Goal: Task Accomplishment & Management: Complete application form

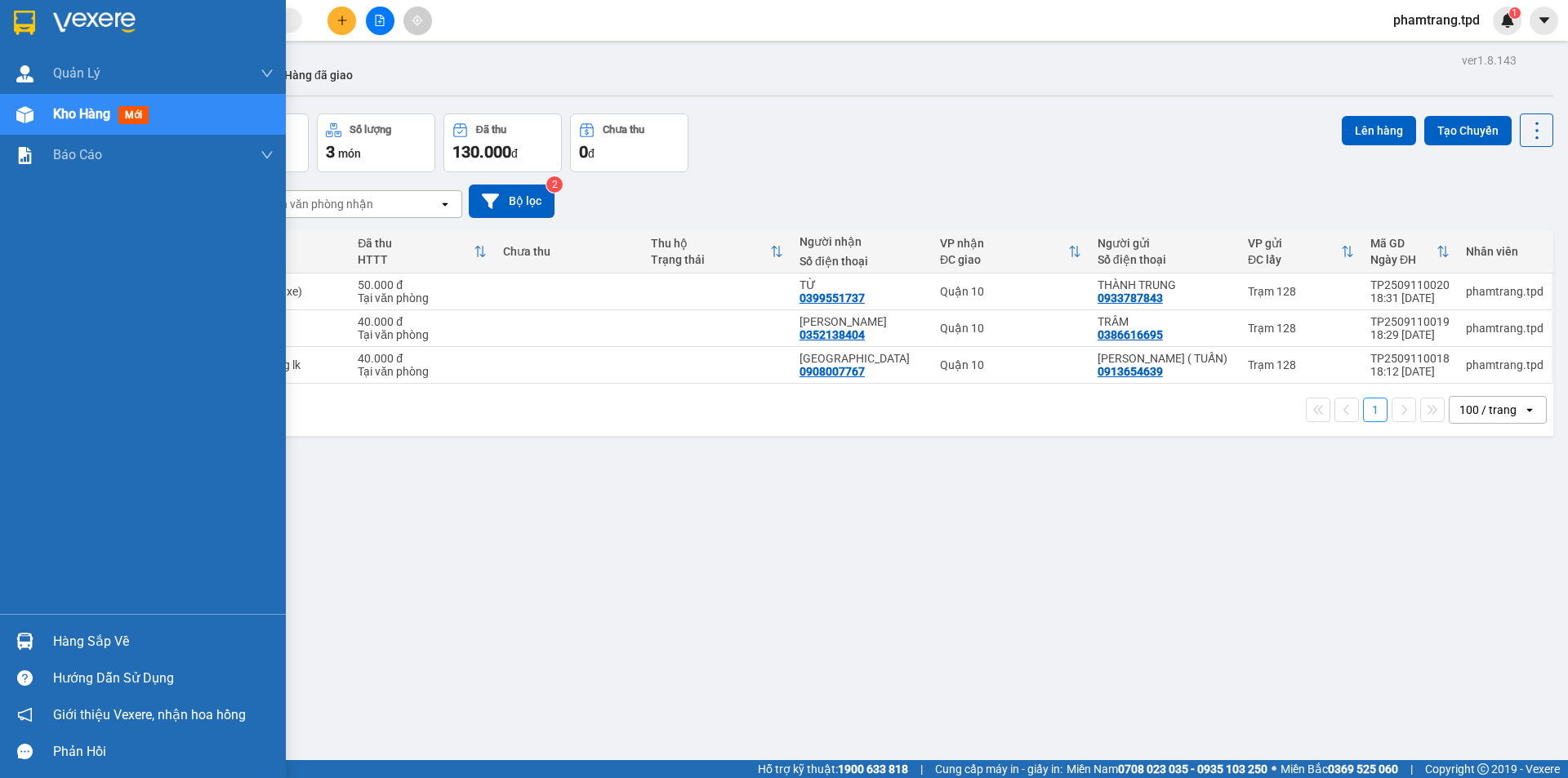
click at [82, 641] on div "Hàng sắp về" at bounding box center [163, 642] width 220 height 25
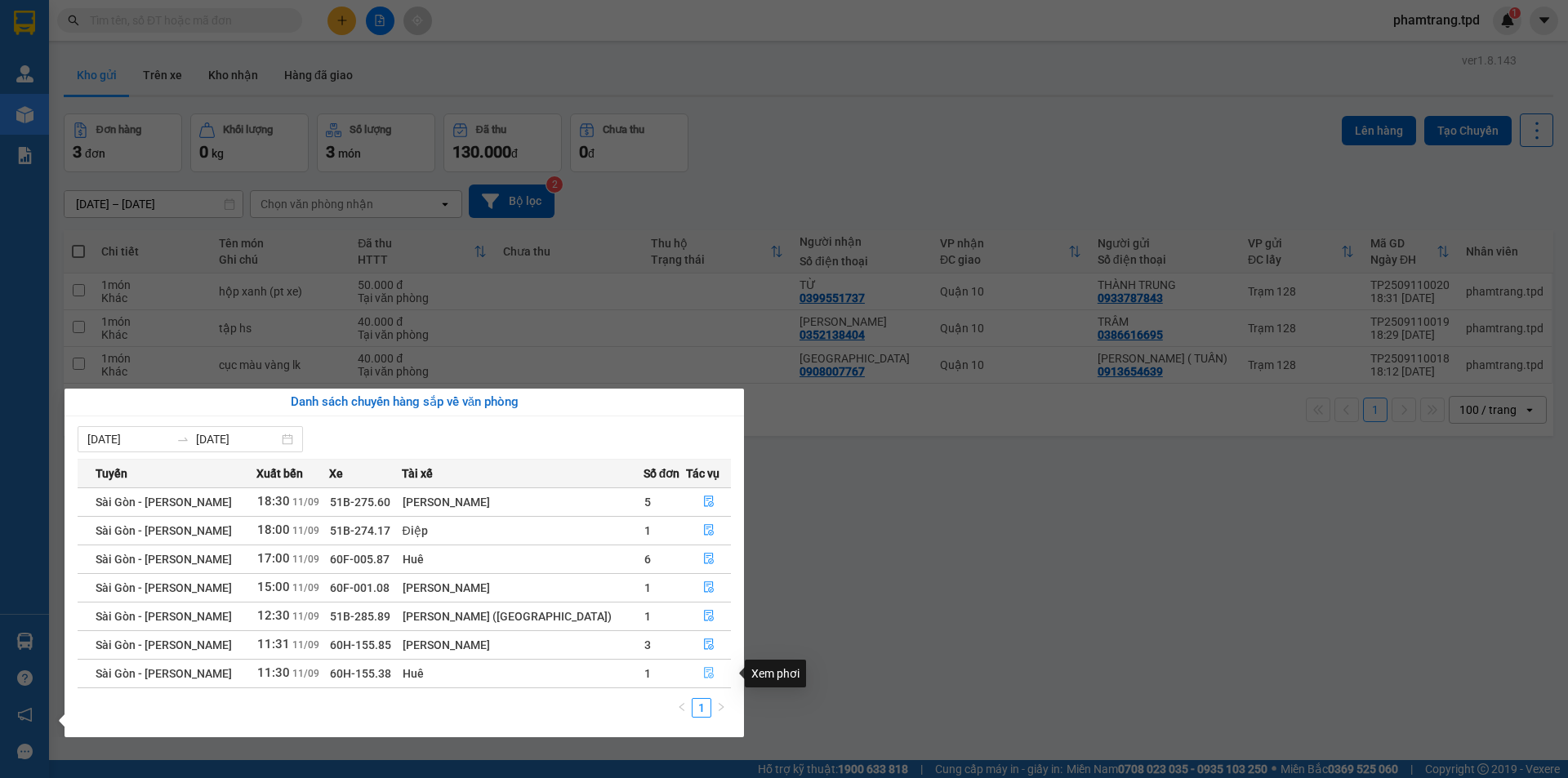
click at [703, 672] on icon "file-done" at bounding box center [709, 672] width 12 height 12
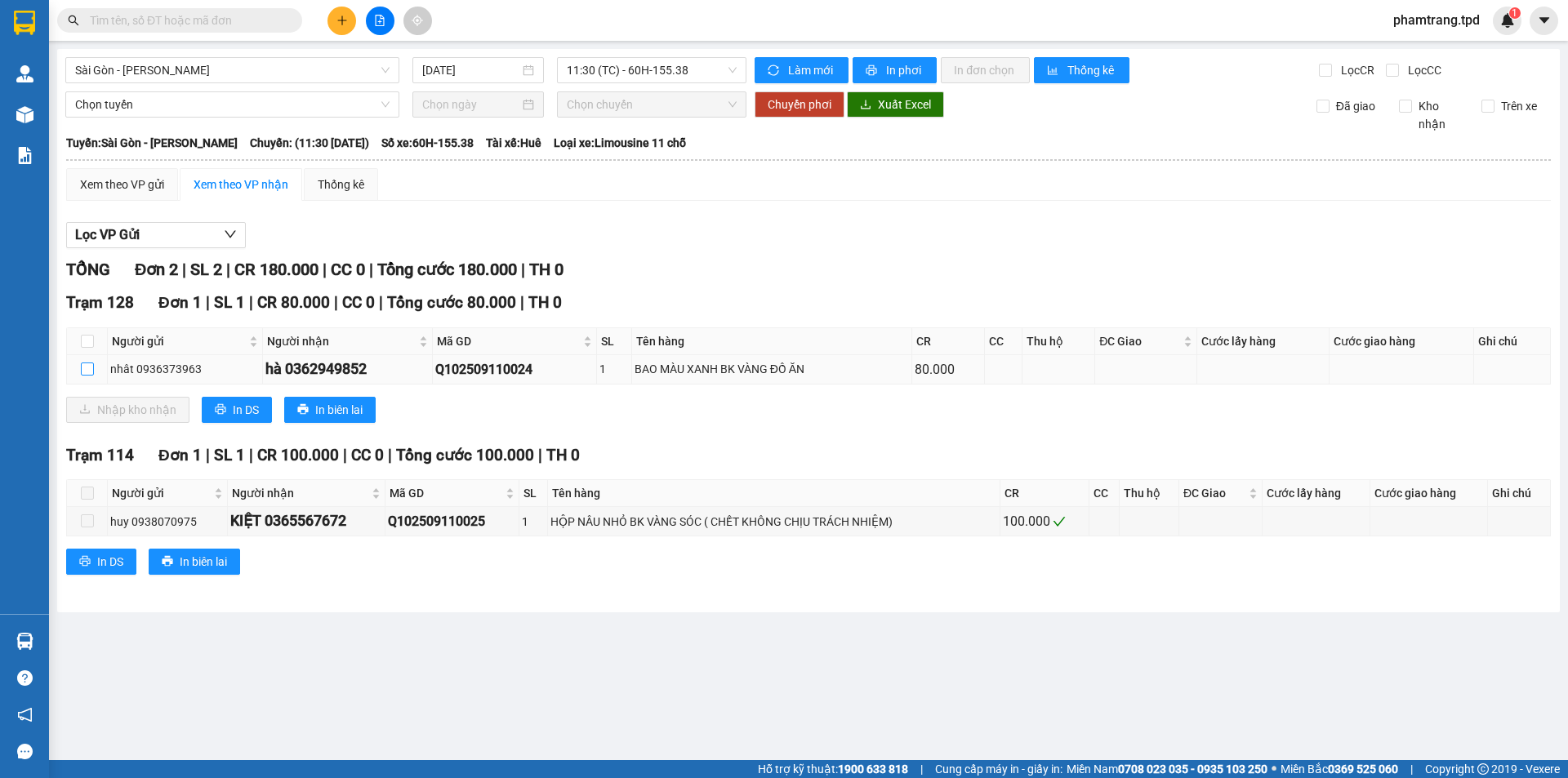
click at [87, 373] on input "checkbox" at bounding box center [87, 369] width 13 height 13
checkbox input "true"
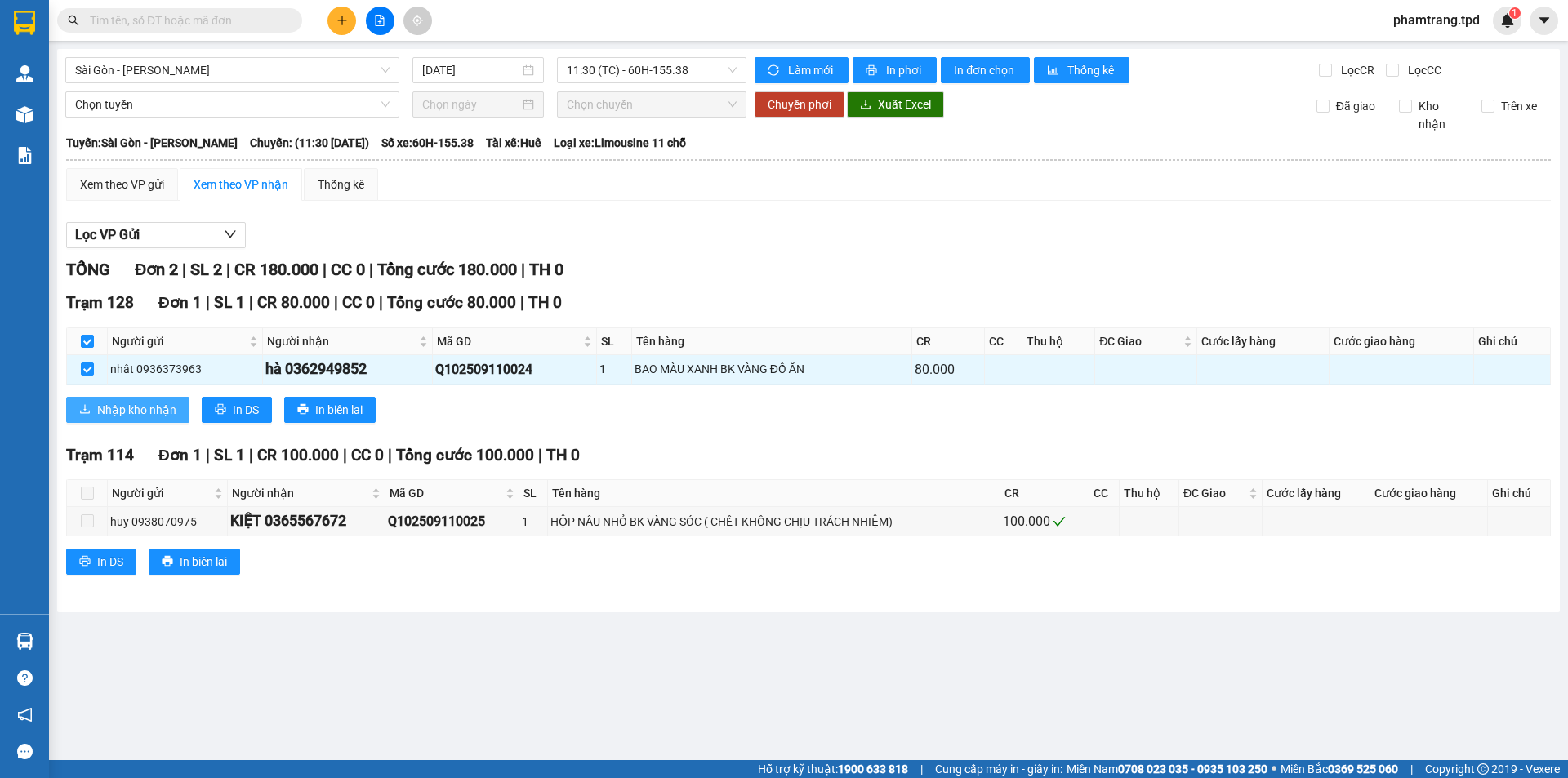
click at [111, 408] on span "Nhập kho nhận" at bounding box center [137, 410] width 79 height 18
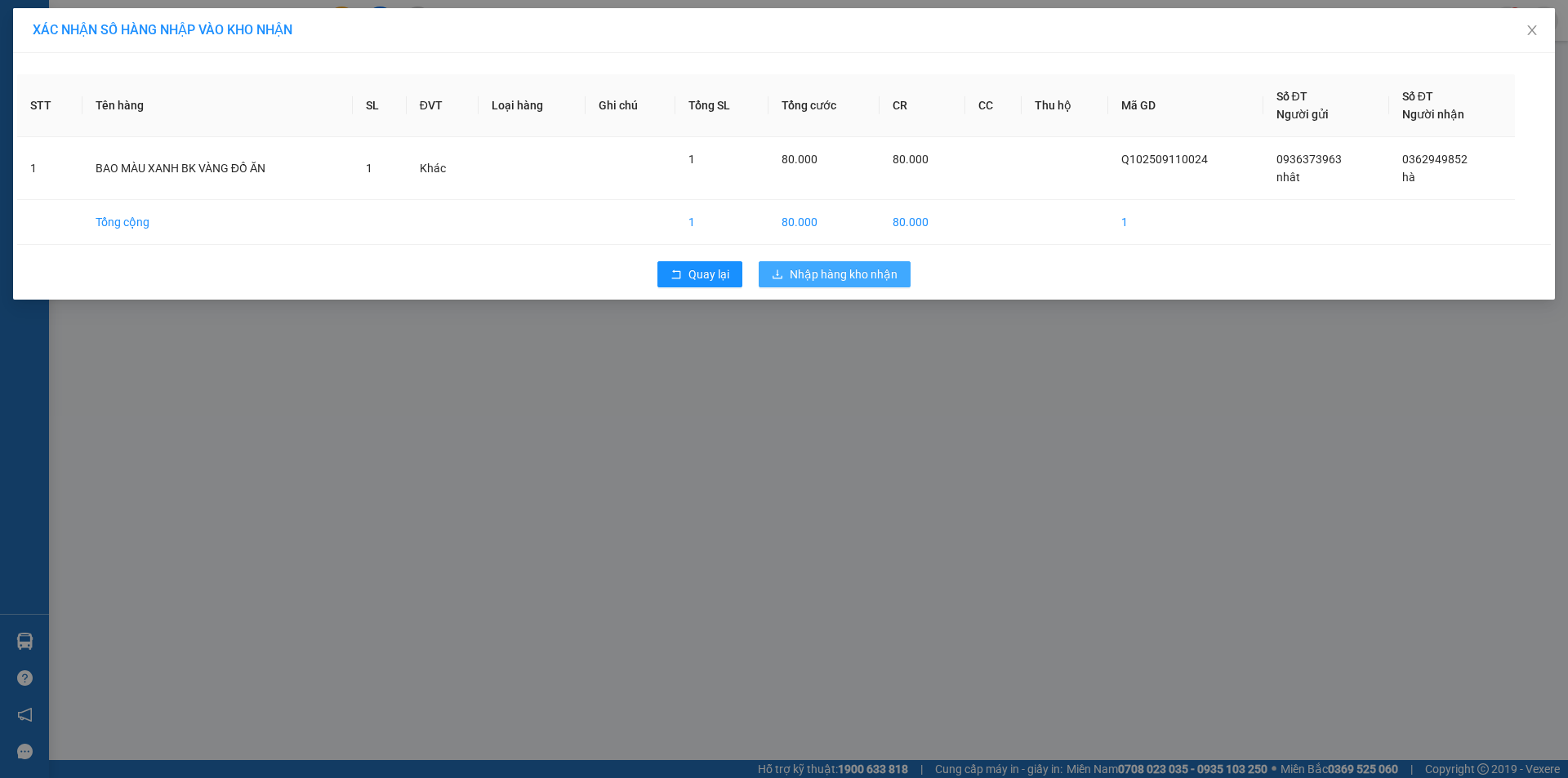
click at [825, 276] on span "Nhập hàng kho nhận" at bounding box center [843, 275] width 108 height 18
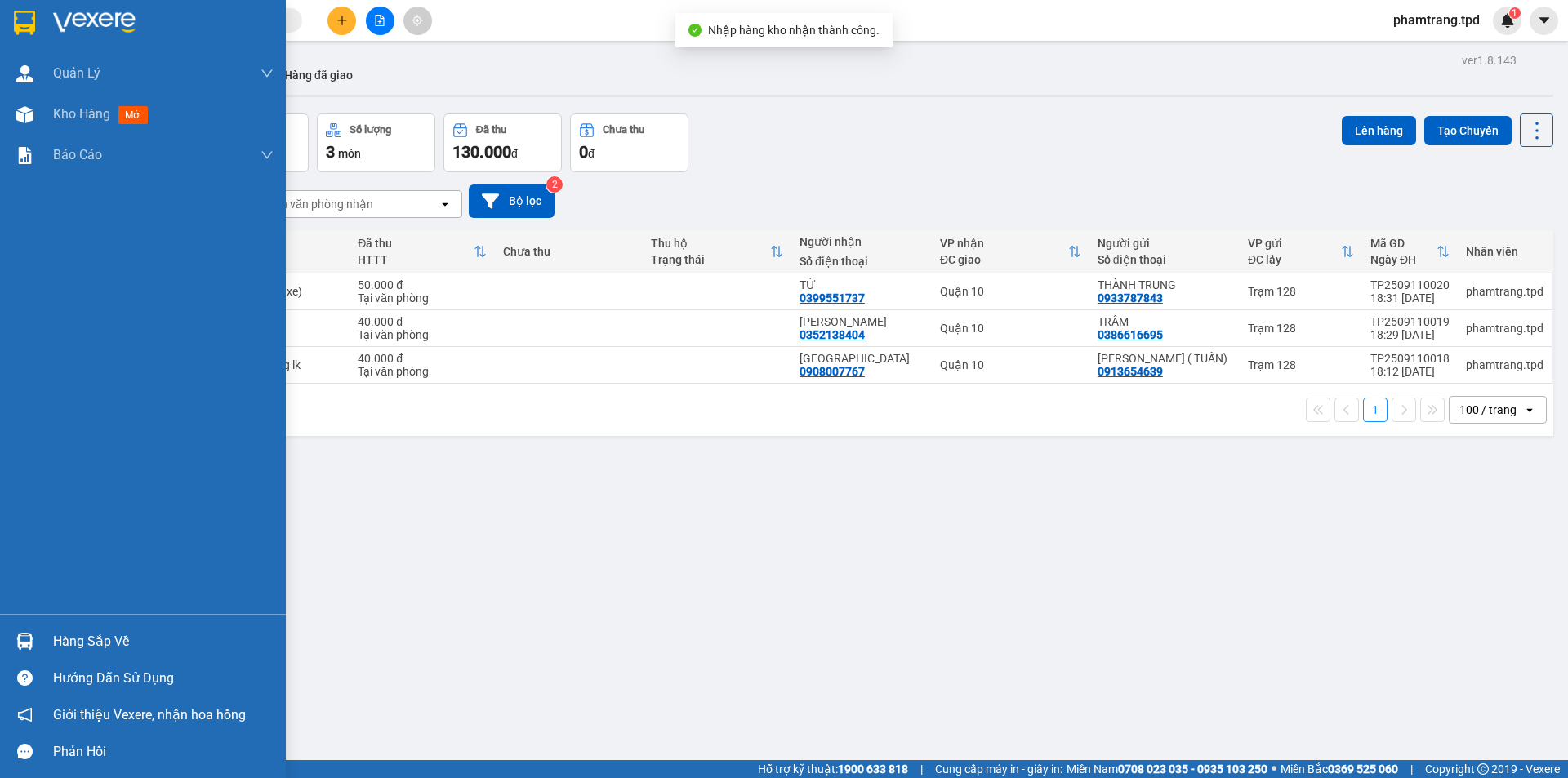
click at [48, 636] on div "Hàng sắp về" at bounding box center [143, 641] width 286 height 37
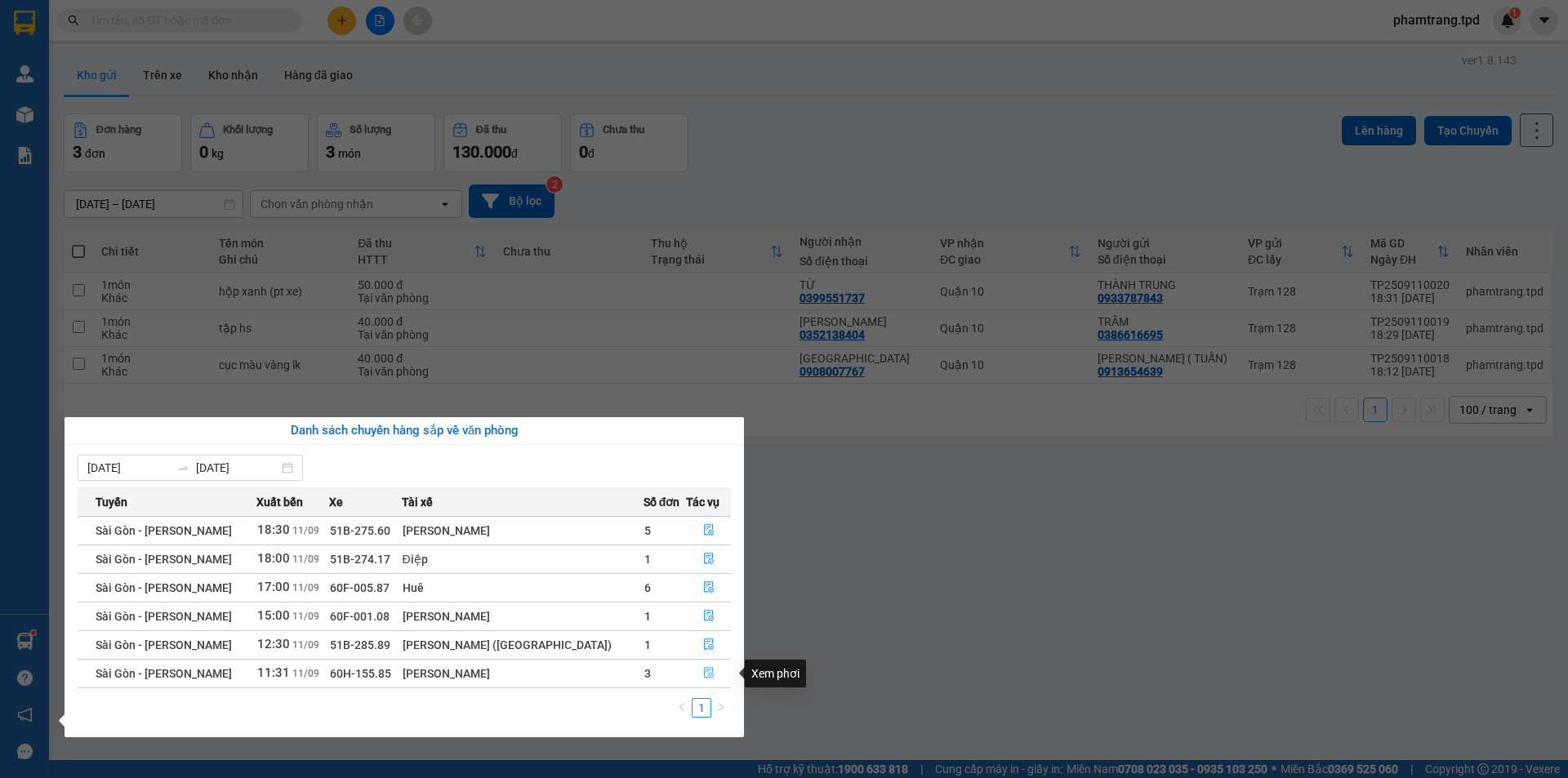
click at [703, 672] on icon "file-done" at bounding box center [709, 672] width 12 height 12
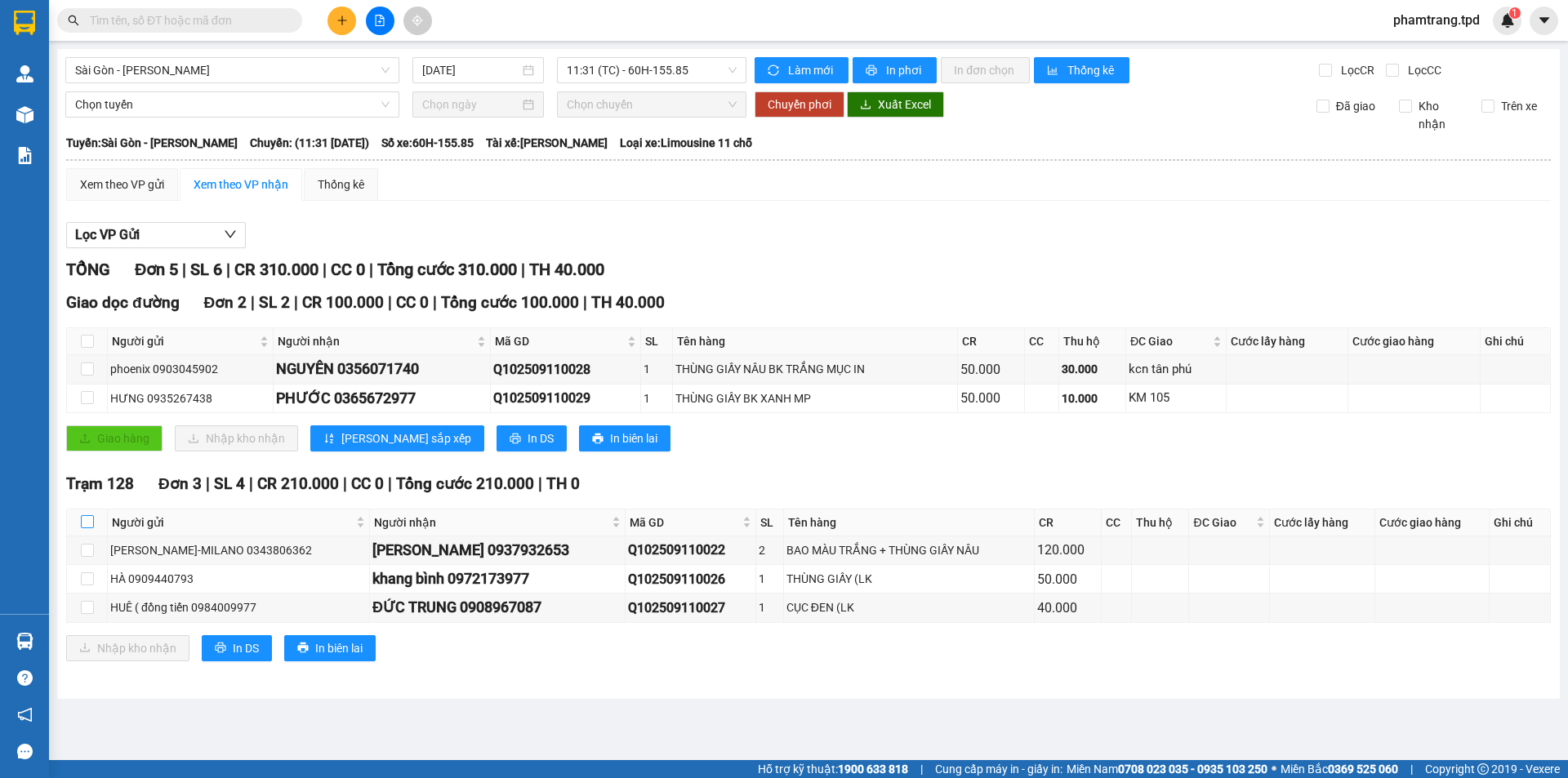
click at [84, 521] on input "checkbox" at bounding box center [87, 521] width 13 height 13
checkbox input "true"
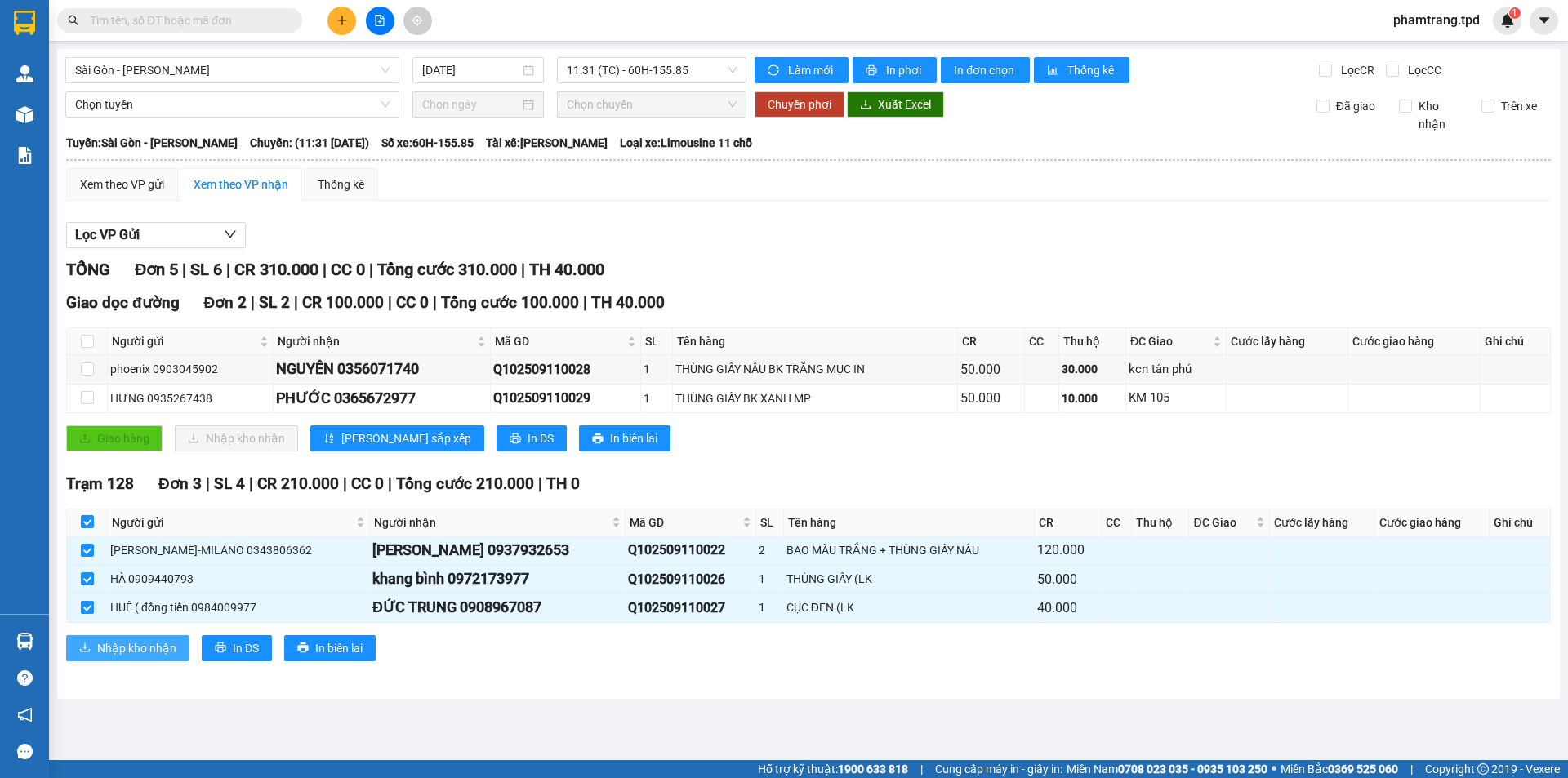
click at [125, 652] on span "Nhập kho nhận" at bounding box center [137, 648] width 79 height 18
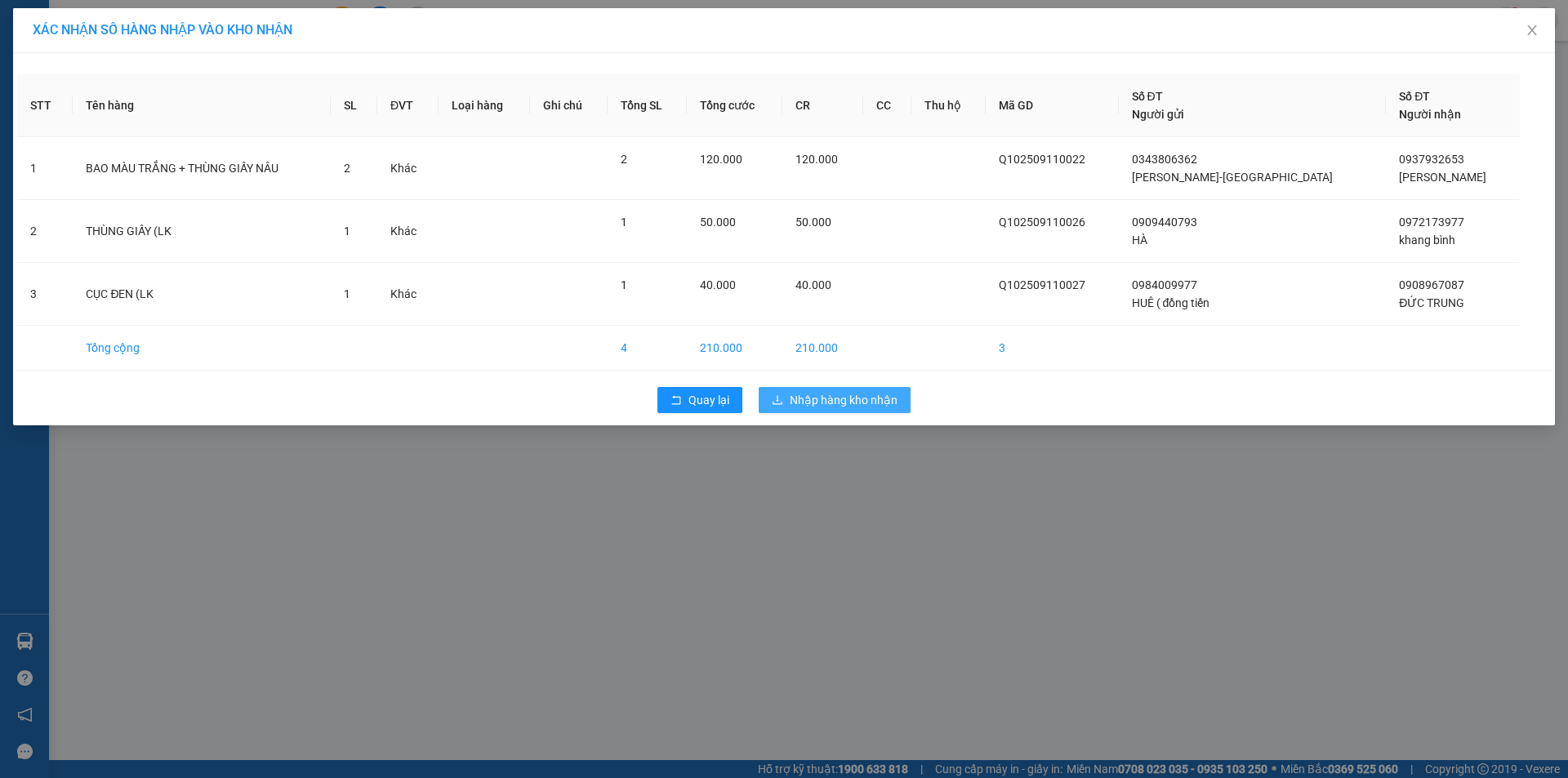
click at [851, 400] on span "Nhập hàng kho nhận" at bounding box center [843, 400] width 108 height 18
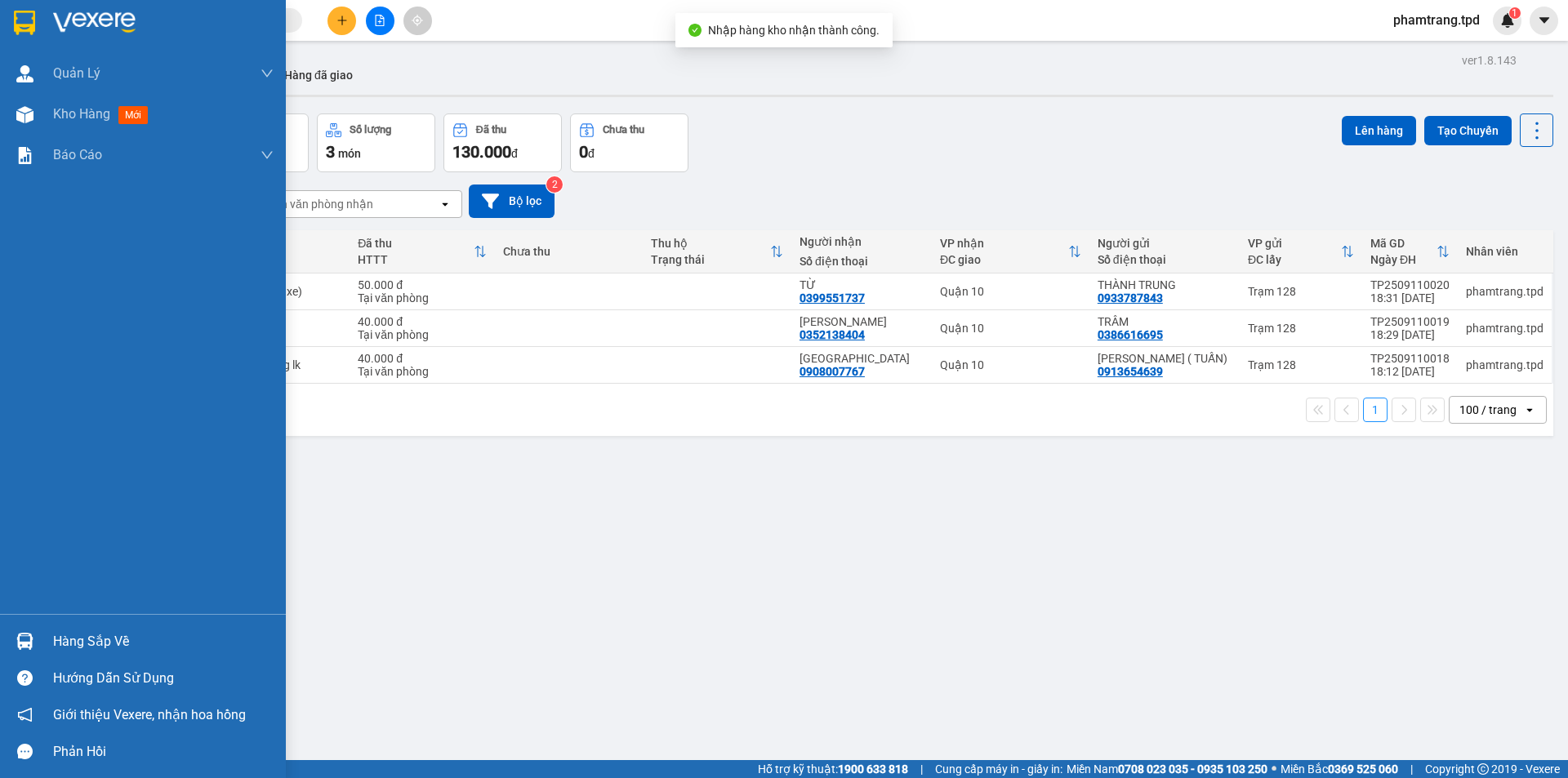
click at [69, 635] on div "Hàng sắp về" at bounding box center [163, 642] width 220 height 25
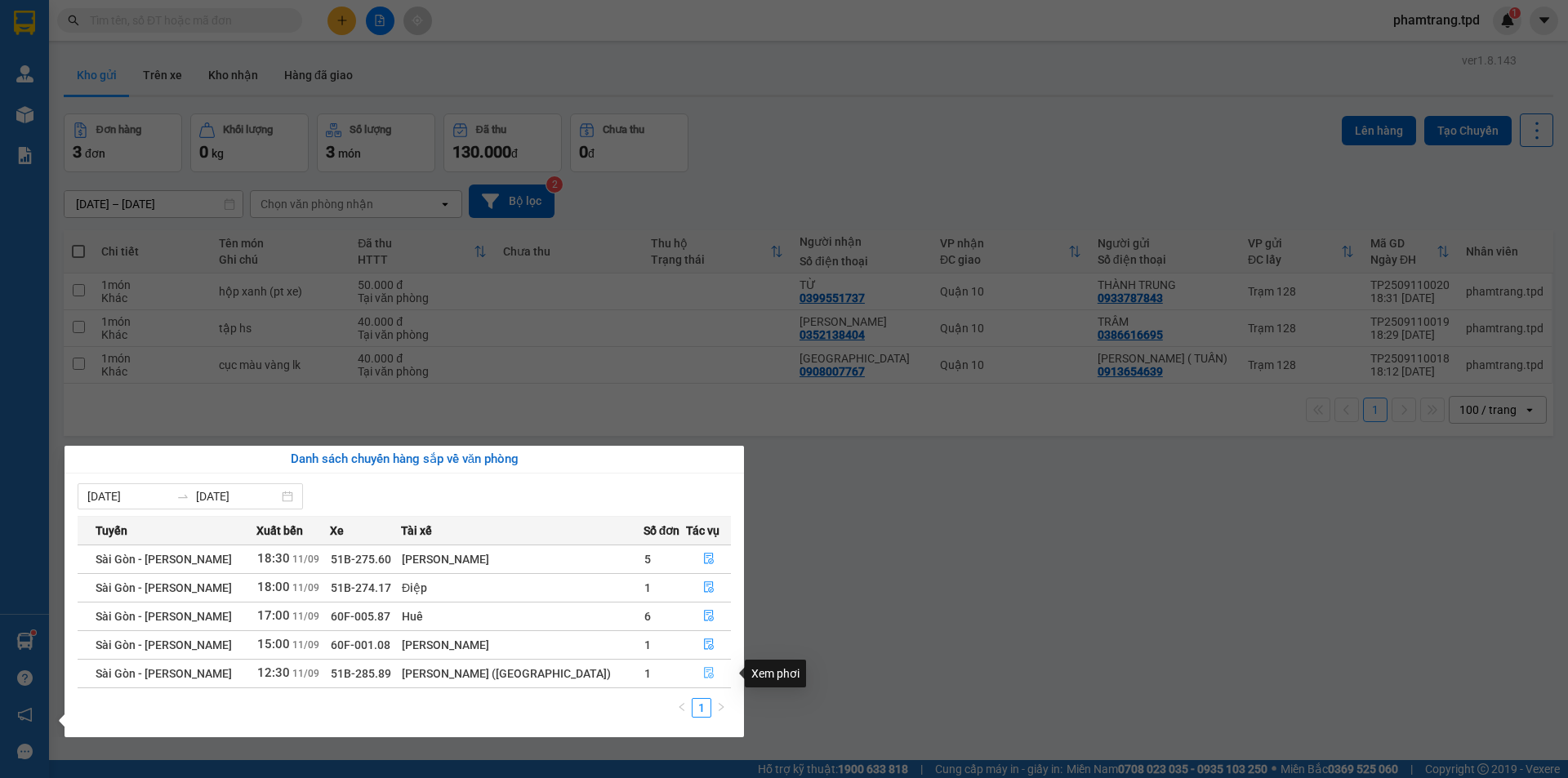
click at [703, 672] on icon "file-done" at bounding box center [709, 672] width 12 height 12
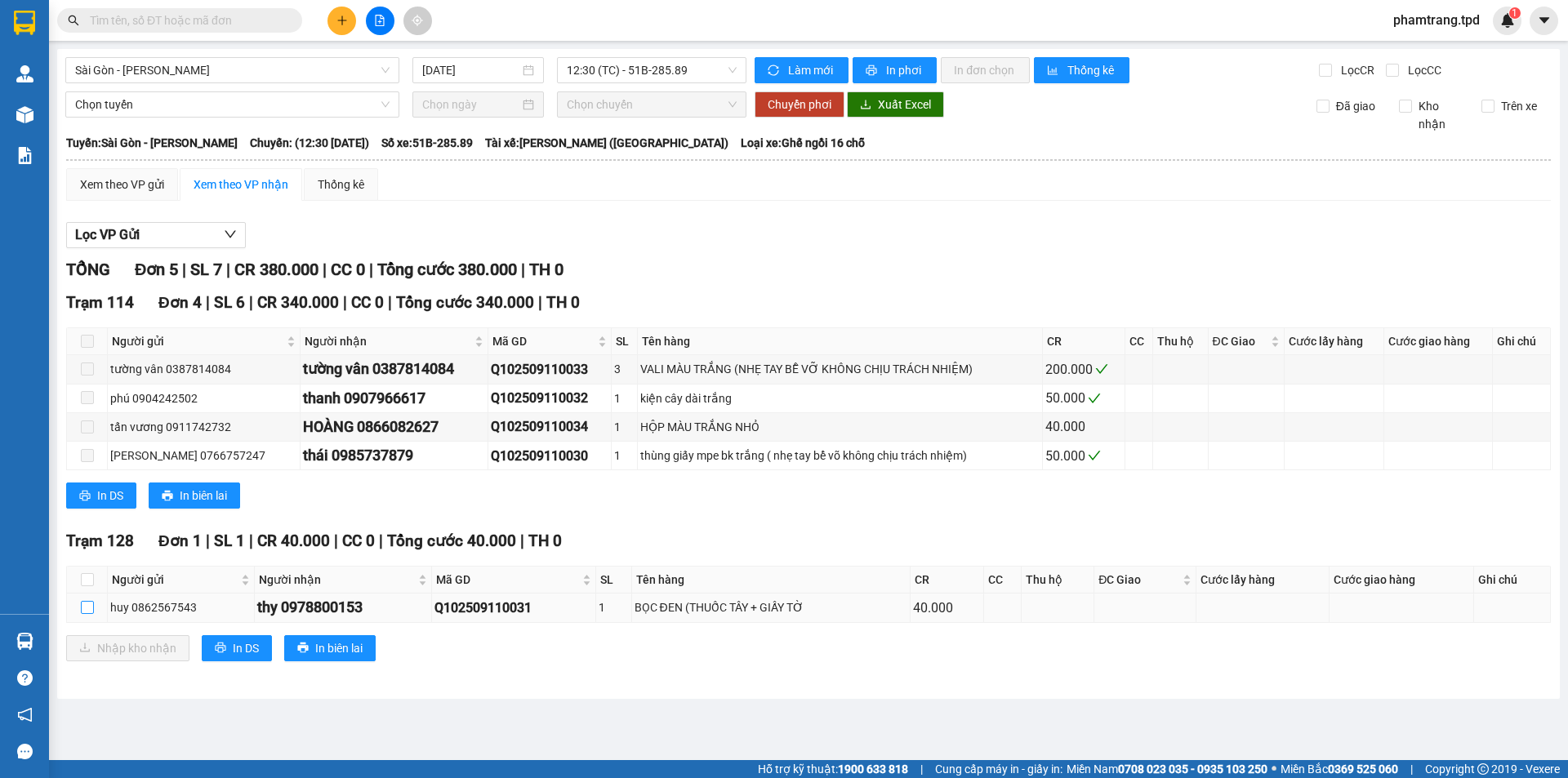
click at [87, 610] on input "checkbox" at bounding box center [87, 607] width 13 height 13
checkbox input "true"
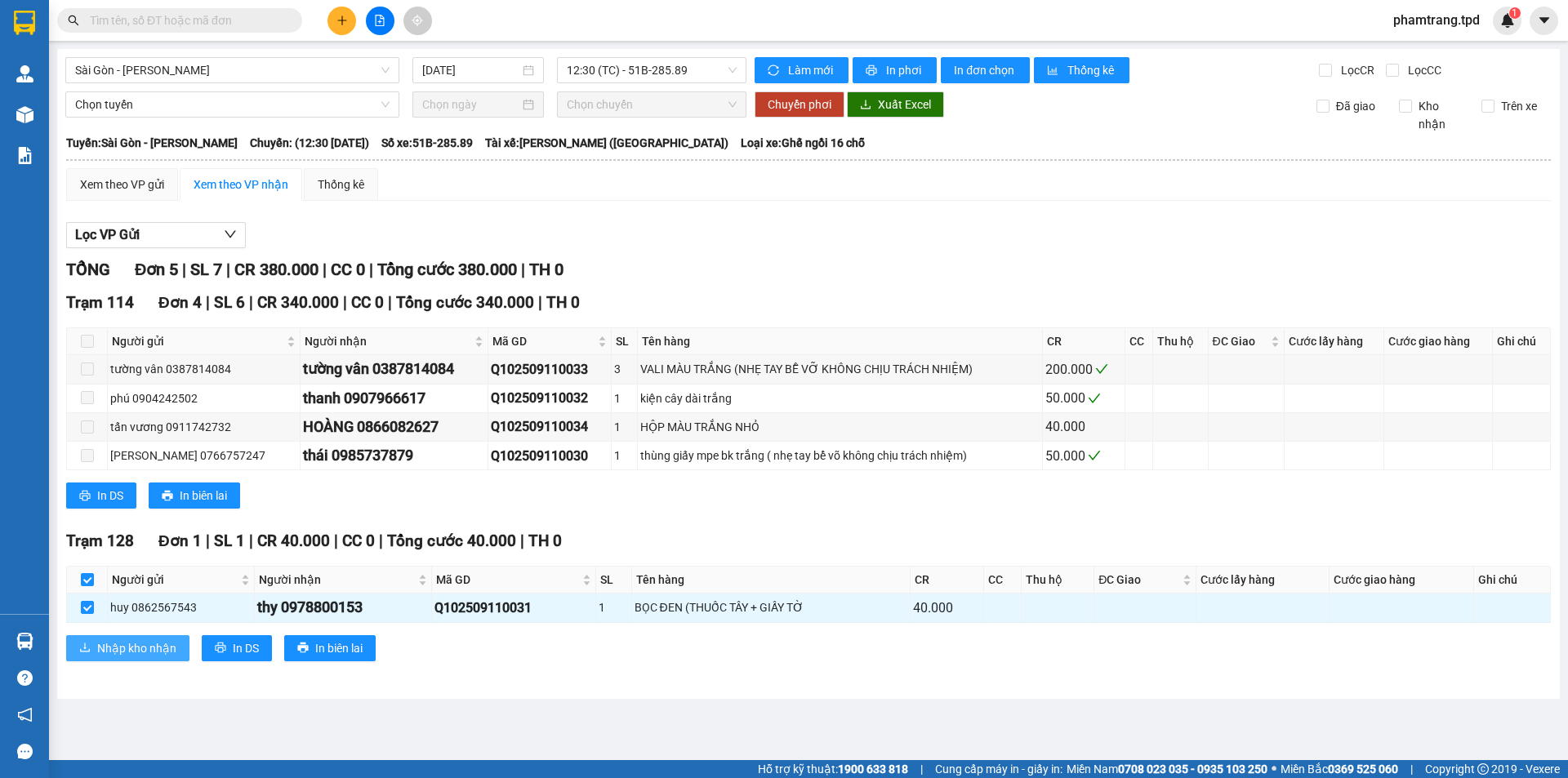
click at [158, 642] on span "Nhập kho nhận" at bounding box center [137, 648] width 79 height 18
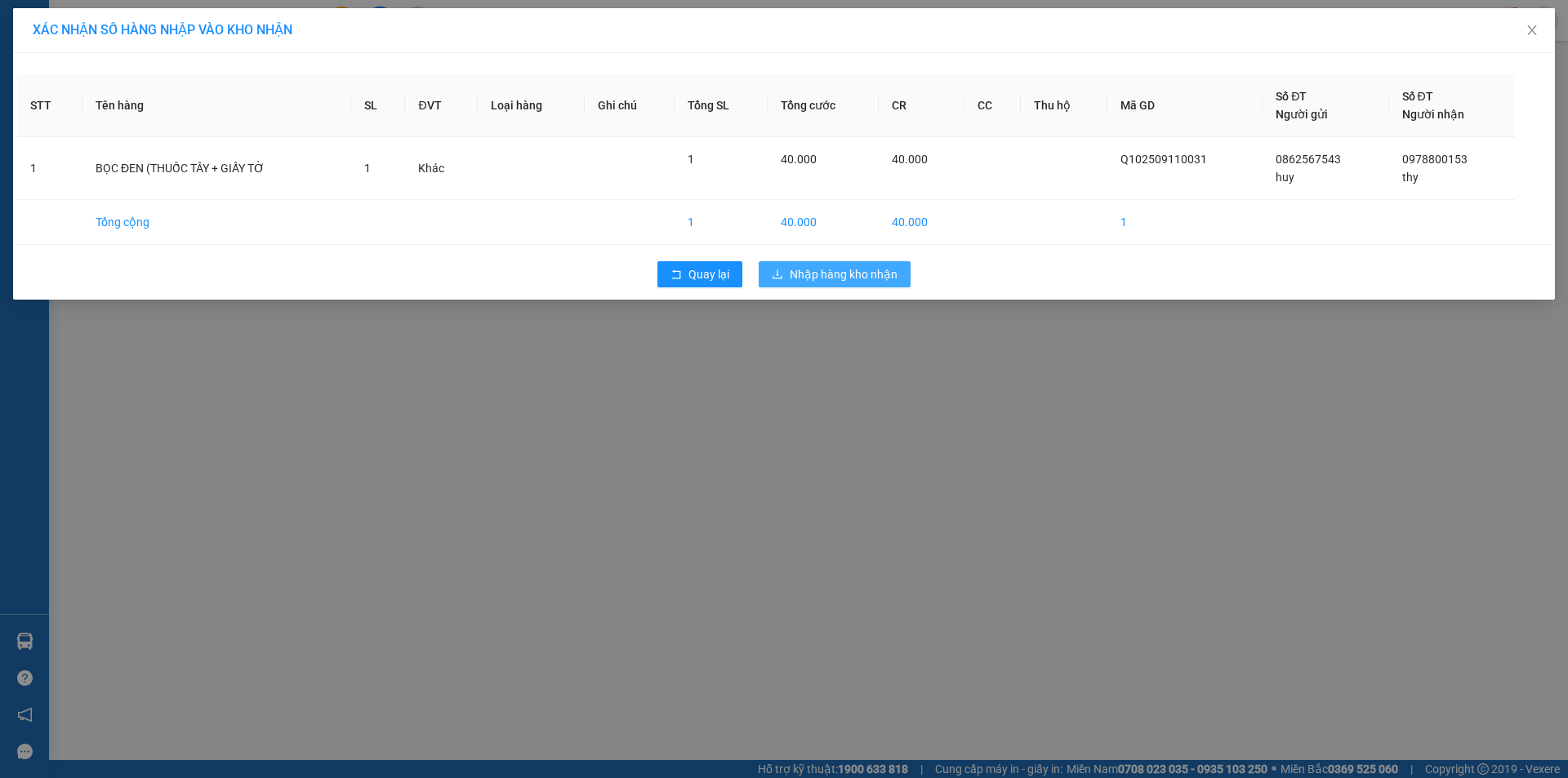
click at [884, 277] on span "Nhập hàng kho nhận" at bounding box center [843, 275] width 108 height 18
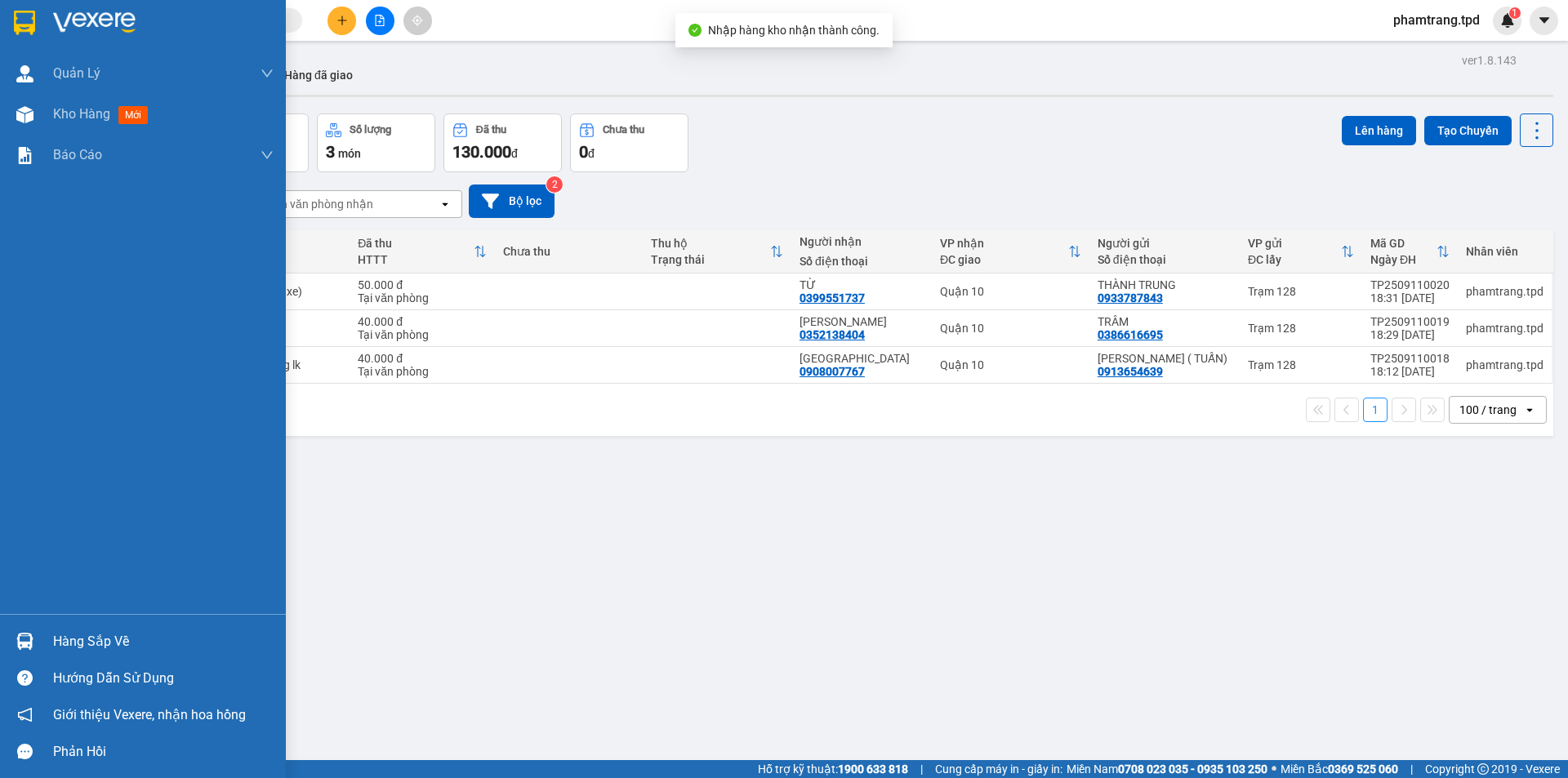
click at [84, 635] on div "Hàng sắp về" at bounding box center [163, 642] width 220 height 25
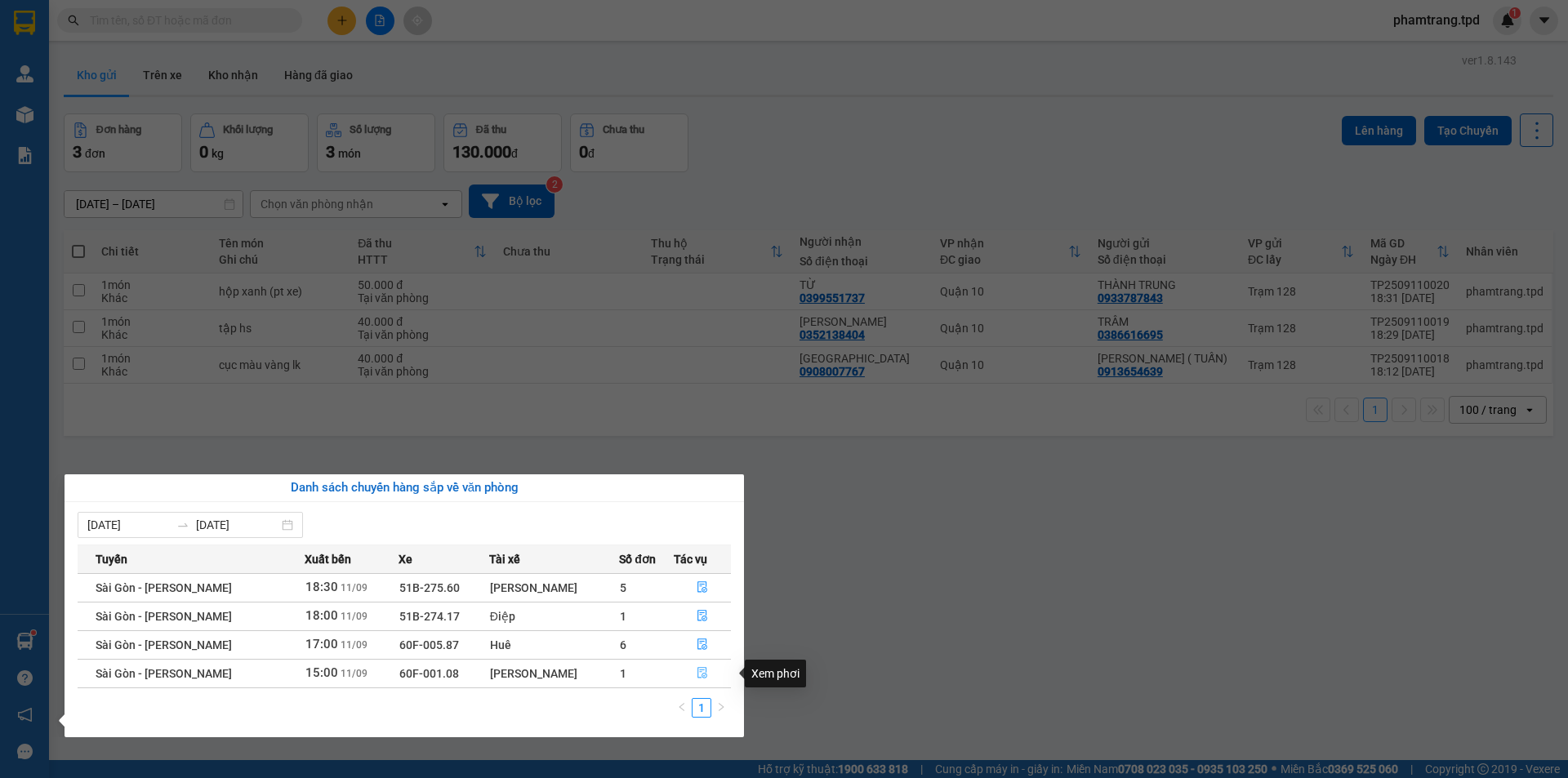
click at [700, 670] on icon "file-done" at bounding box center [702, 673] width 10 height 12
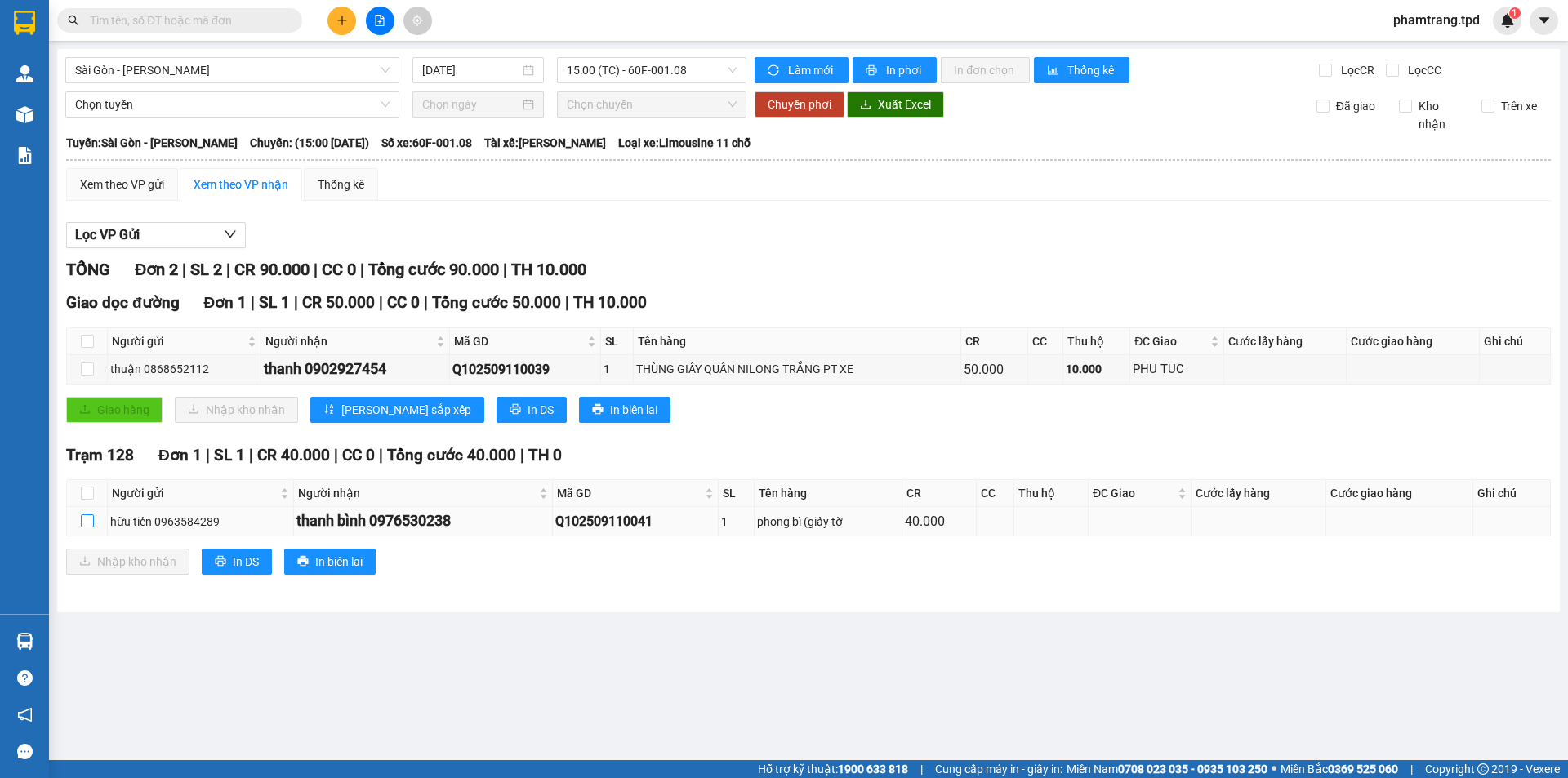
click at [93, 521] on input "checkbox" at bounding box center [87, 521] width 13 height 13
checkbox input "true"
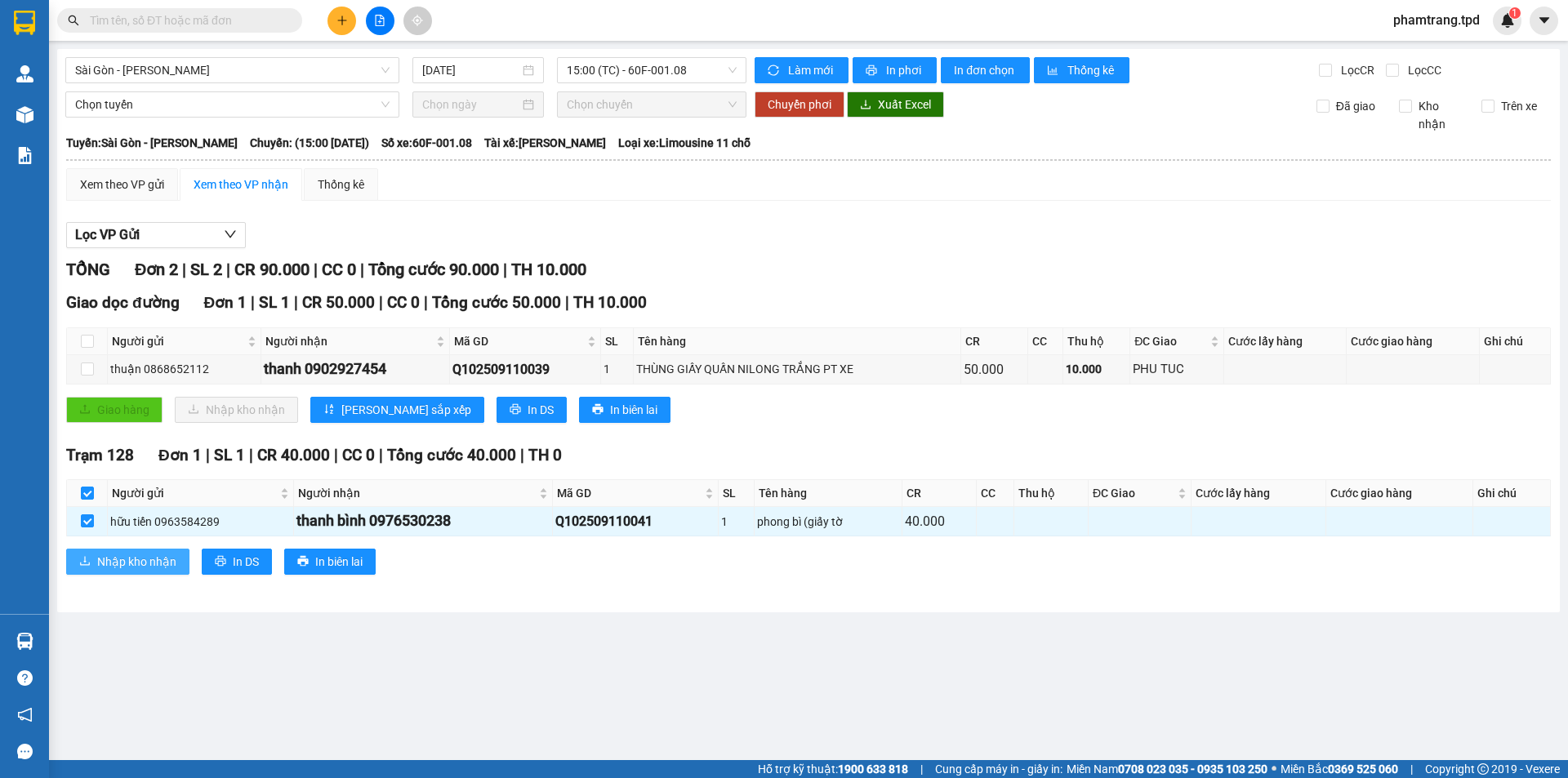
click at [160, 556] on span "Nhập kho nhận" at bounding box center [137, 562] width 79 height 18
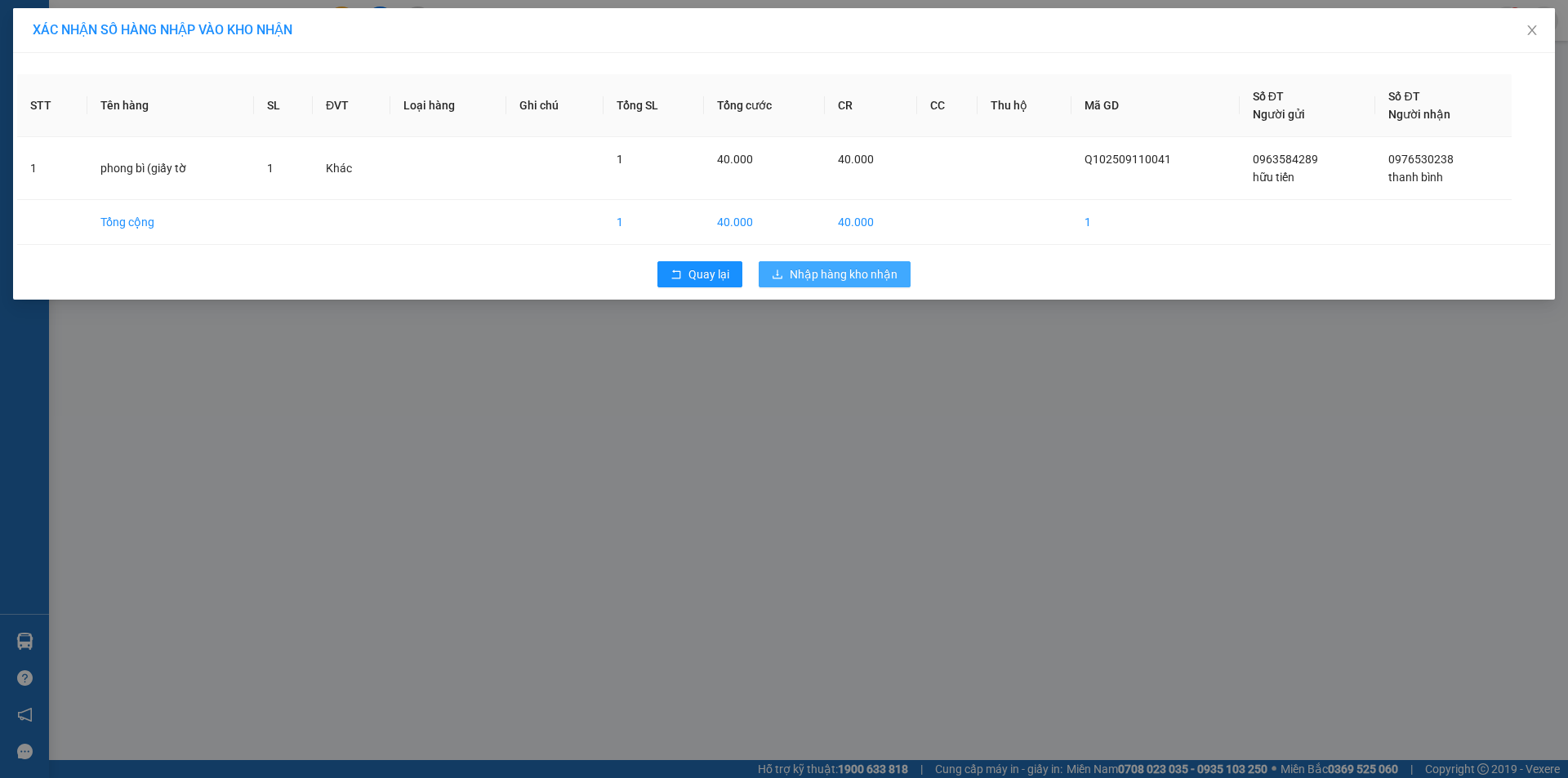
click at [832, 265] on button "Nhập hàng kho nhận" at bounding box center [834, 275] width 152 height 26
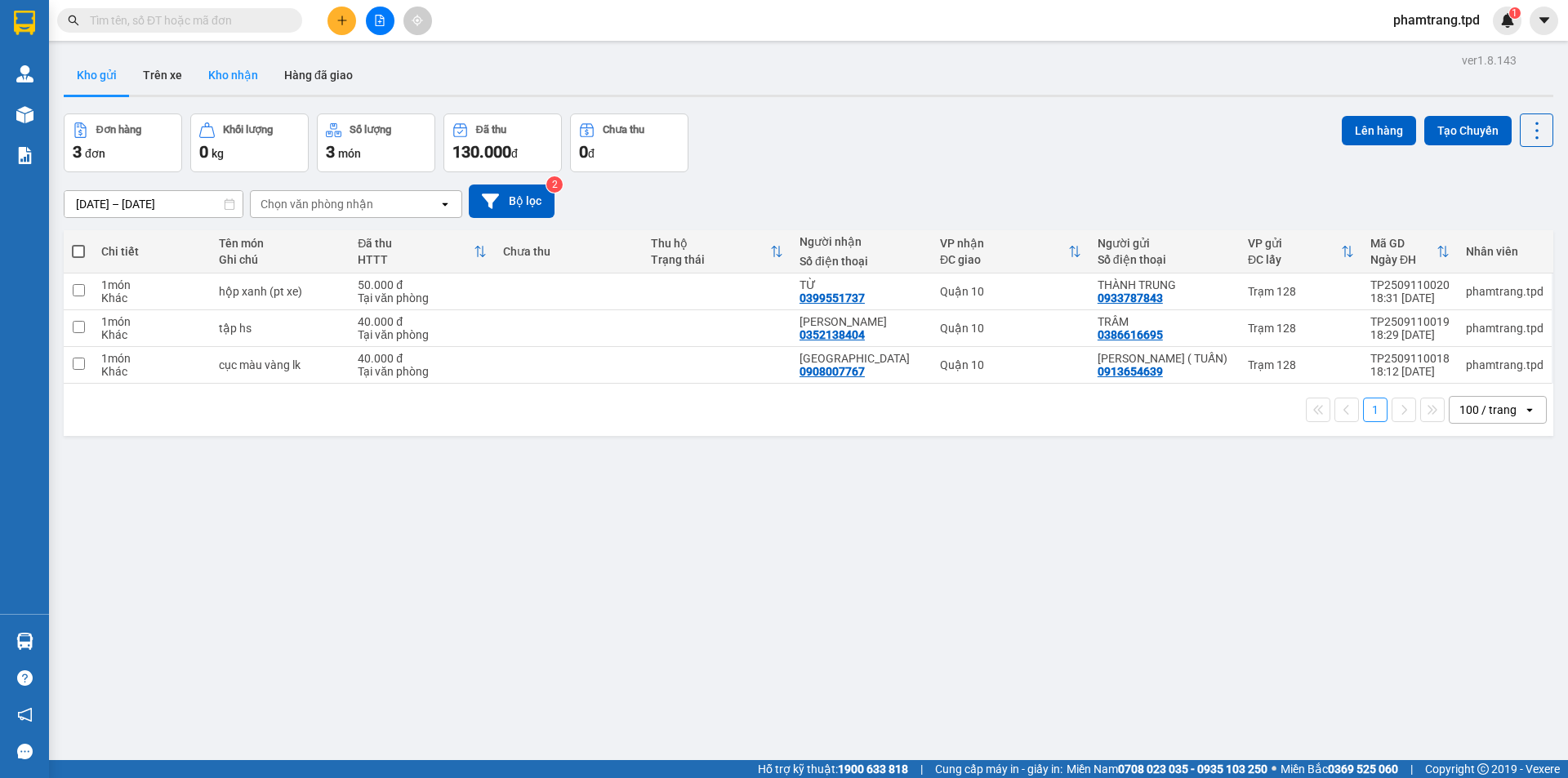
click at [248, 73] on button "Kho nhận" at bounding box center [233, 74] width 76 height 39
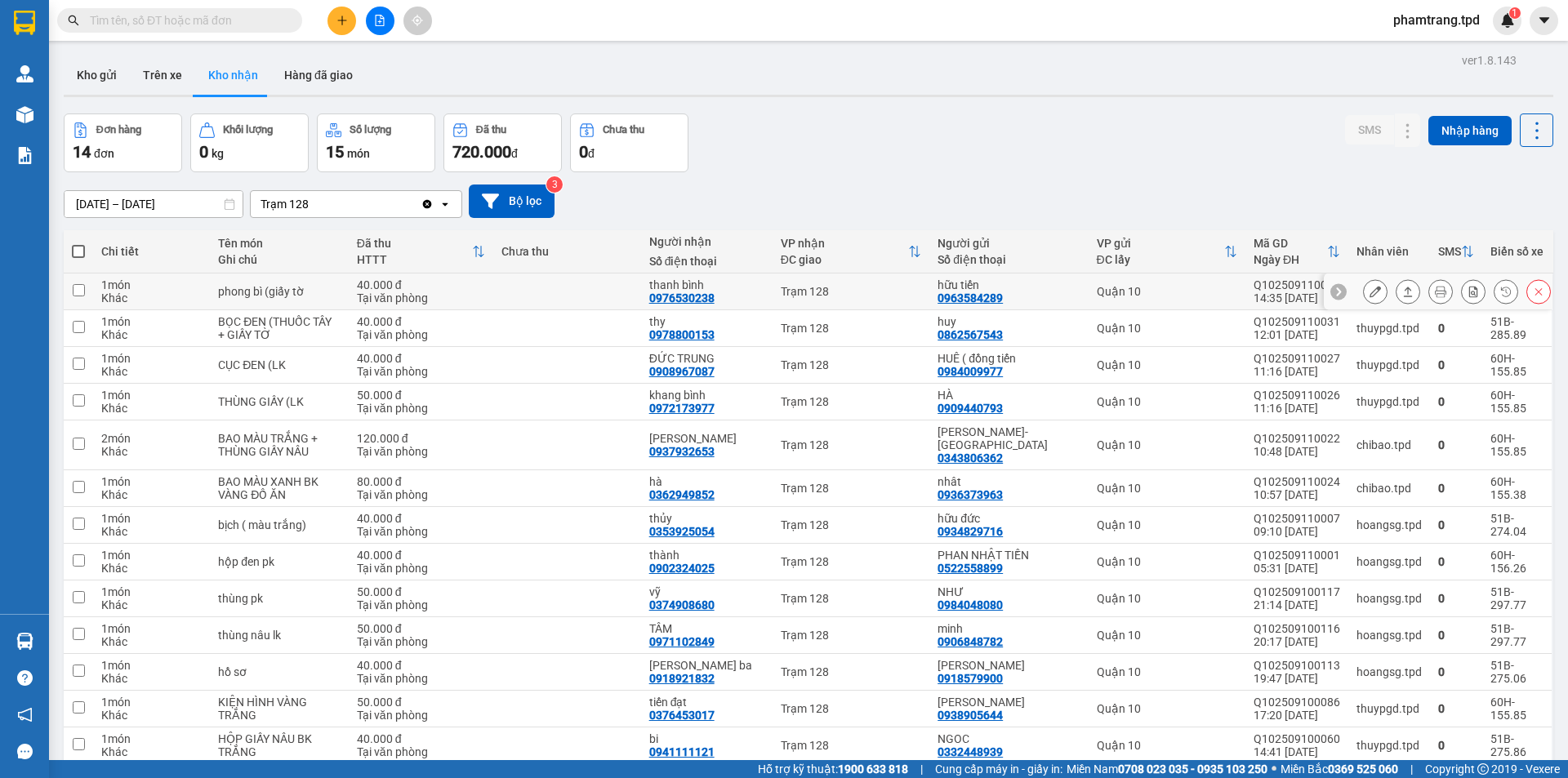
scroll to position [95, 0]
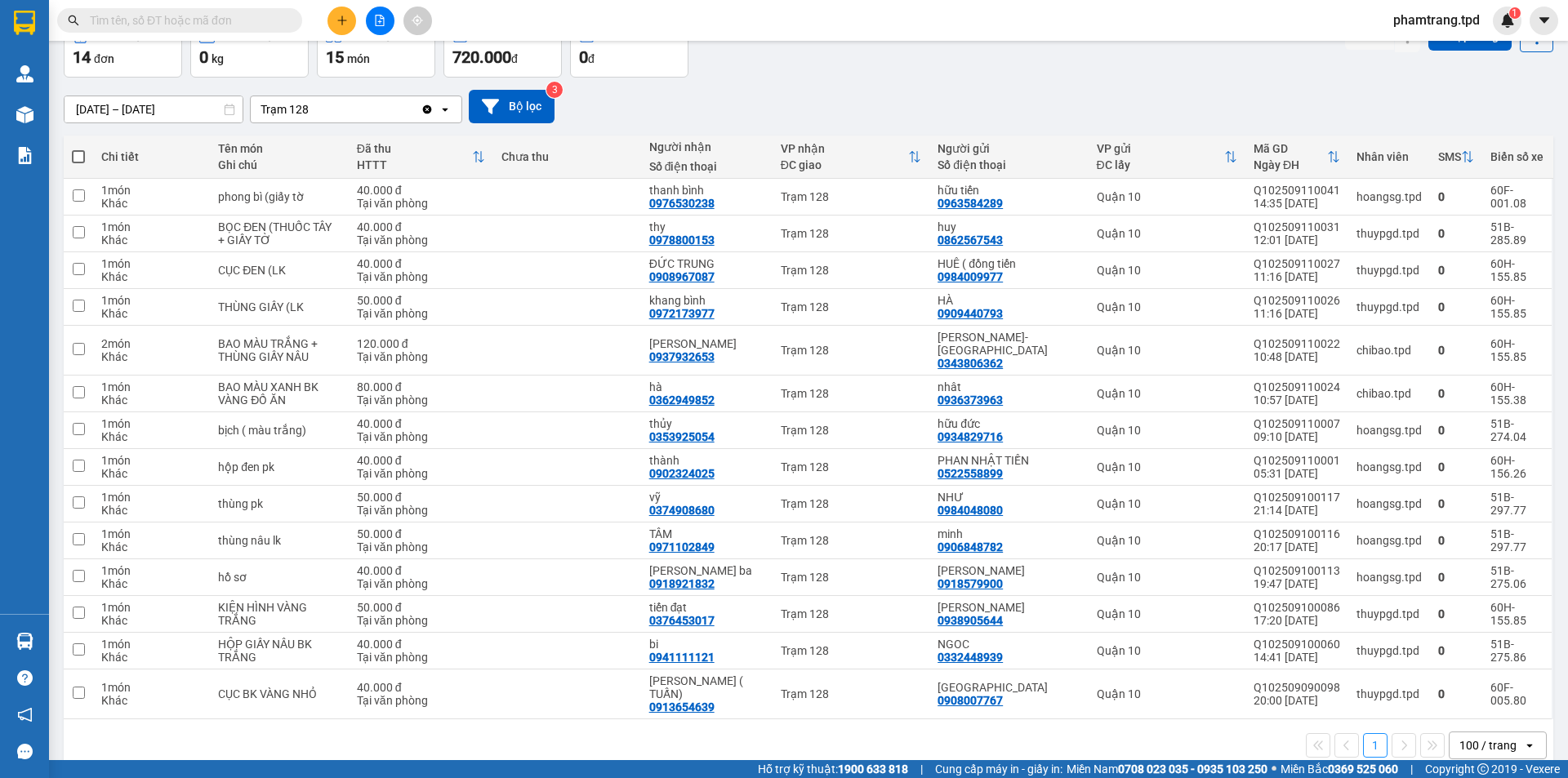
click at [385, 29] on button at bounding box center [380, 21] width 29 height 29
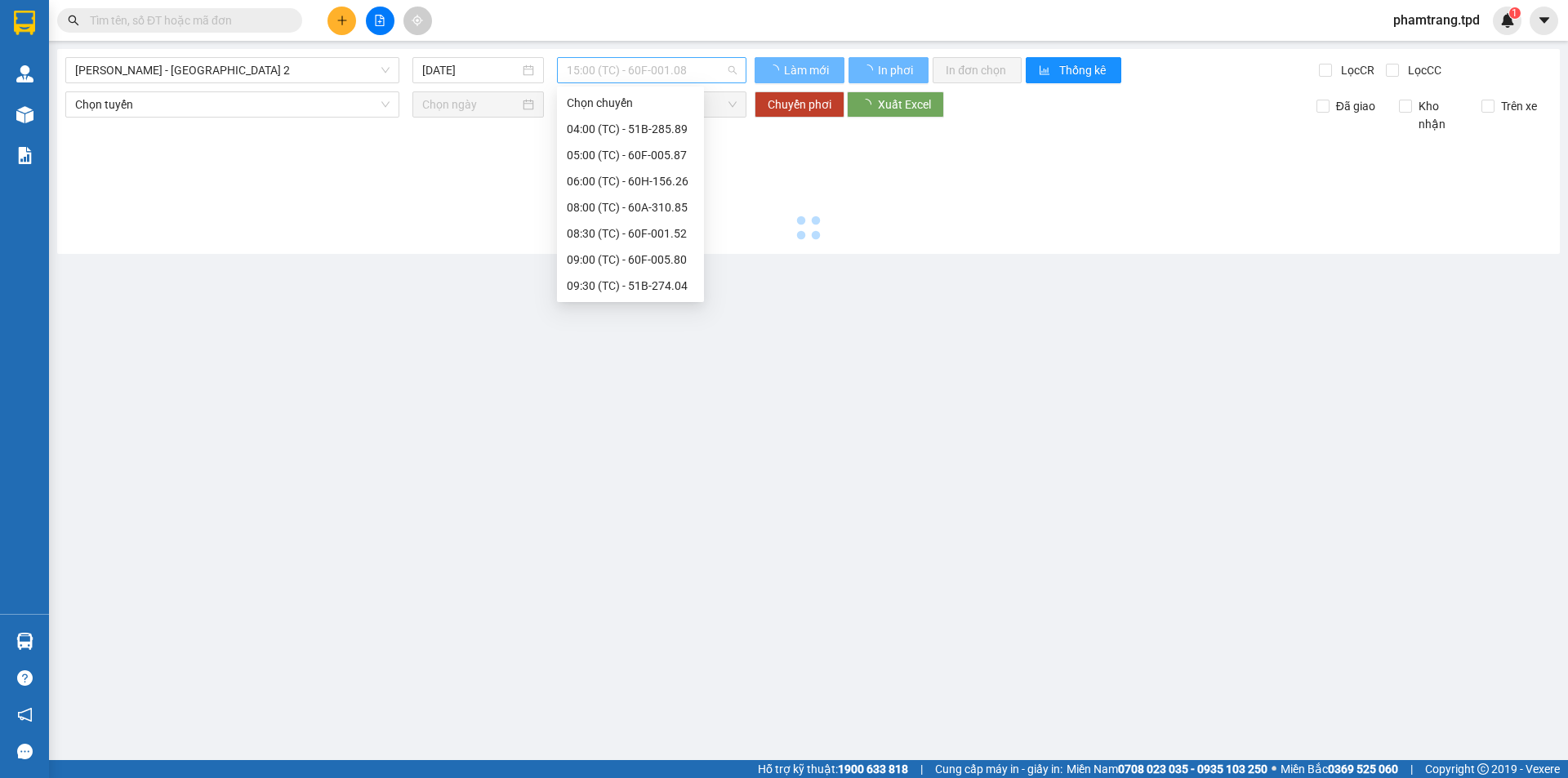
click at [646, 75] on span "15:00 (TC) - 60F-001.08" at bounding box center [652, 70] width 170 height 25
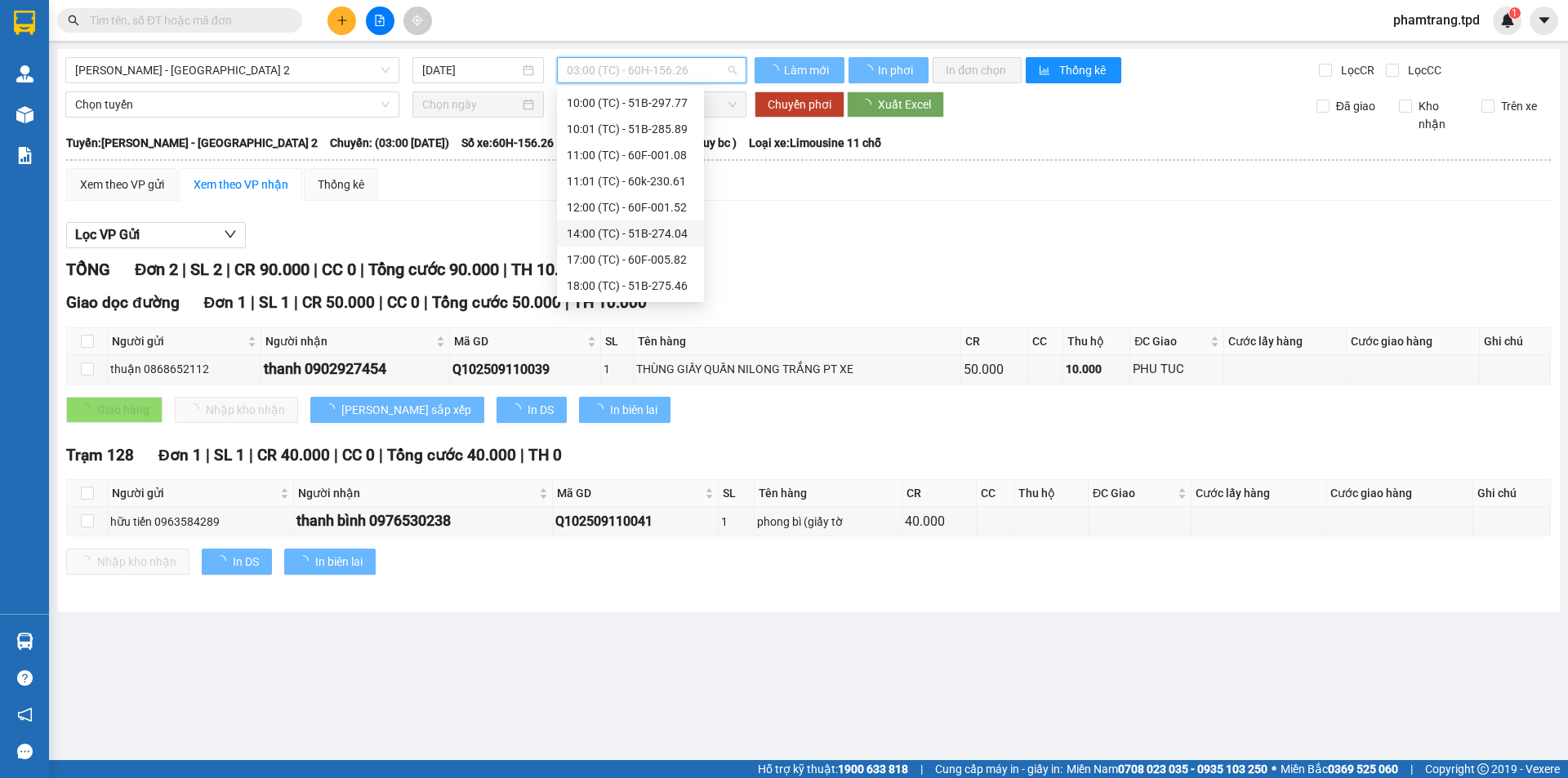
scroll to position [157, 0]
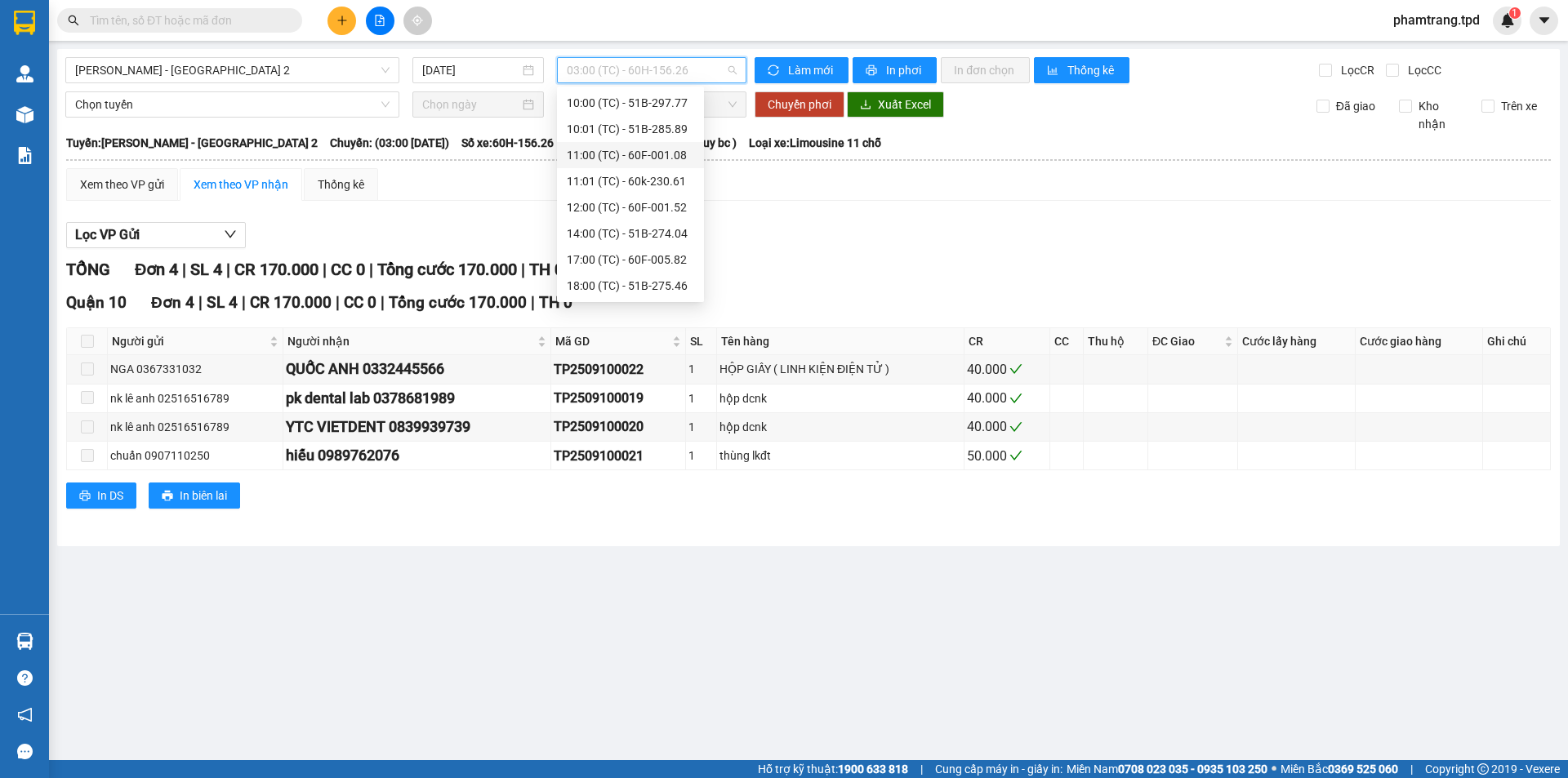
scroll to position [75, 0]
drag, startPoint x: 247, startPoint y: 68, endPoint x: 247, endPoint y: 83, distance: 15.0
click at [247, 68] on span "[PERSON_NAME] - [GEOGRAPHIC_DATA] 2" at bounding box center [232, 70] width 314 height 25
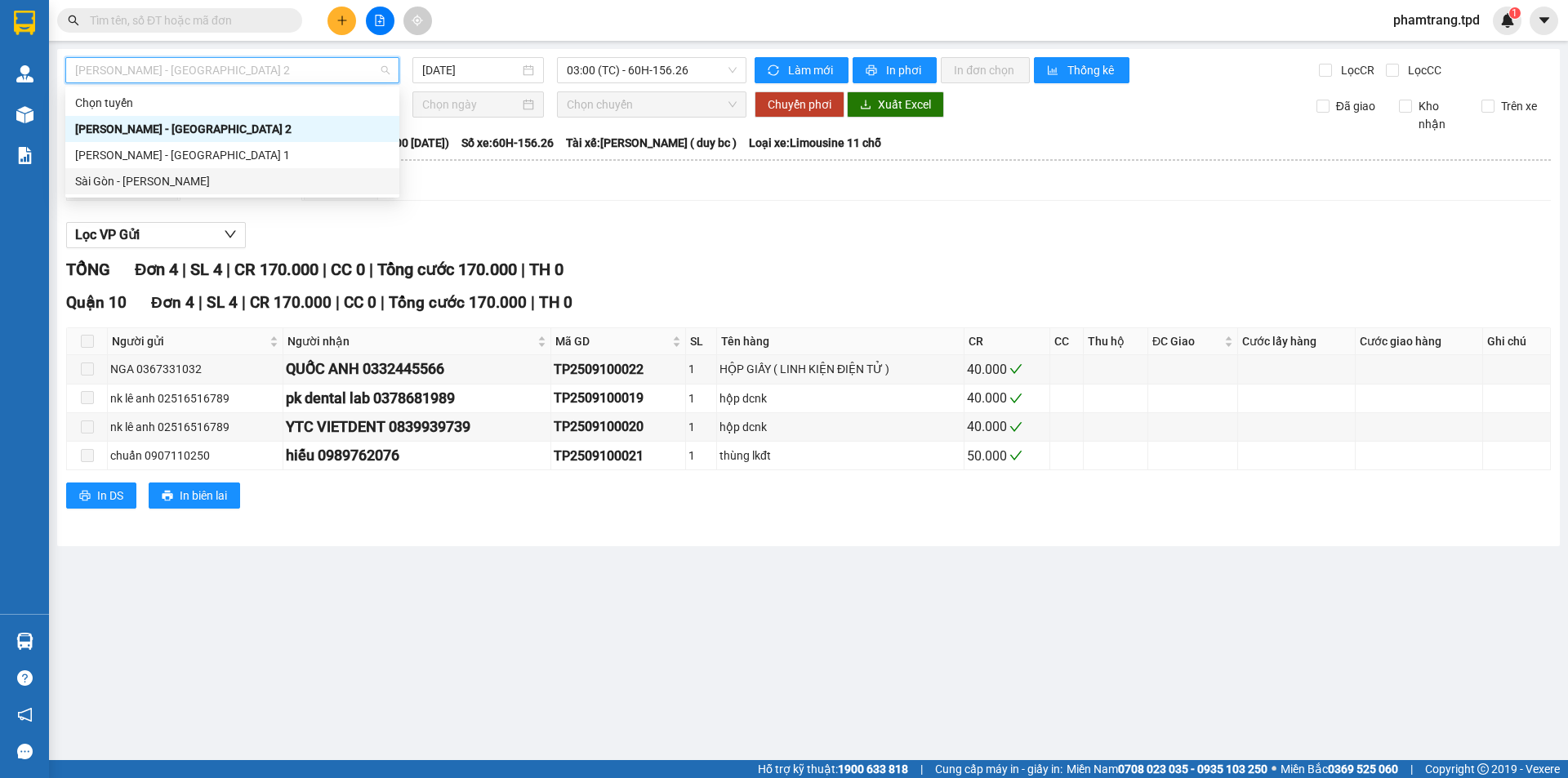
click at [152, 171] on div "Sài Gòn - [PERSON_NAME]" at bounding box center [232, 182] width 334 height 26
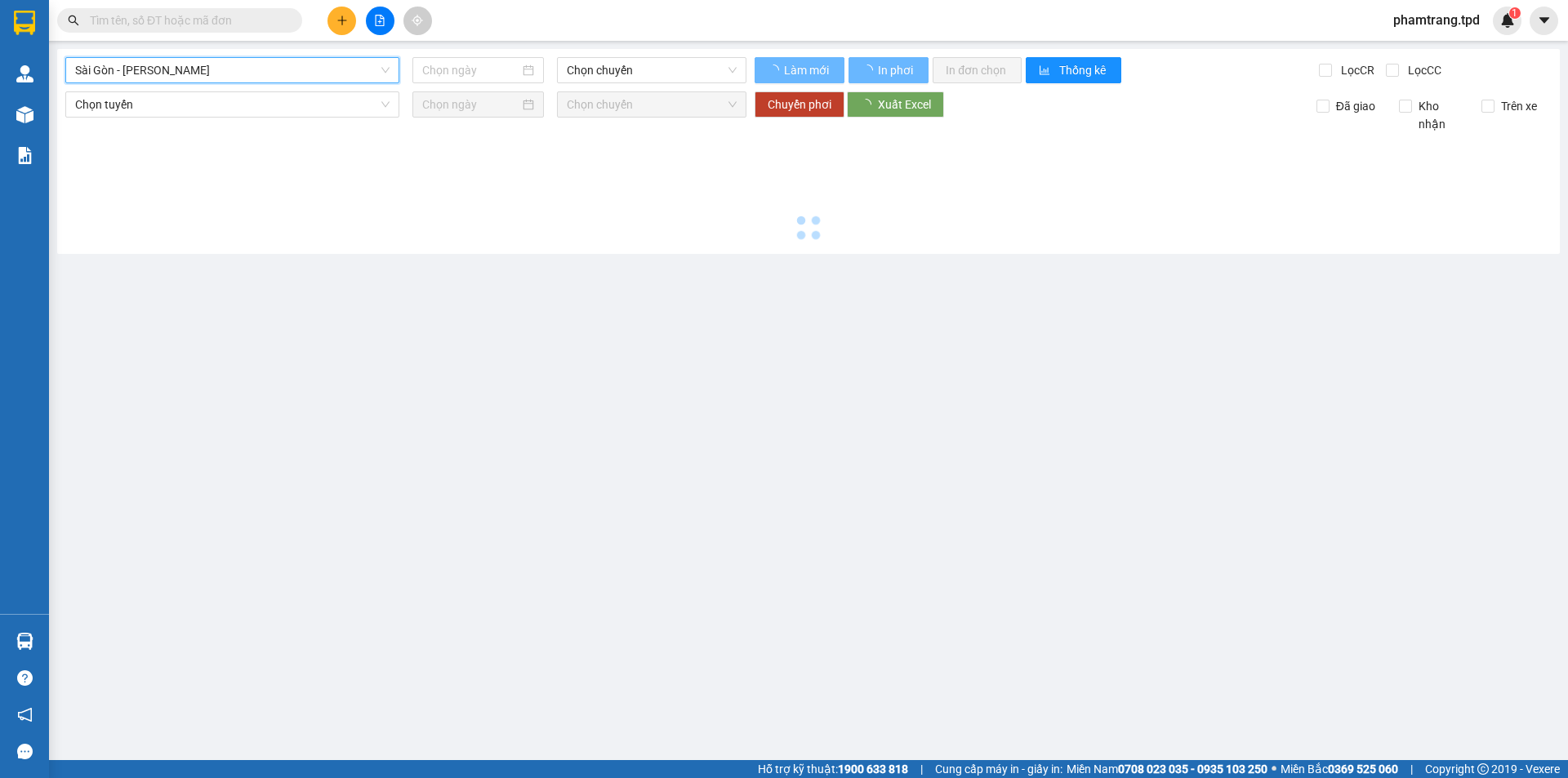
type input "[DATE]"
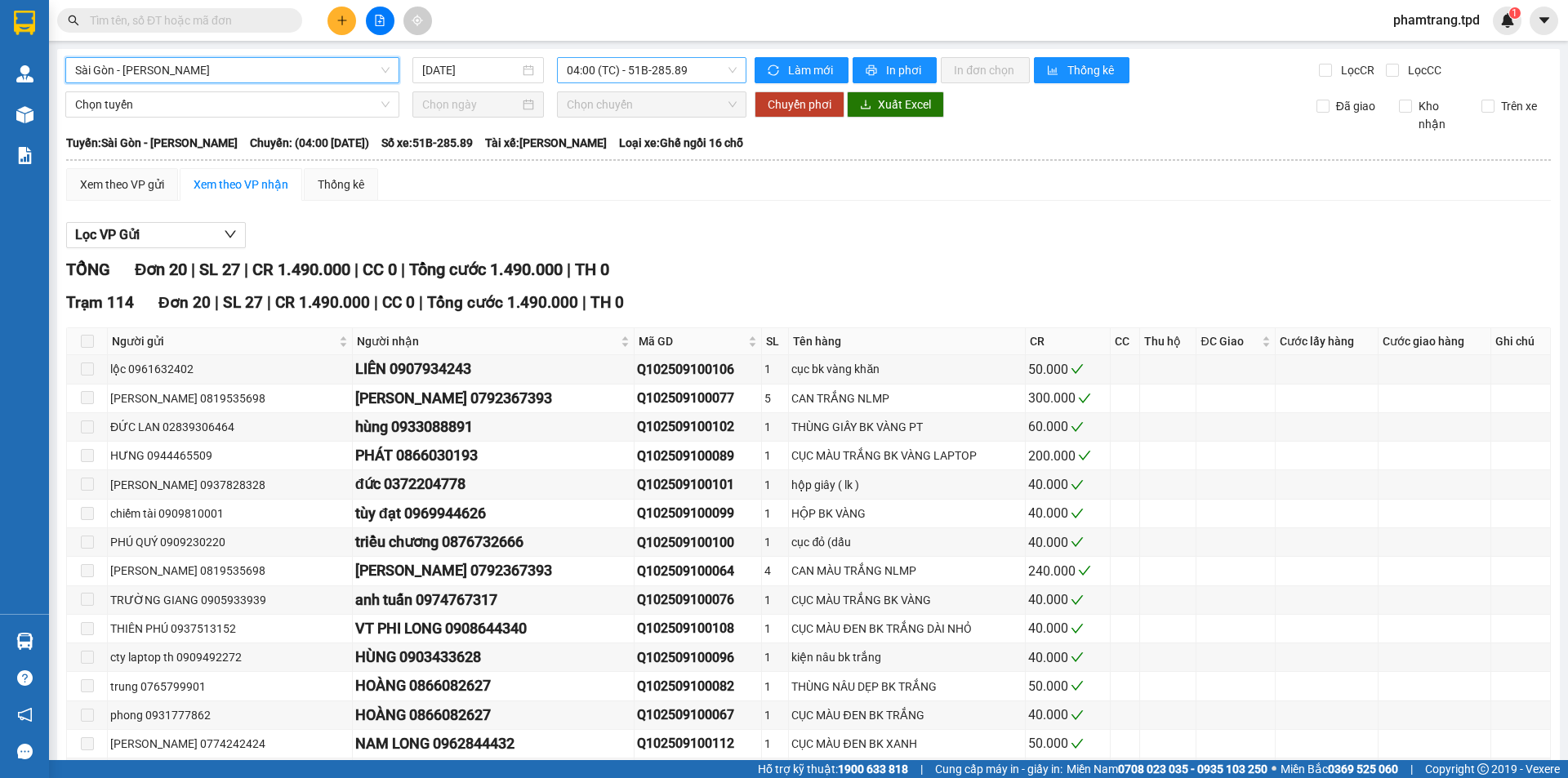
click at [616, 82] on span "04:00 (TC) - 51B-285.89" at bounding box center [652, 70] width 170 height 25
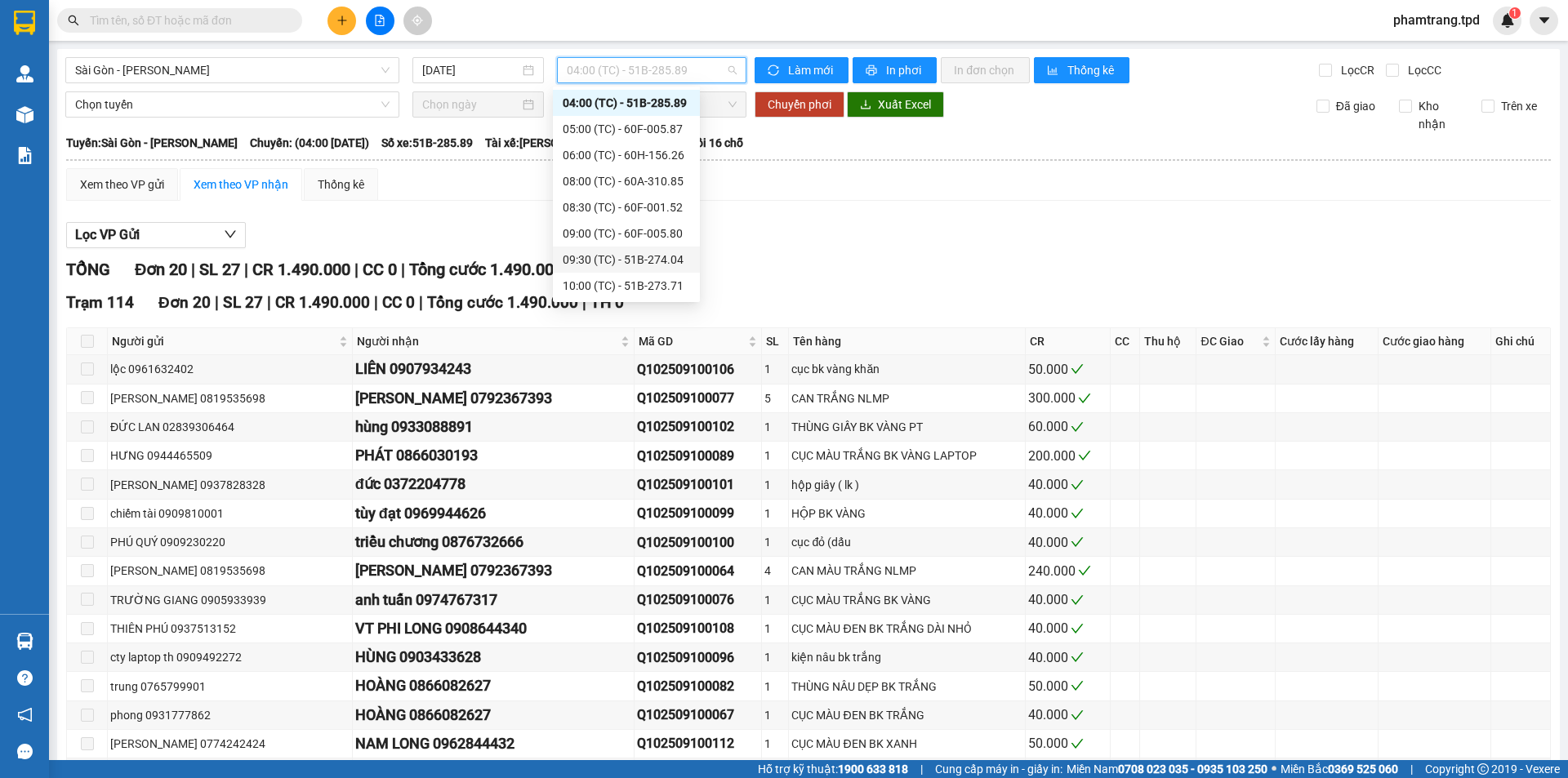
scroll to position [314, 0]
click at [668, 95] on div "11:31 (TC) - 60H-155.85" at bounding box center [626, 103] width 127 height 18
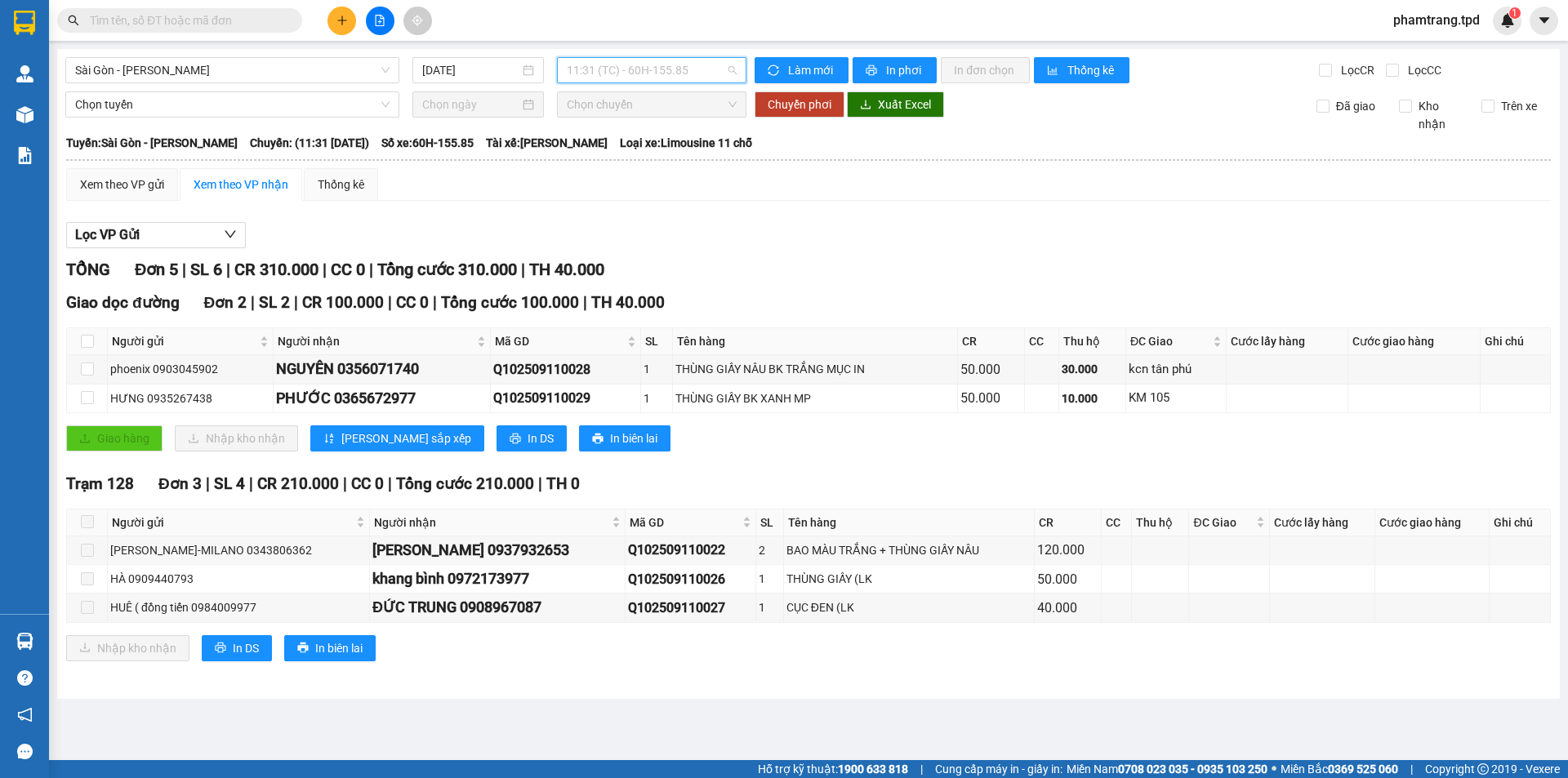
click at [646, 68] on span "11:31 (TC) - 60H-155.85" at bounding box center [652, 70] width 170 height 25
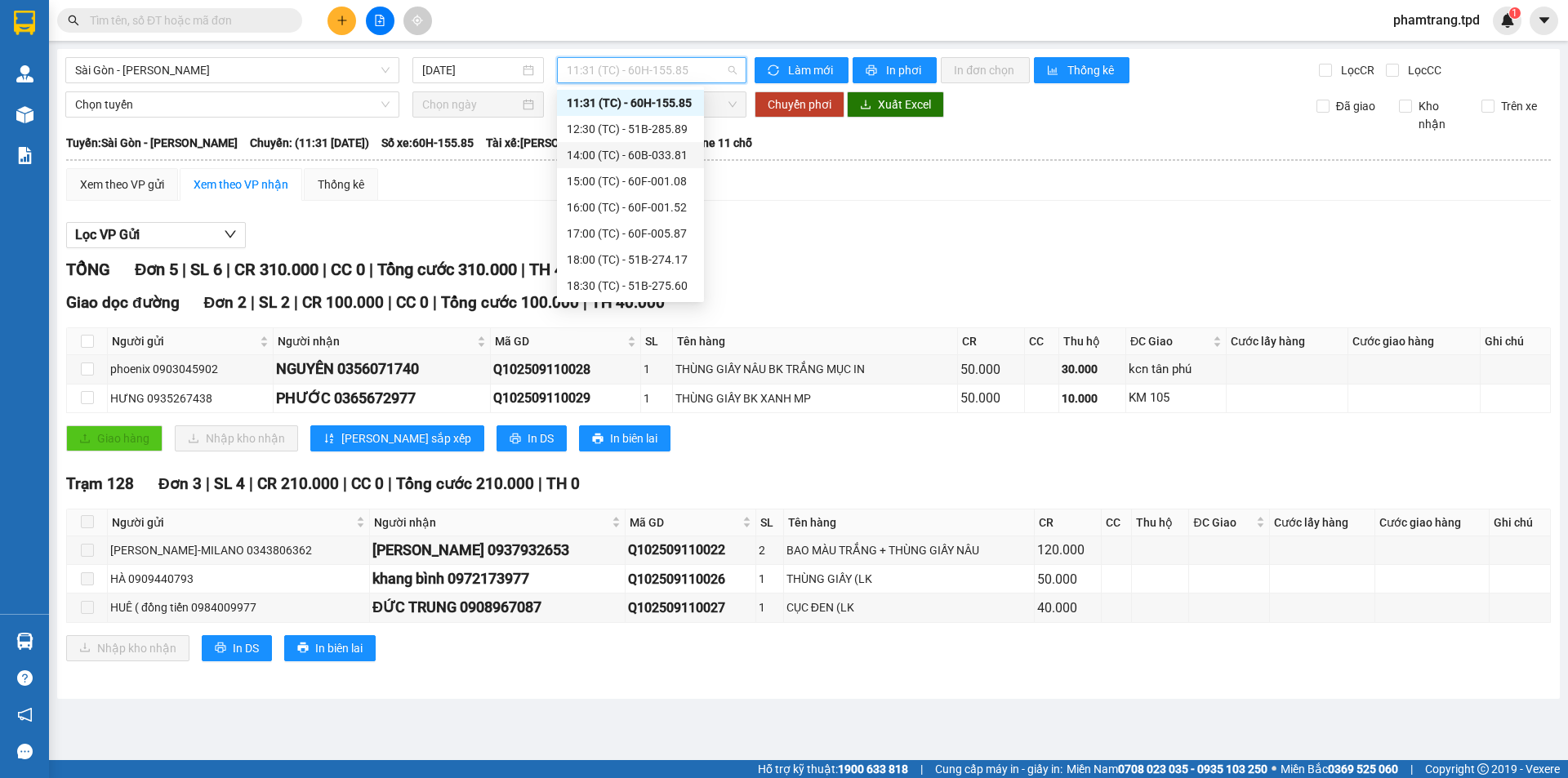
click at [668, 153] on div "14:00 (TC) - 60B-033.81" at bounding box center [631, 155] width 127 height 18
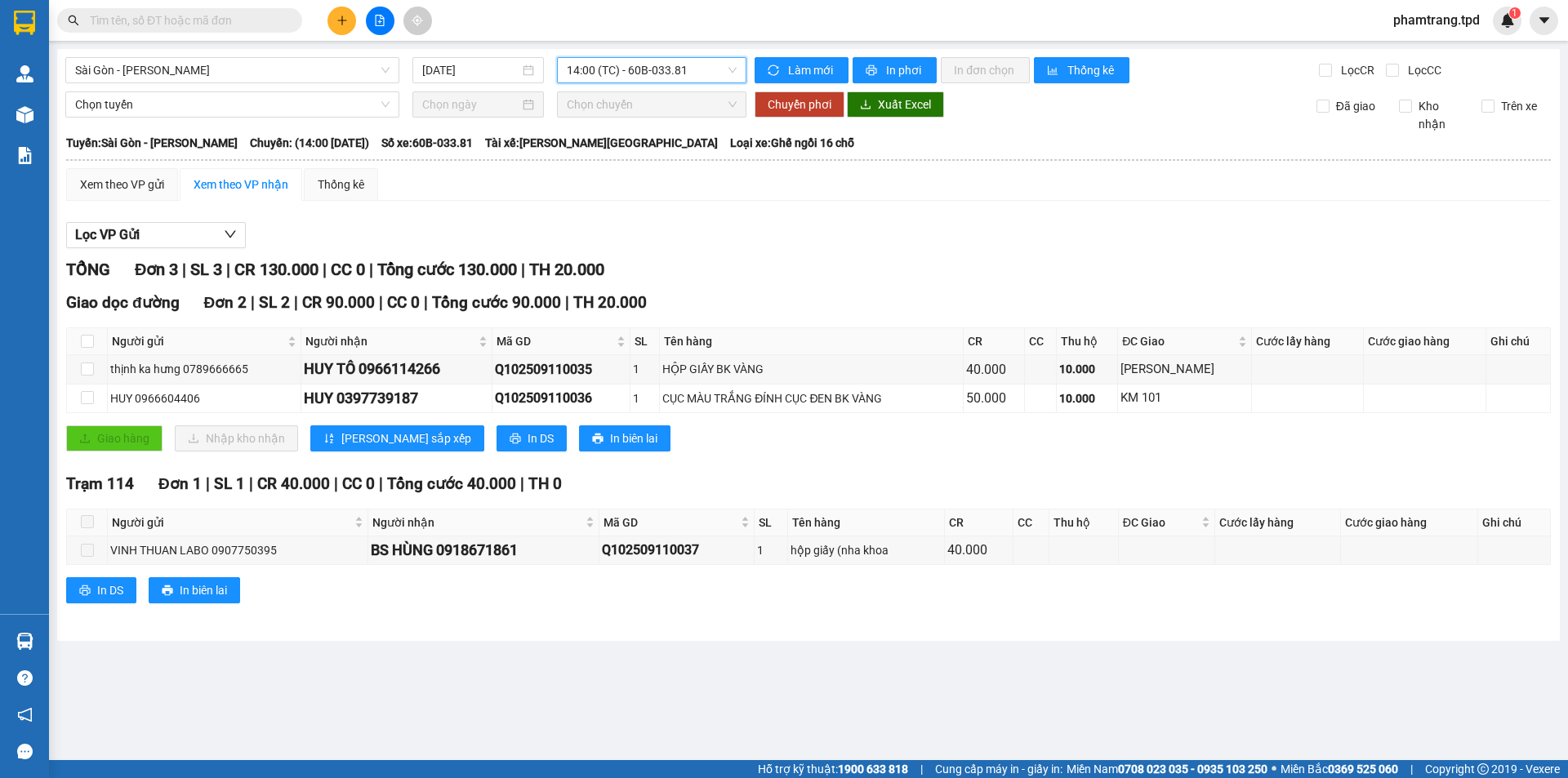
click at [692, 70] on span "14:00 (TC) - 60B-033.81" at bounding box center [652, 70] width 170 height 25
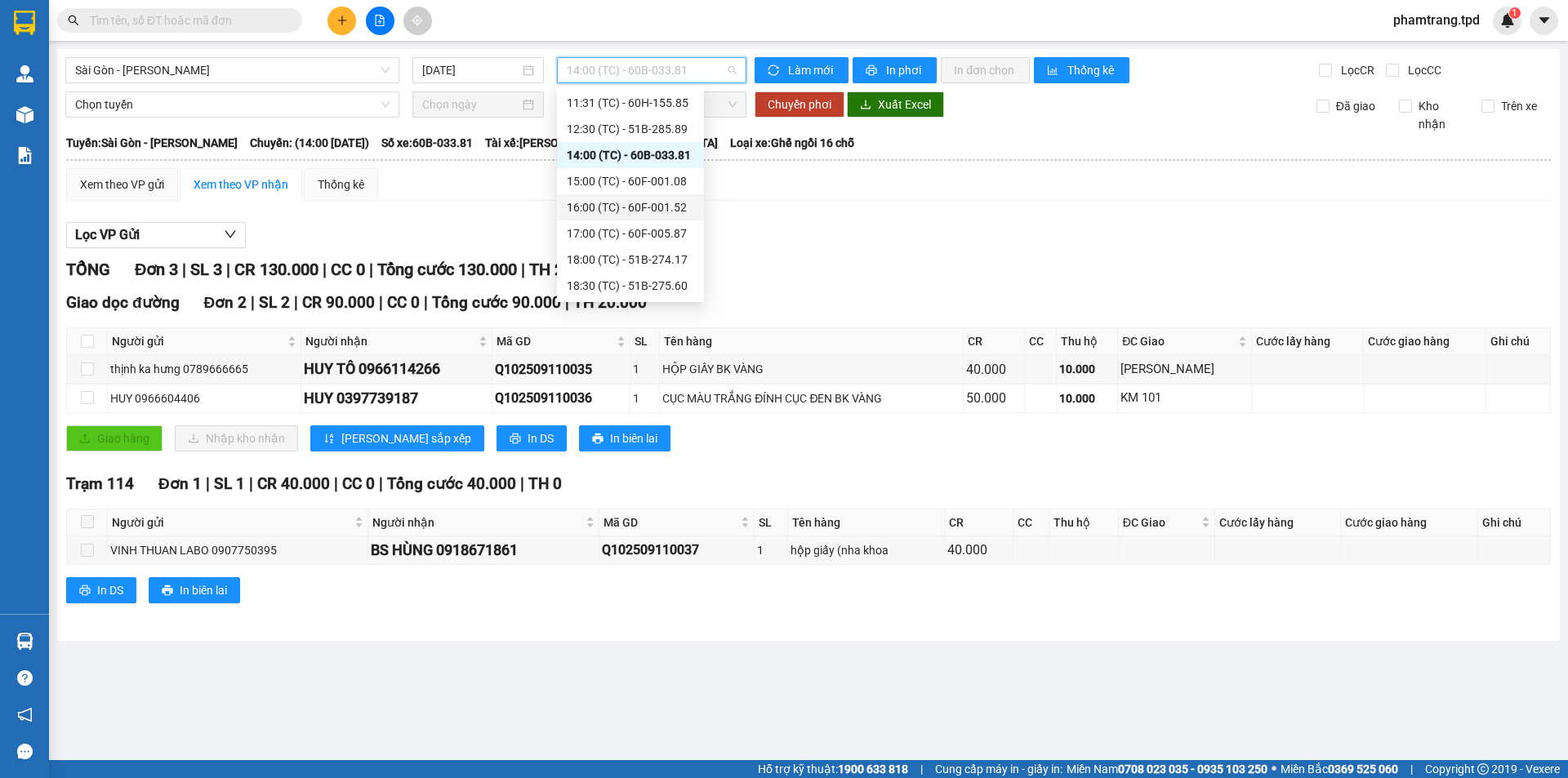
click at [670, 200] on div "16:00 (TC) - 60F-001.52" at bounding box center [631, 207] width 127 height 18
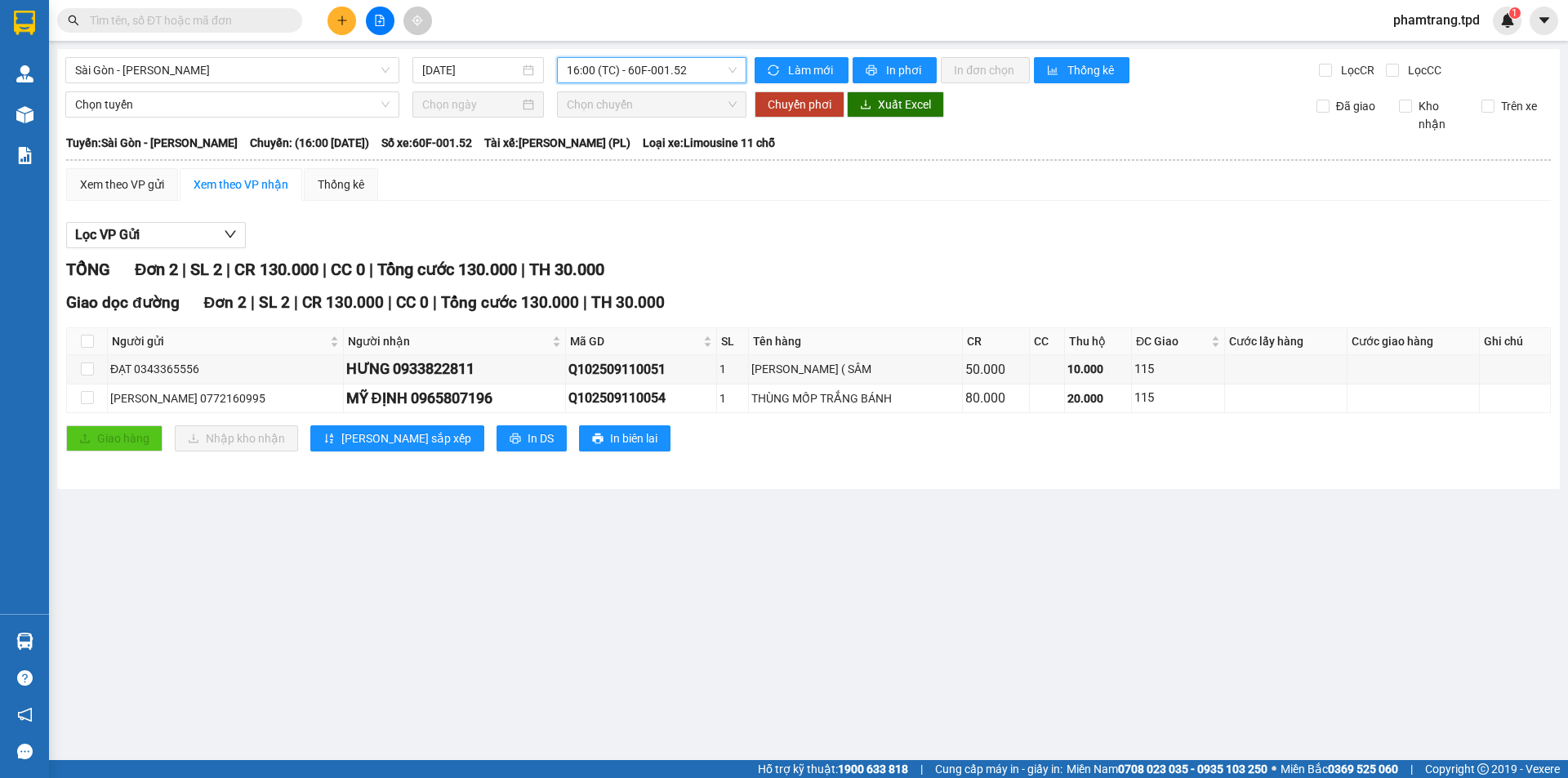
click at [666, 68] on span "16:00 (TC) - 60F-001.52" at bounding box center [652, 70] width 170 height 25
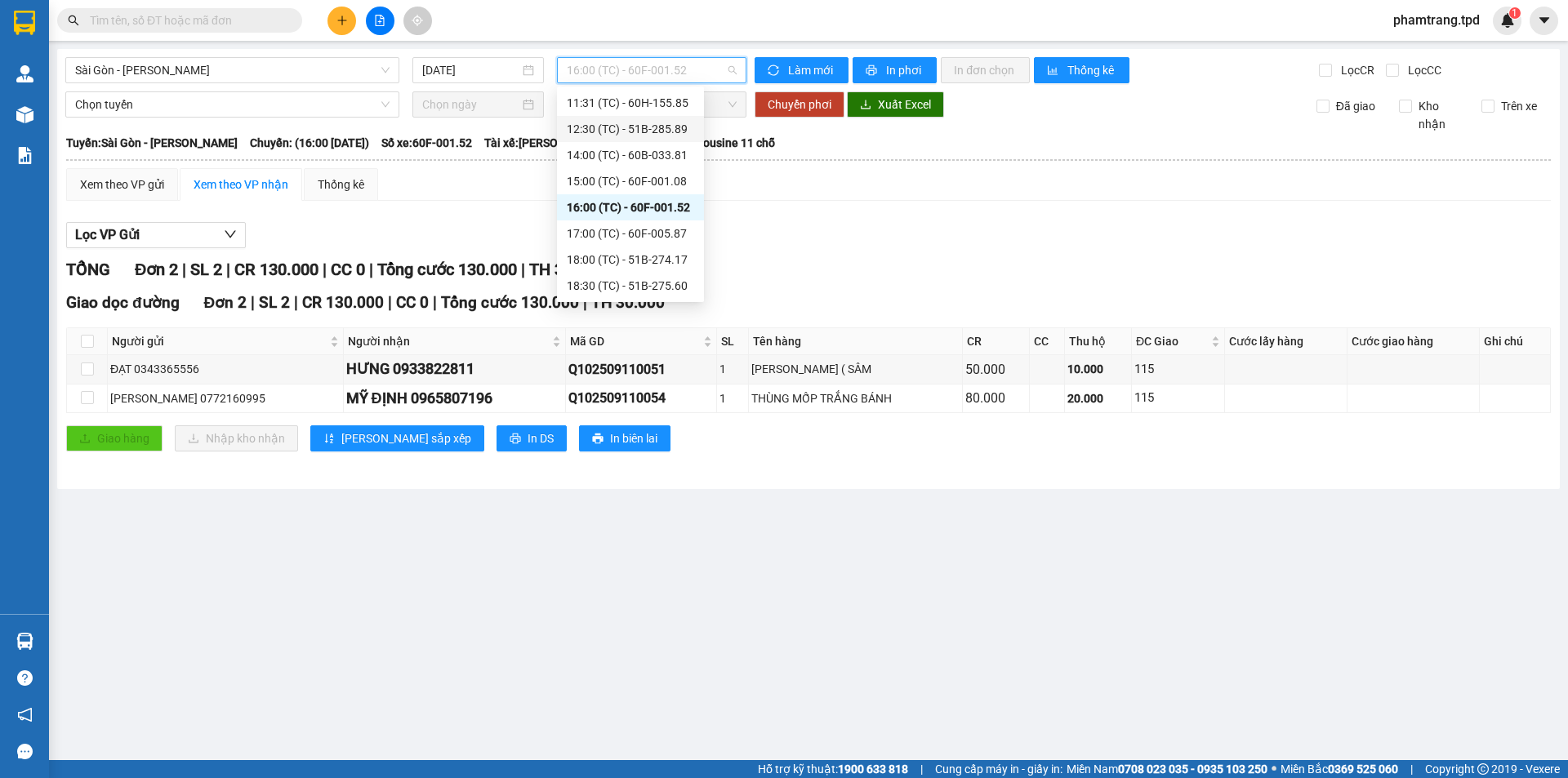
click at [674, 126] on div "12:30 (TC) - 51B-285.89" at bounding box center [631, 129] width 127 height 18
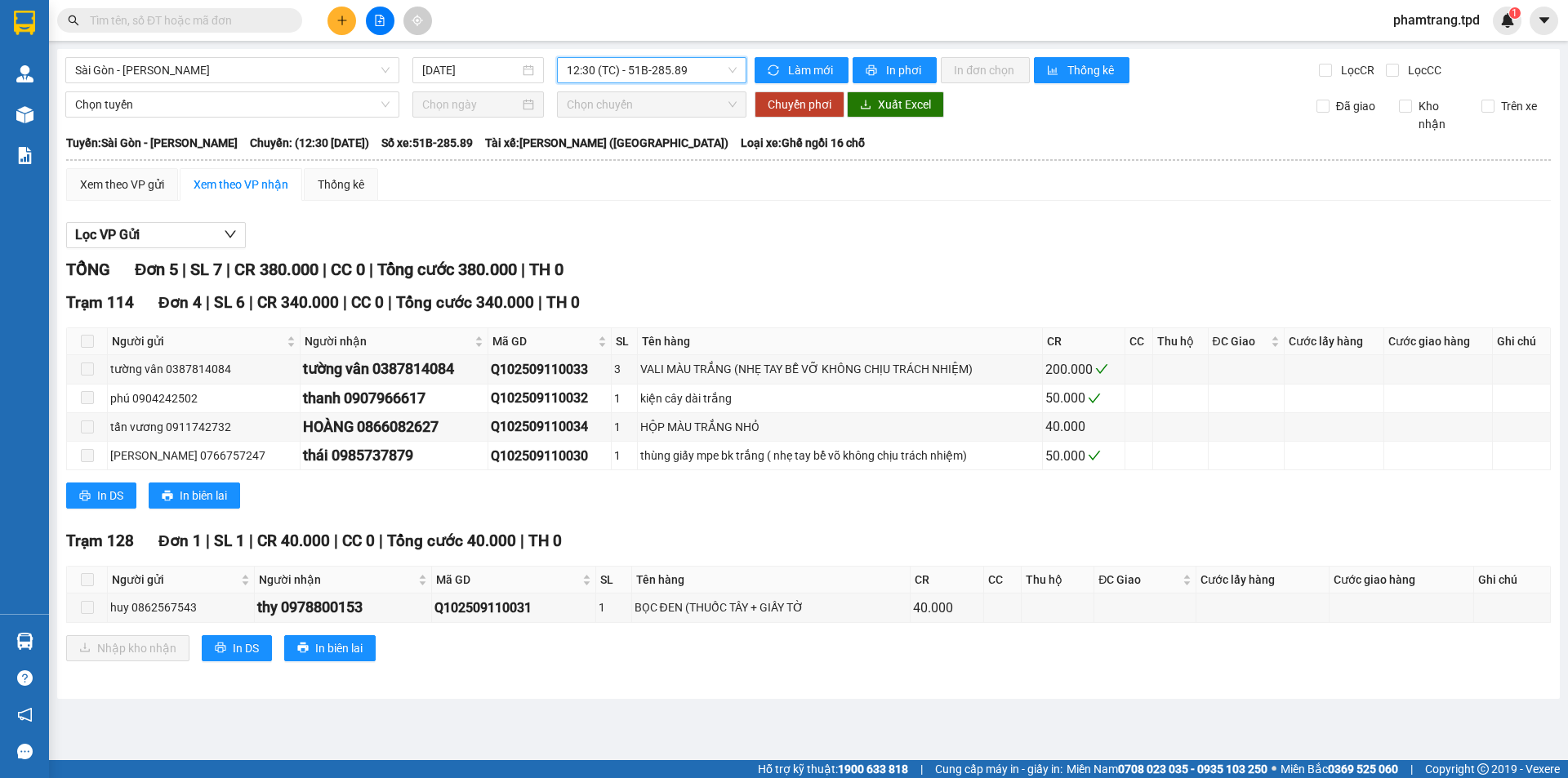
click at [630, 73] on span "12:30 (TC) - 51B-285.89" at bounding box center [652, 70] width 170 height 25
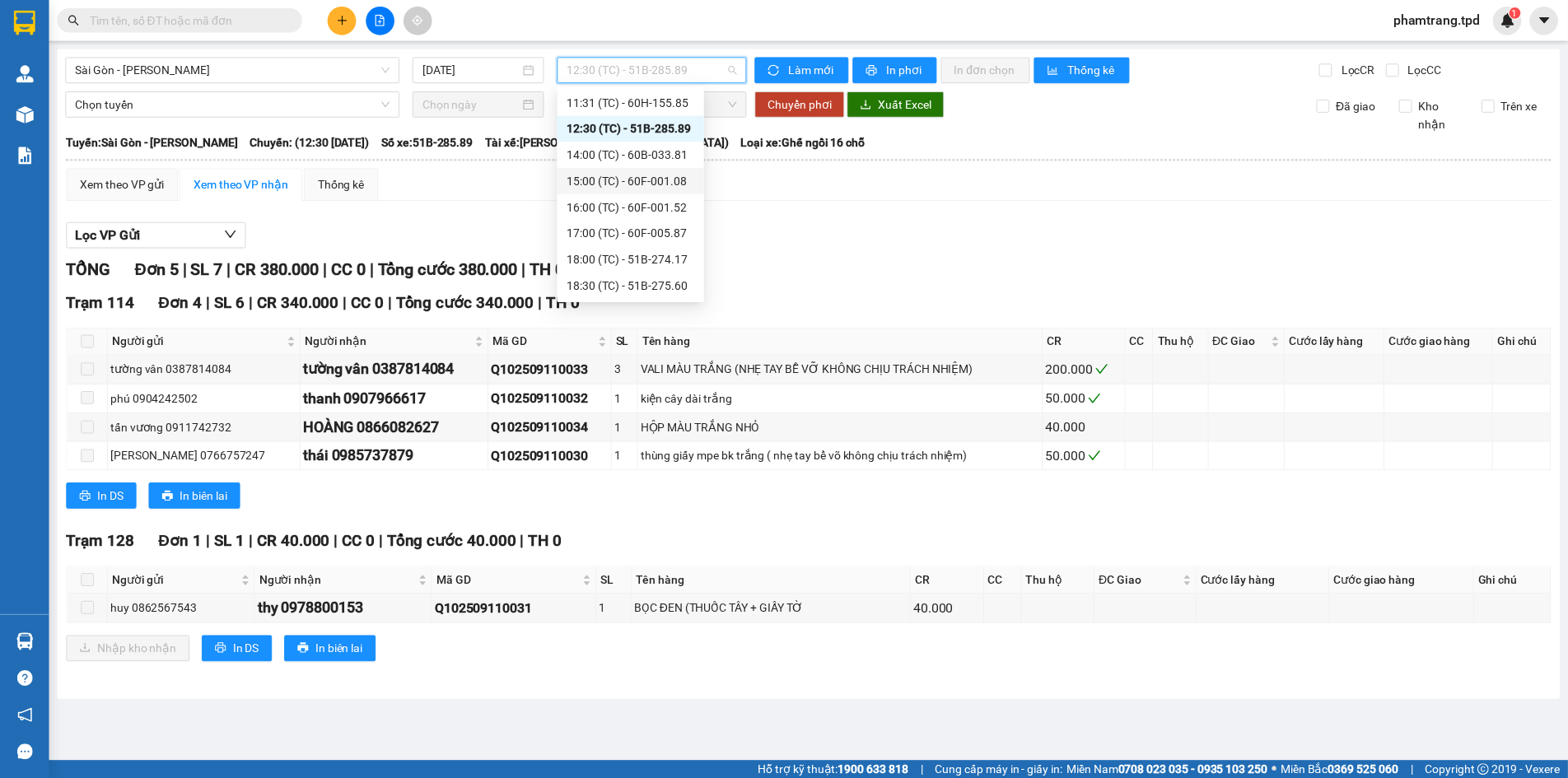
scroll to position [234, 0]
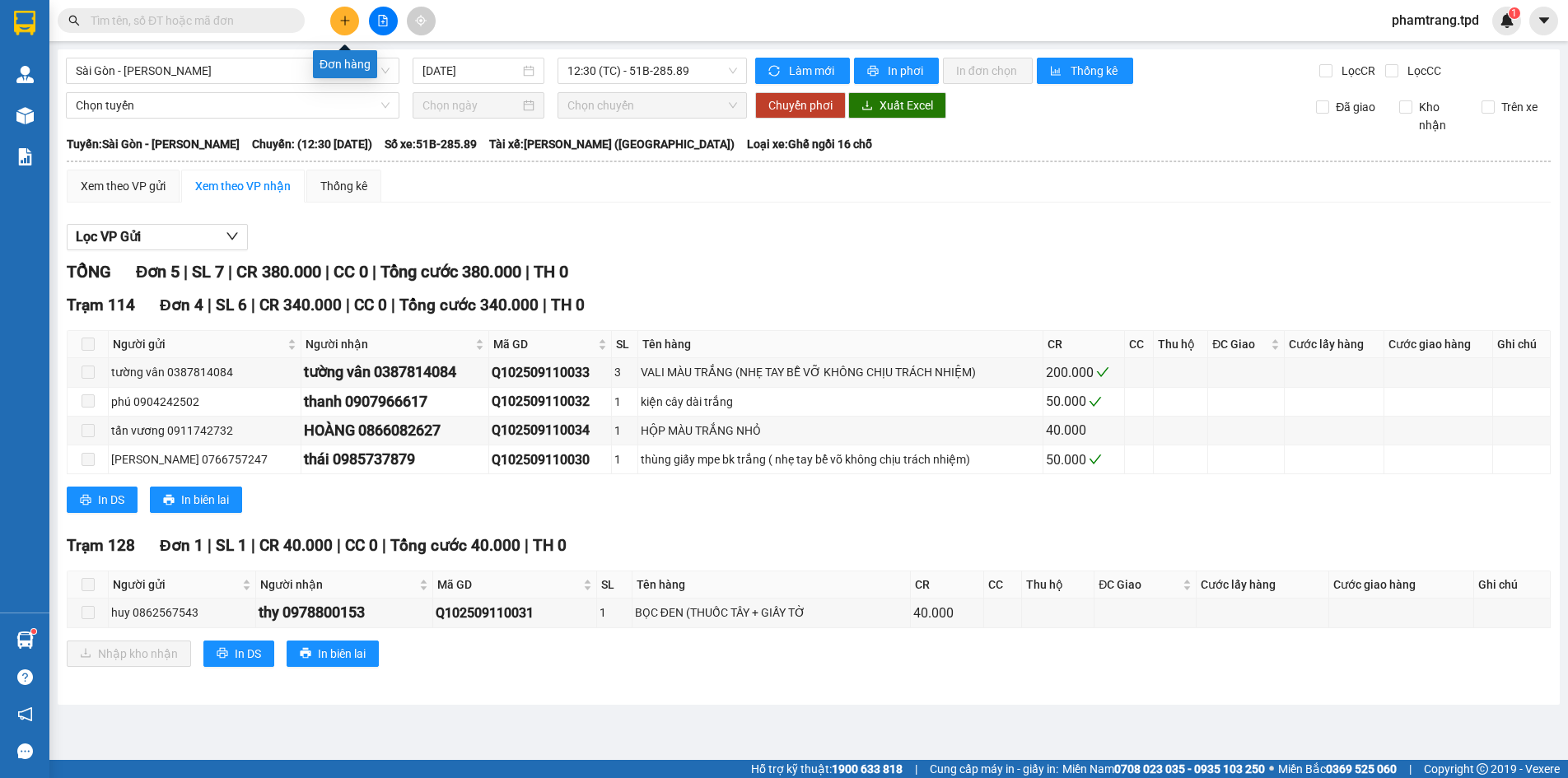
click at [335, 27] on button at bounding box center [345, 21] width 29 height 29
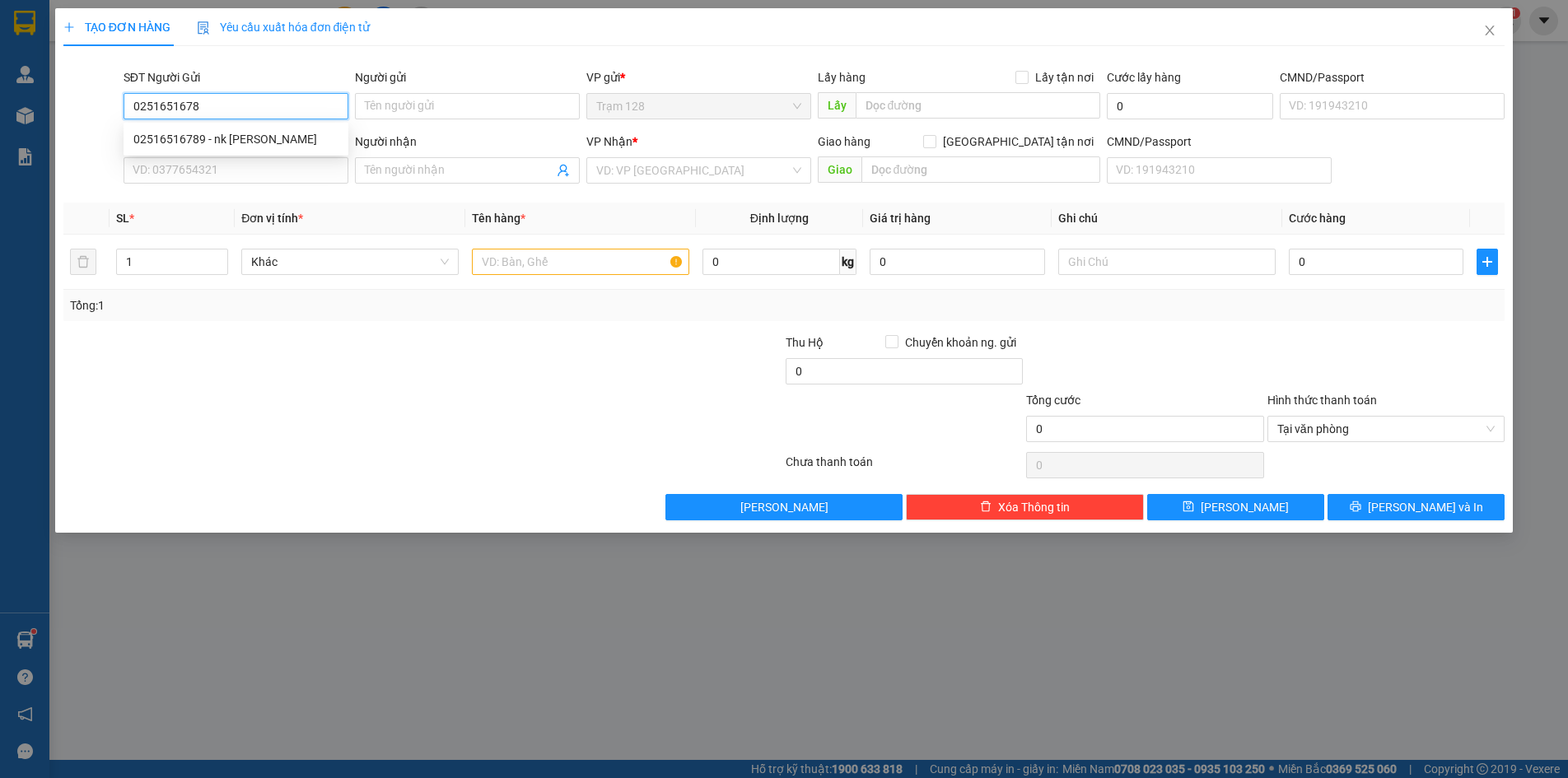
type input "02516516789"
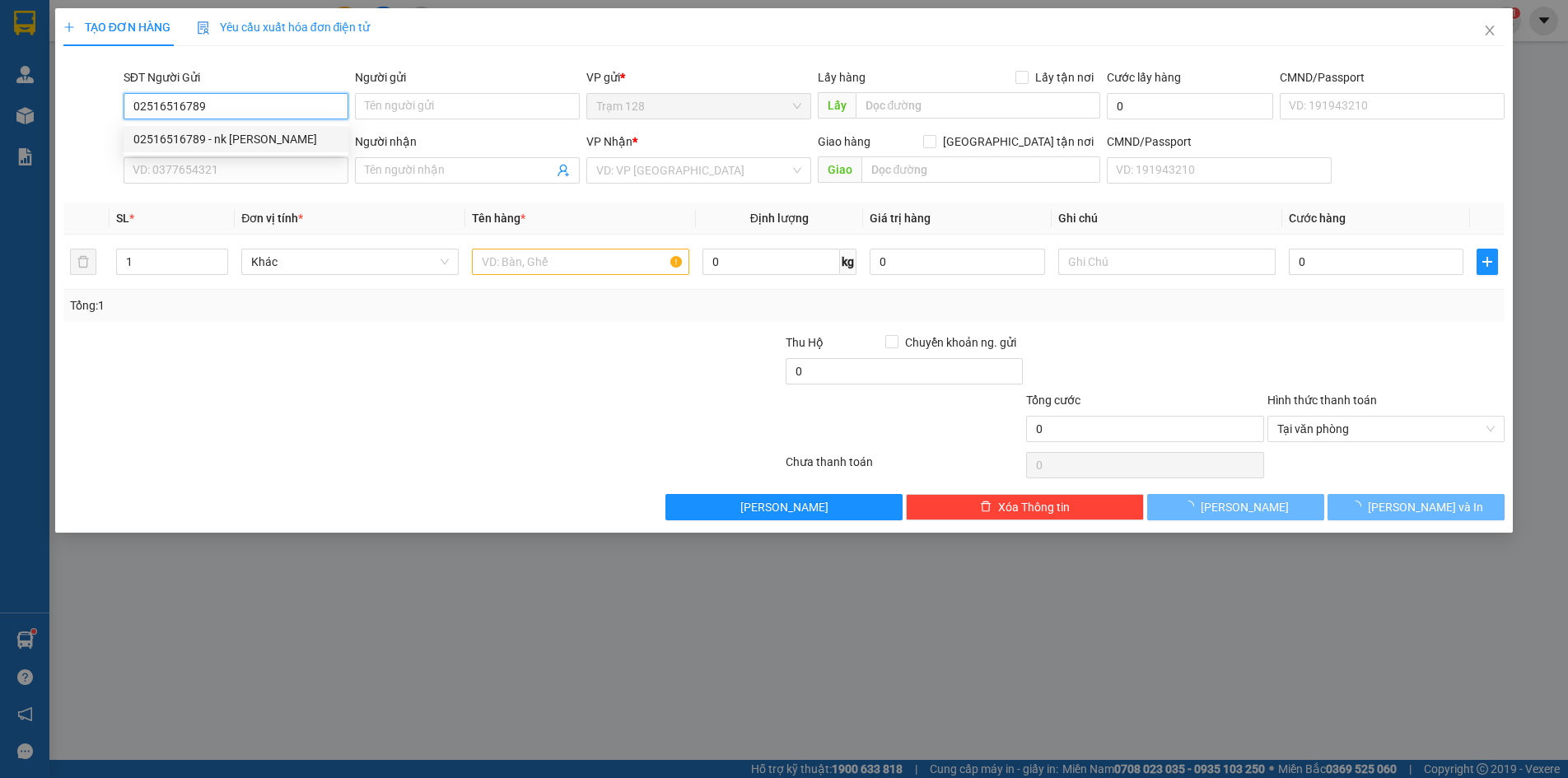
click at [290, 143] on div "02516516789 - nk [PERSON_NAME]" at bounding box center [236, 139] width 205 height 18
type input "nk [PERSON_NAME]"
type input "0839939739"
type input "YTC VIETDENT"
type input "087090003678"
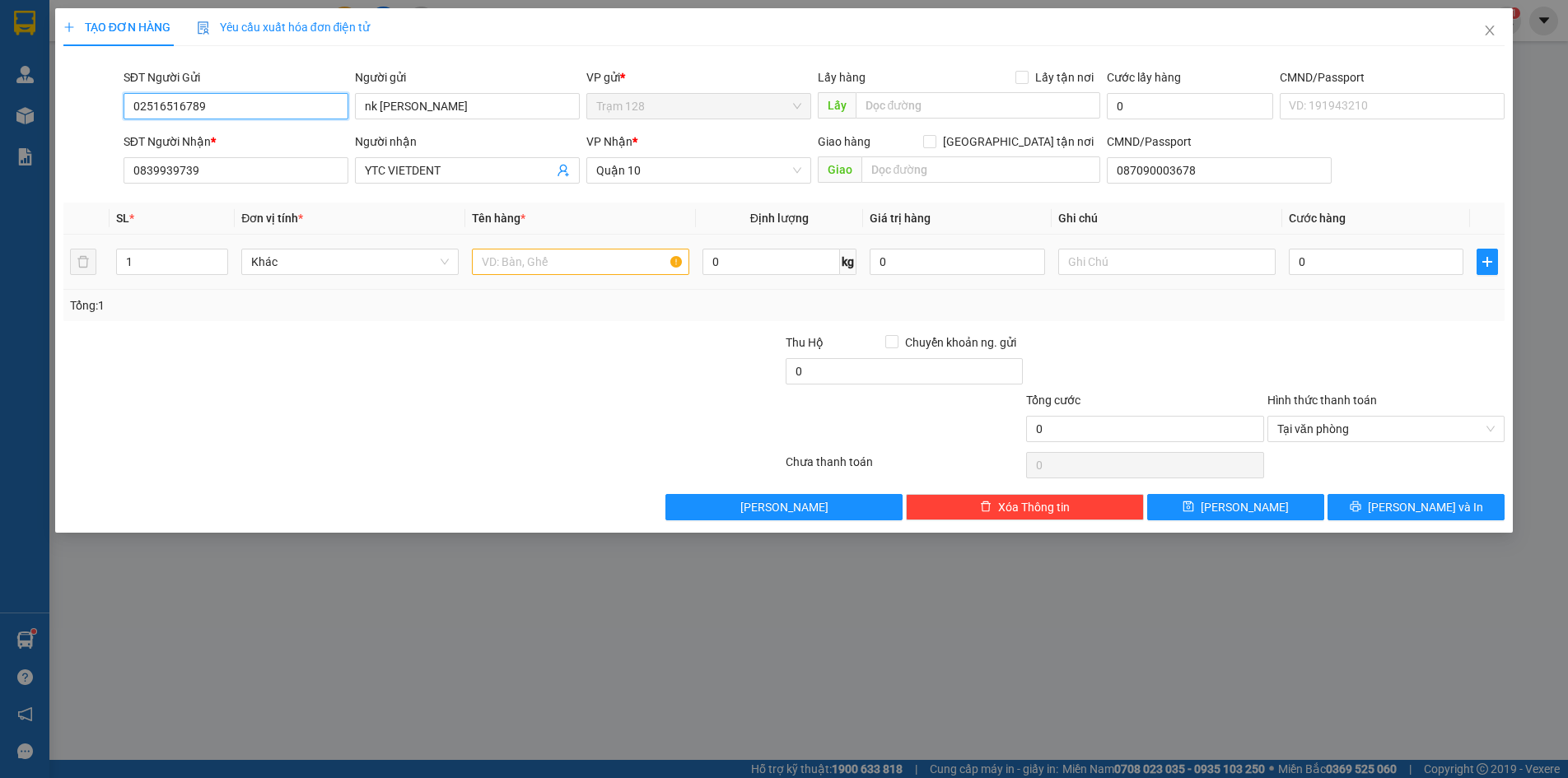
type input "02516516789"
click at [549, 257] on input "text" at bounding box center [580, 262] width 217 height 27
type input "cục vuống (nk)"
type input "4"
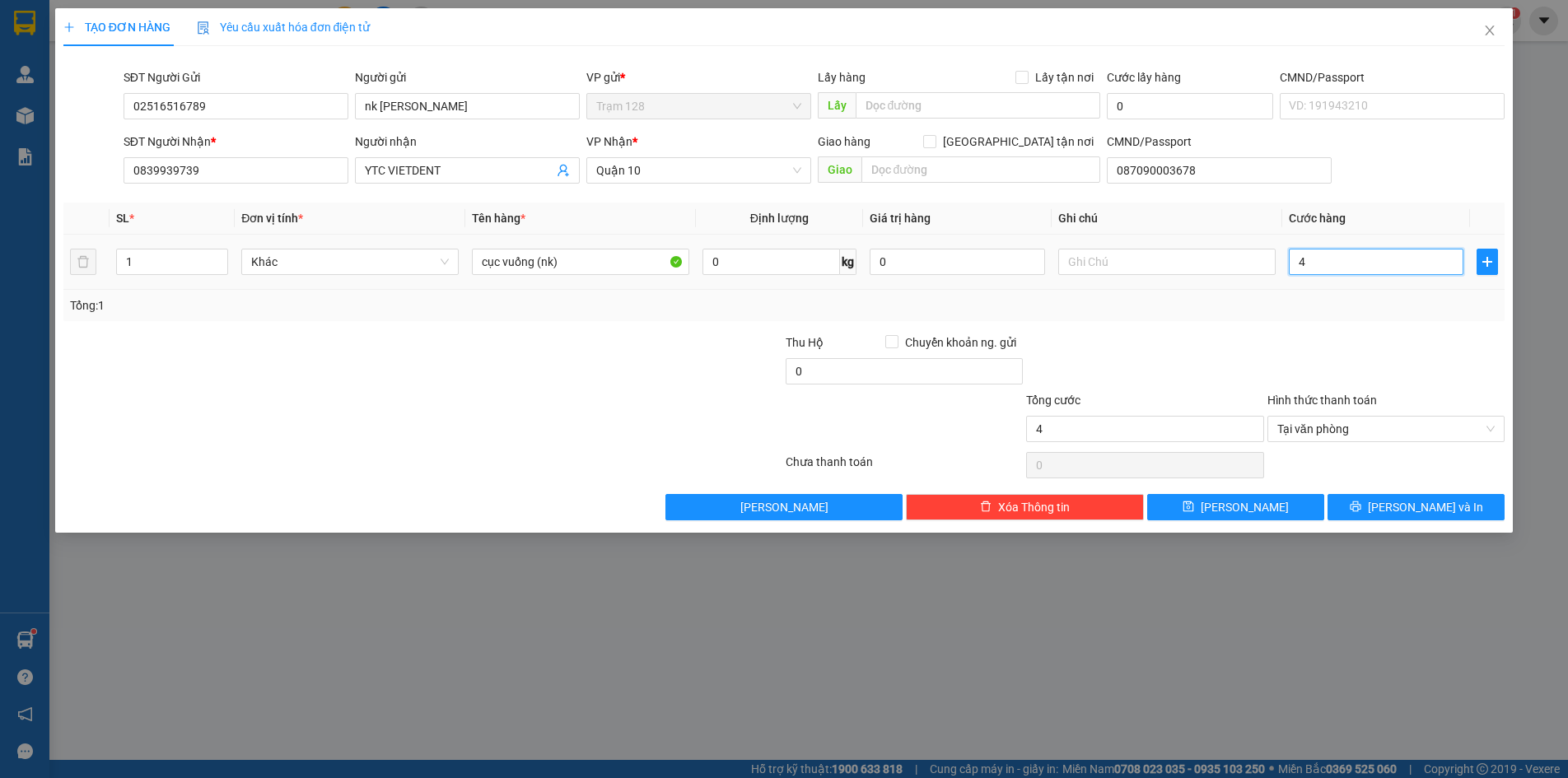
type input "40"
type input "40.000"
click at [1372, 335] on div at bounding box center [1386, 362] width 241 height 57
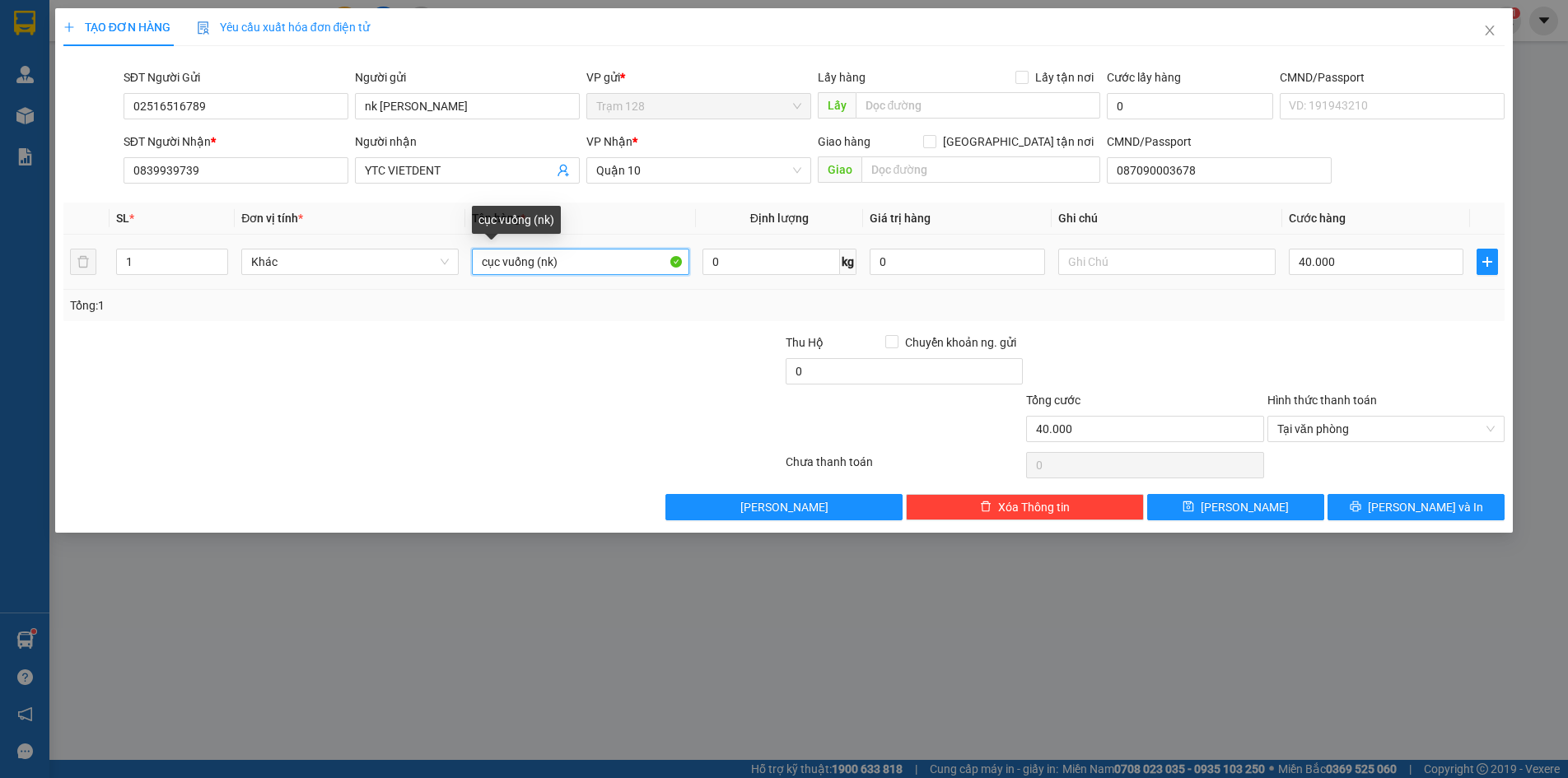
click at [524, 262] on input "cục vuống (nk)" at bounding box center [580, 262] width 217 height 27
type input "cục vuông (nk)"
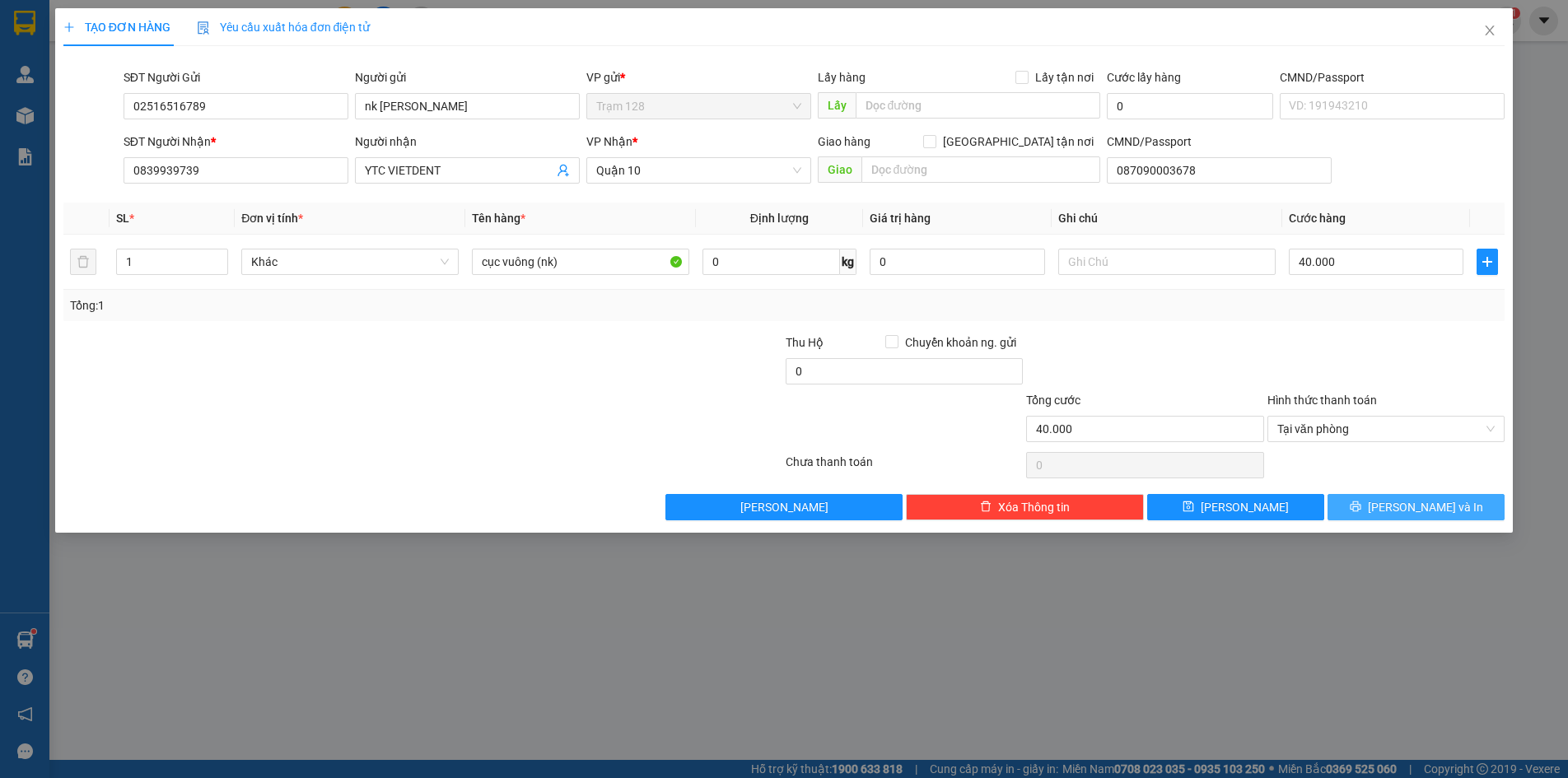
click at [1362, 513] on span "printer" at bounding box center [1356, 508] width 12 height 13
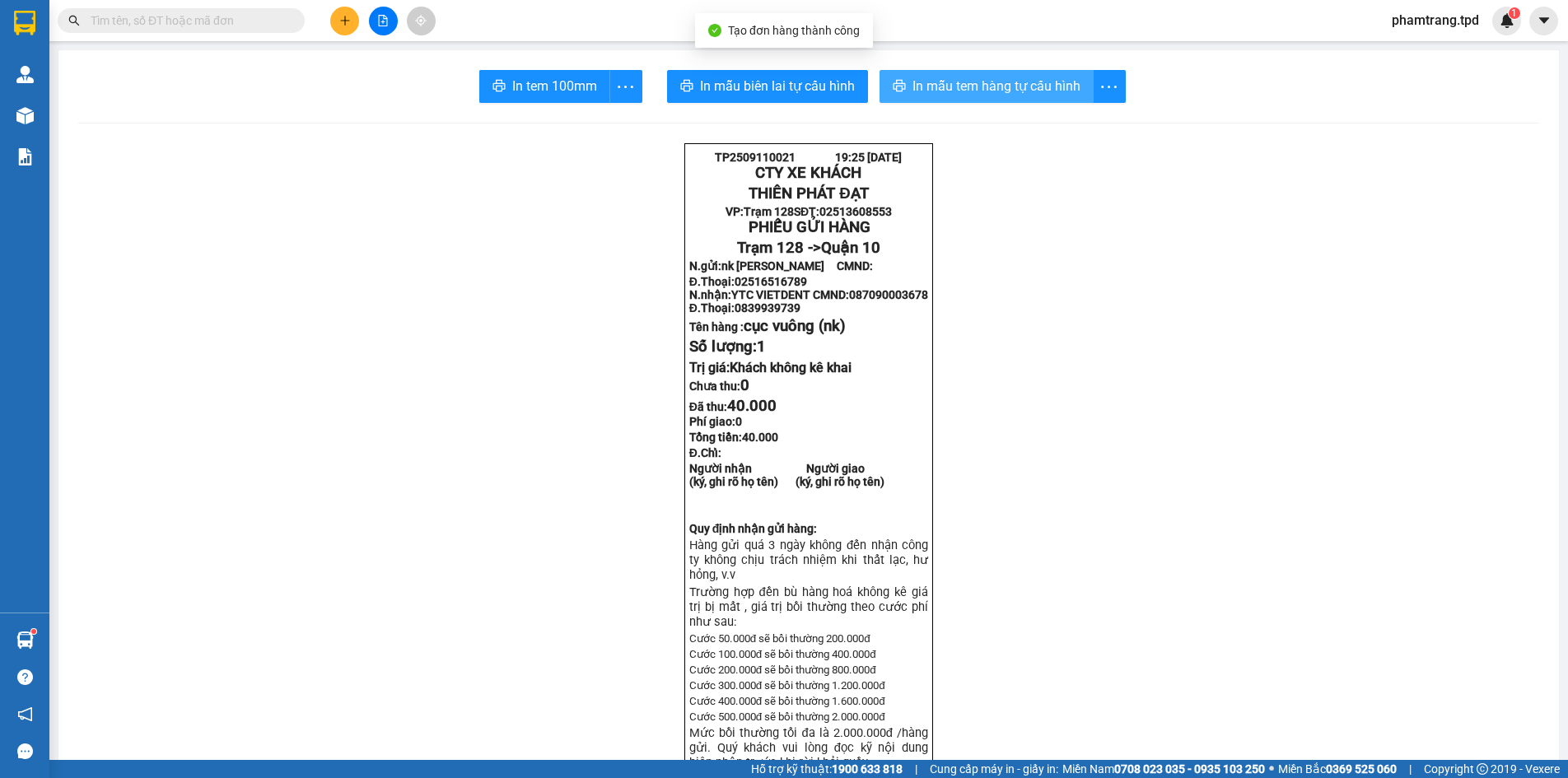
click at [924, 98] on button "In mẫu tem hàng tự cấu hình" at bounding box center [986, 87] width 214 height 33
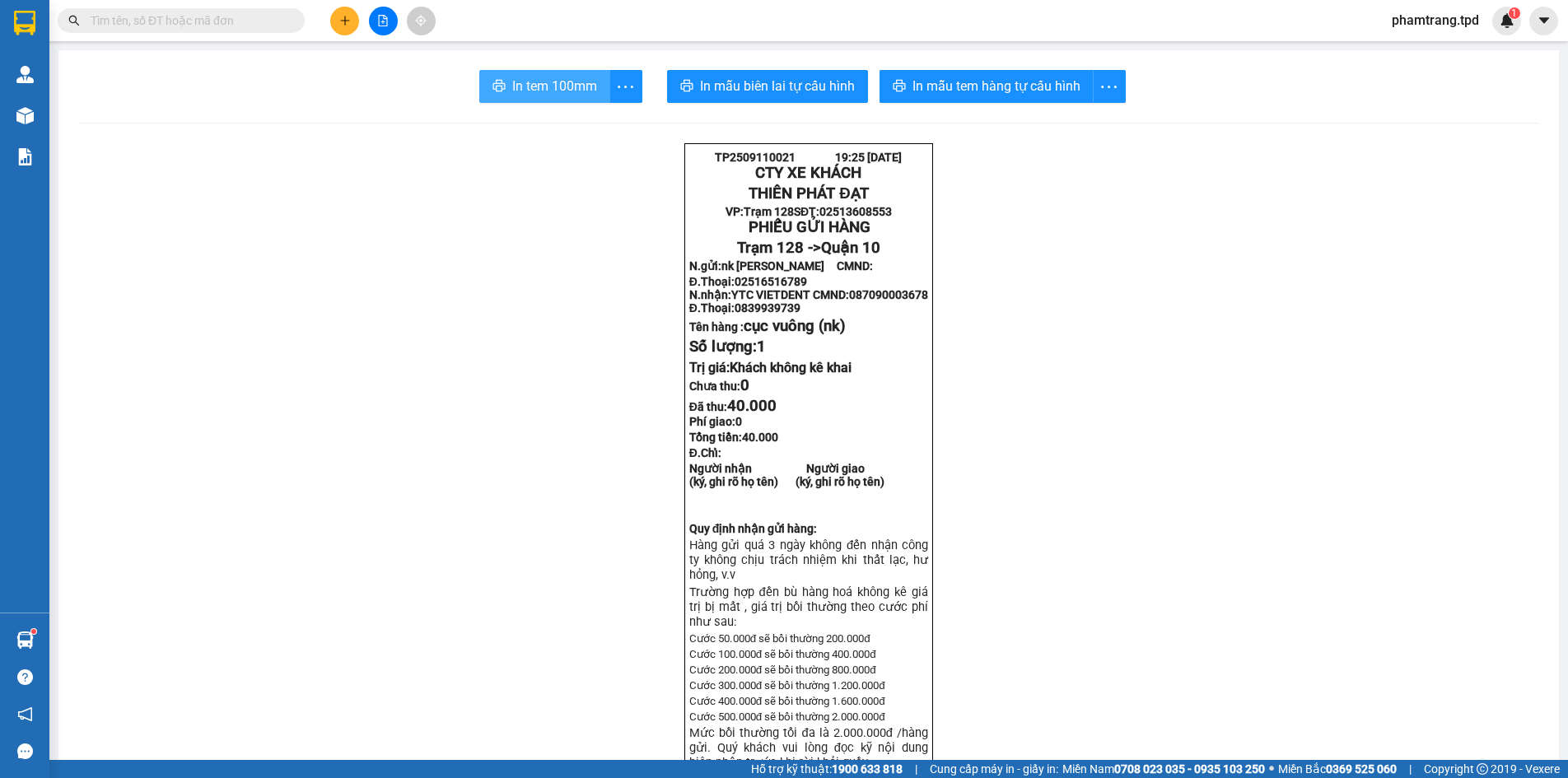
click at [553, 97] on button "In tem 100mm" at bounding box center [544, 87] width 131 height 33
click at [349, 21] on icon "plus" at bounding box center [345, 20] width 9 height 1
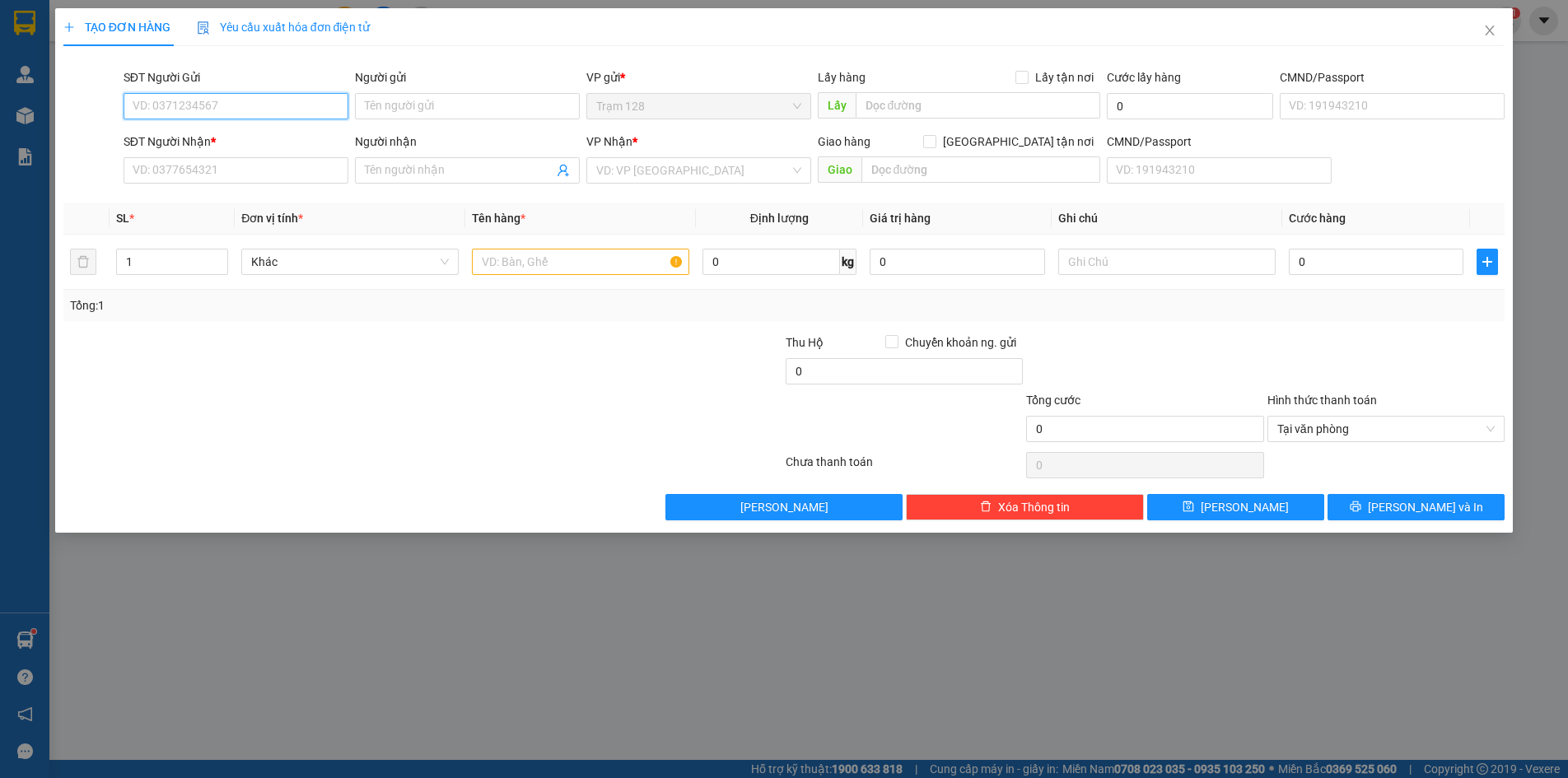
click at [261, 111] on input "SĐT Người Gửi" at bounding box center [236, 107] width 225 height 27
type input "02516516789"
click at [335, 123] on div "02516516789 02516516789 - nk [PERSON_NAME]" at bounding box center [236, 139] width 225 height 33
click at [328, 136] on div "SĐT Người Nhận *" at bounding box center [236, 141] width 225 height 18
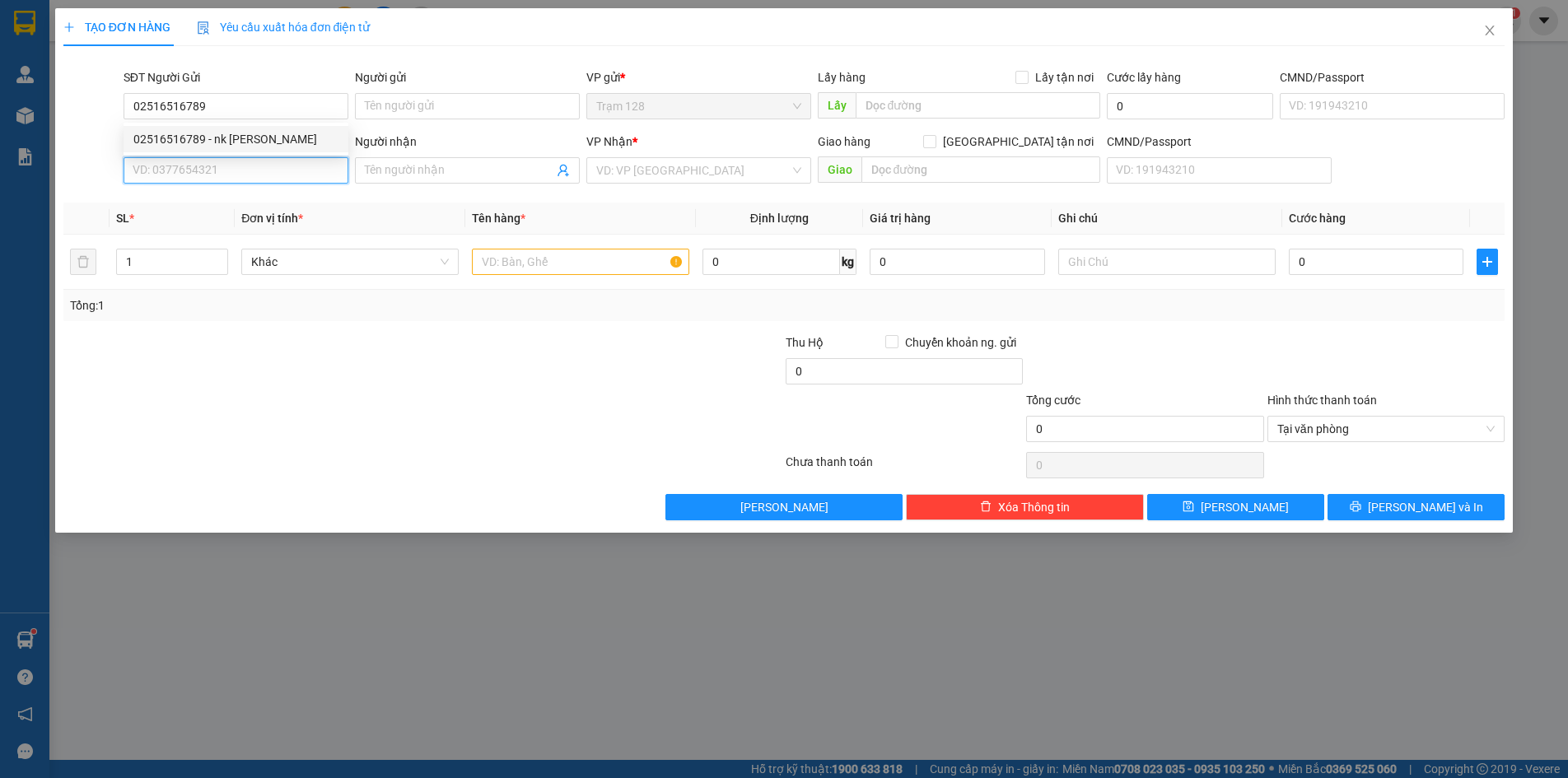
click at [328, 157] on input "SĐT Người Nhận *" at bounding box center [236, 171] width 225 height 27
click at [269, 173] on input "SĐT Người Nhận *" at bounding box center [236, 171] width 225 height 27
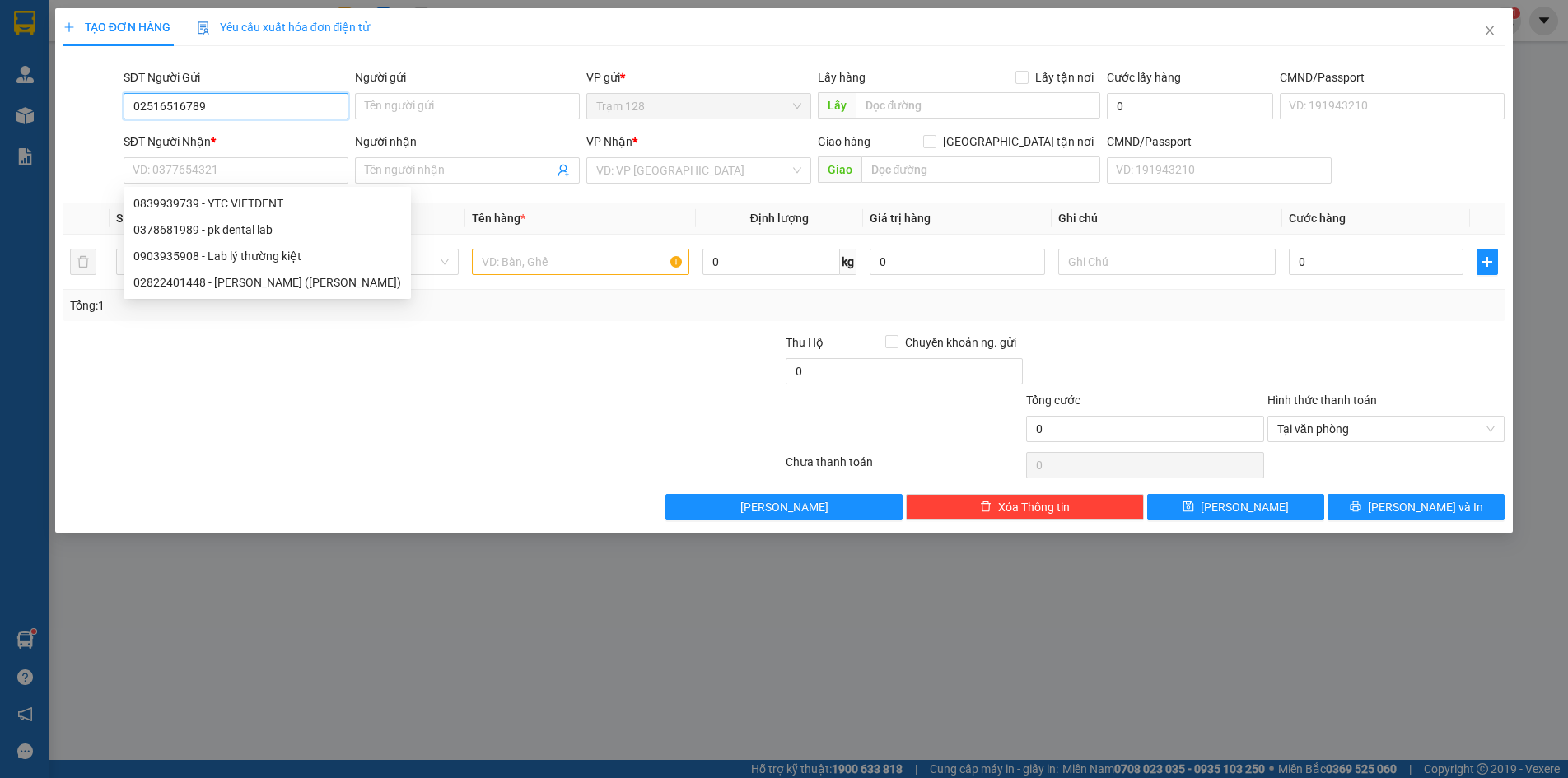
click at [246, 107] on input "02516516789" at bounding box center [236, 107] width 225 height 27
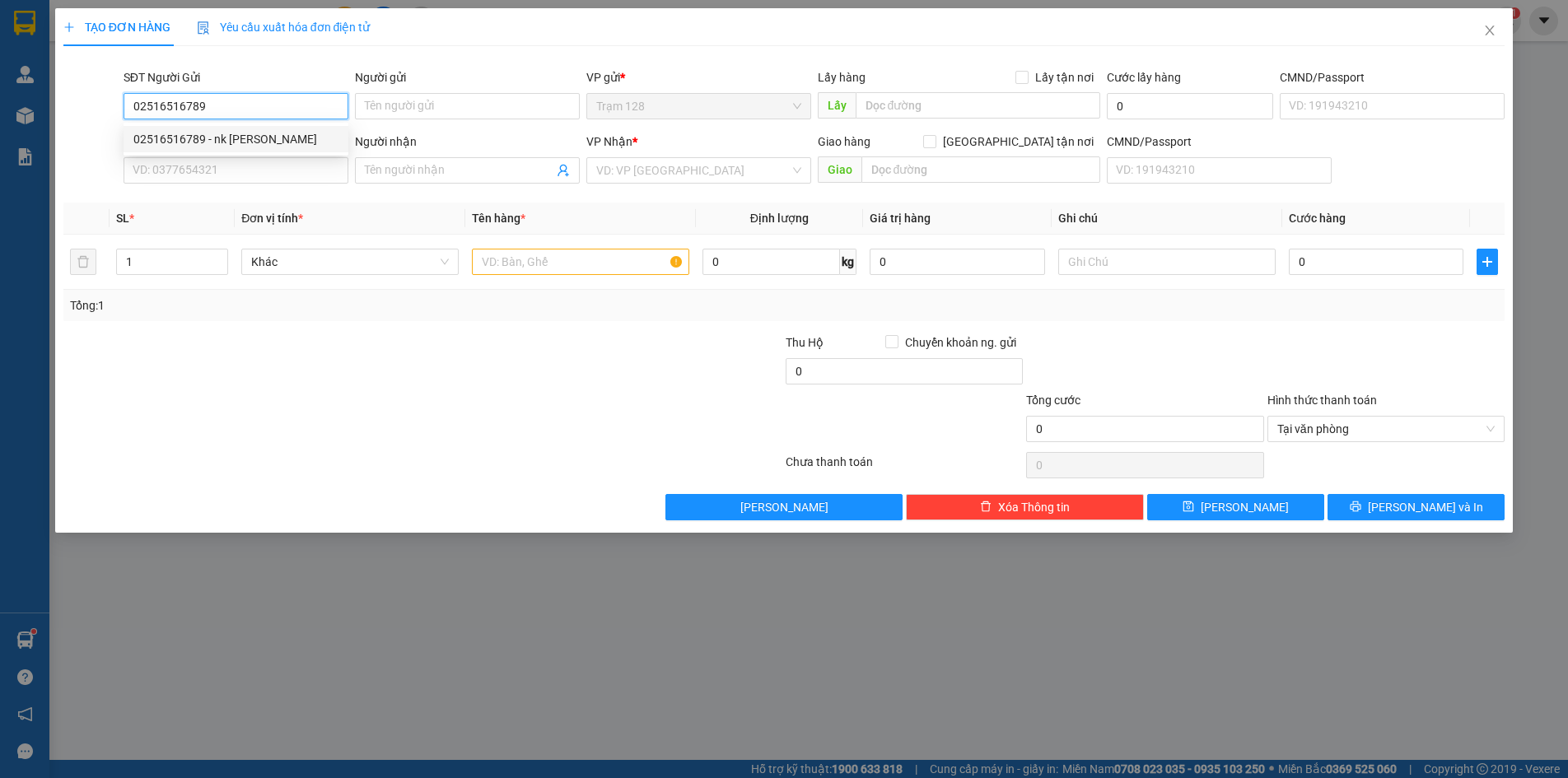
click at [252, 135] on div "02516516789 - nk [PERSON_NAME]" at bounding box center [236, 139] width 205 height 18
type input "nk [PERSON_NAME]"
type input "0839939739"
type input "YTC VIETDENT"
type input "087090003678"
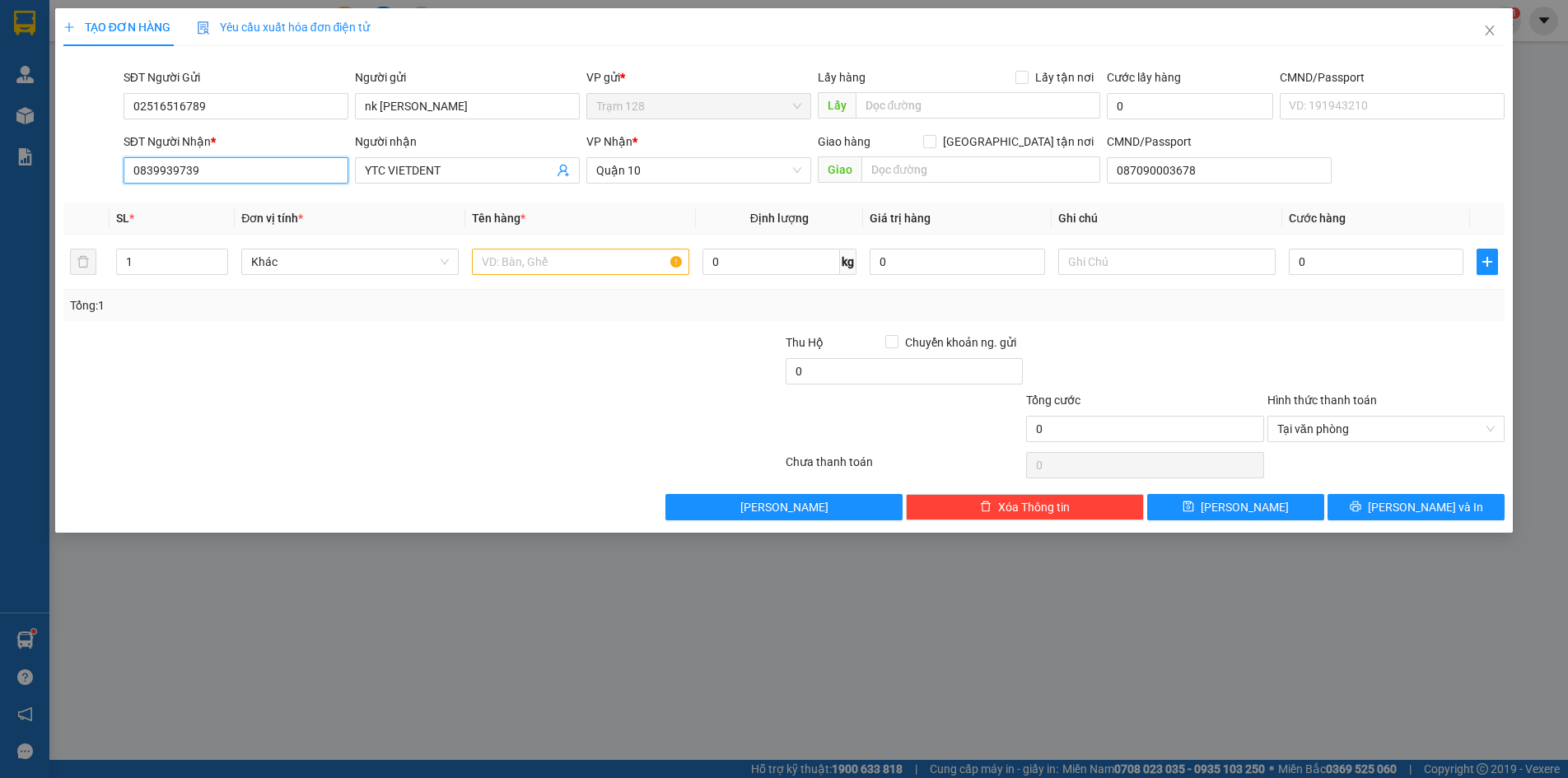
drag, startPoint x: 201, startPoint y: 160, endPoint x: 206, endPoint y: 174, distance: 14.9
click at [206, 174] on input "0839939739" at bounding box center [236, 171] width 225 height 27
drag, startPoint x: 206, startPoint y: 174, endPoint x: 139, endPoint y: 178, distance: 67.1
click at [139, 178] on input "0839939739" at bounding box center [236, 171] width 225 height 27
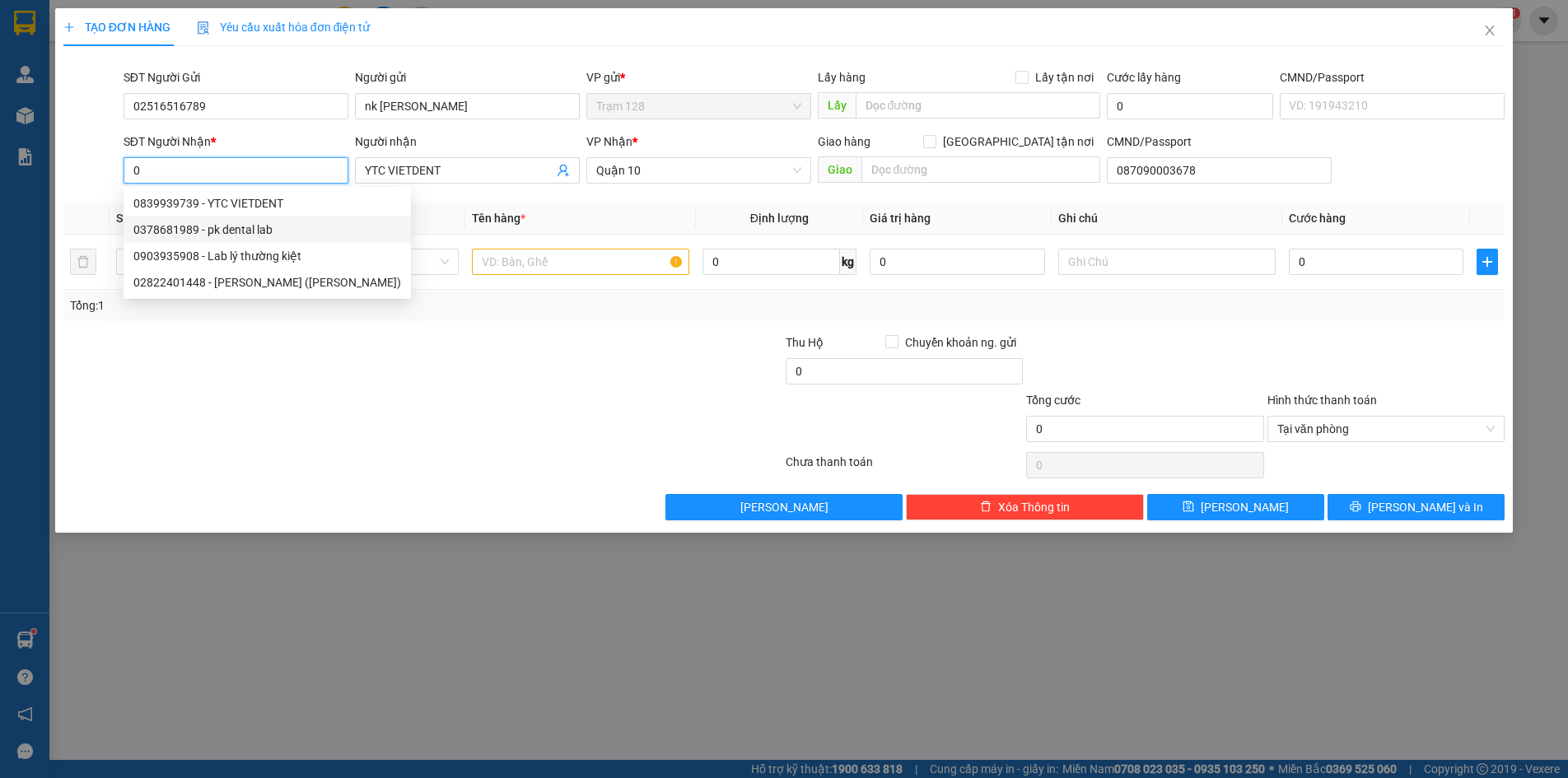
click at [182, 232] on div "0378681989 - pk dental lab" at bounding box center [267, 230] width 268 height 18
type input "0378681989"
type input "pk dental lab"
type input "051186000043"
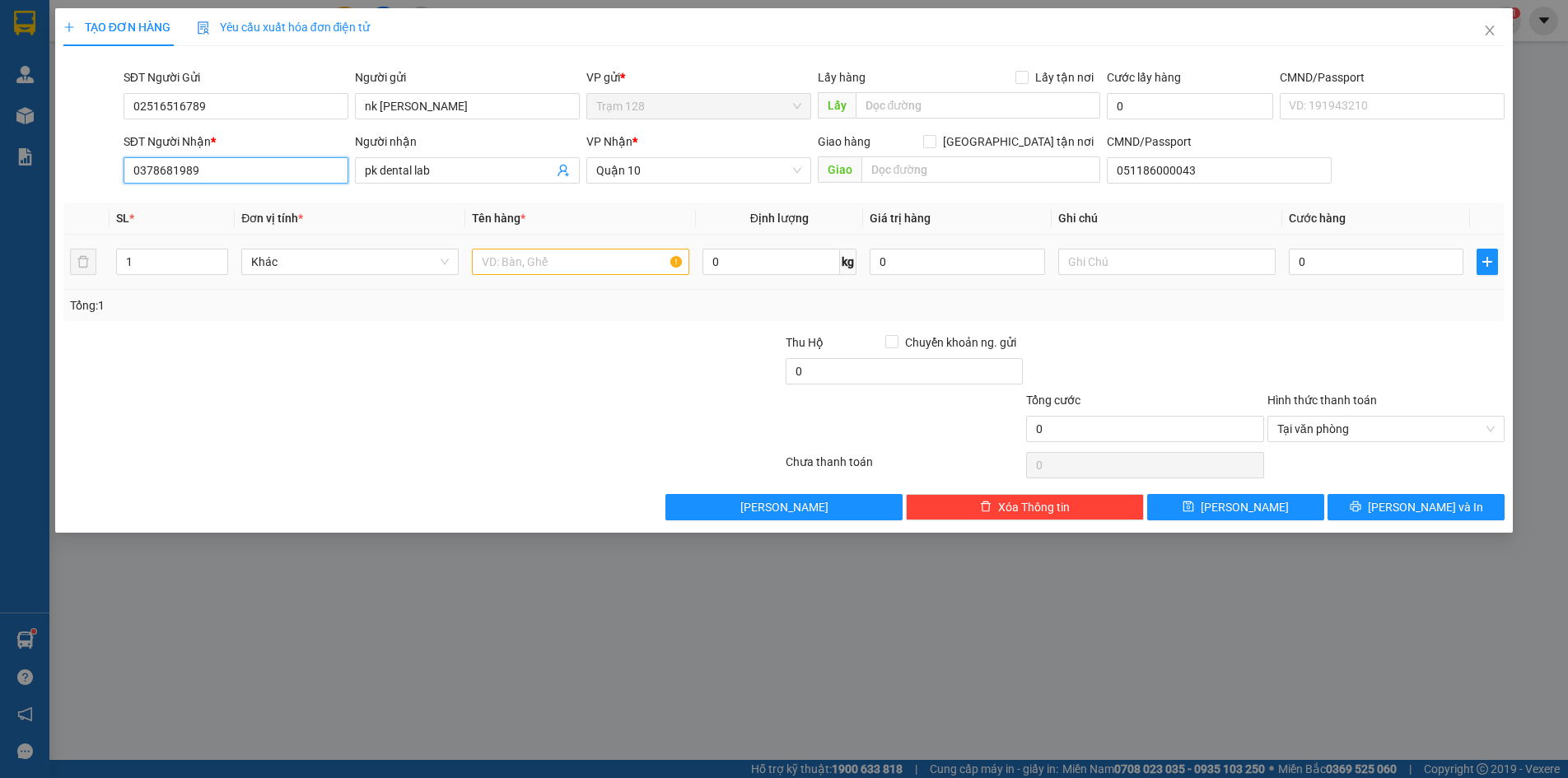
type input "0378681989"
click at [558, 265] on input "text" at bounding box center [580, 262] width 217 height 27
type input "hộp xanh (nk)"
type input "4"
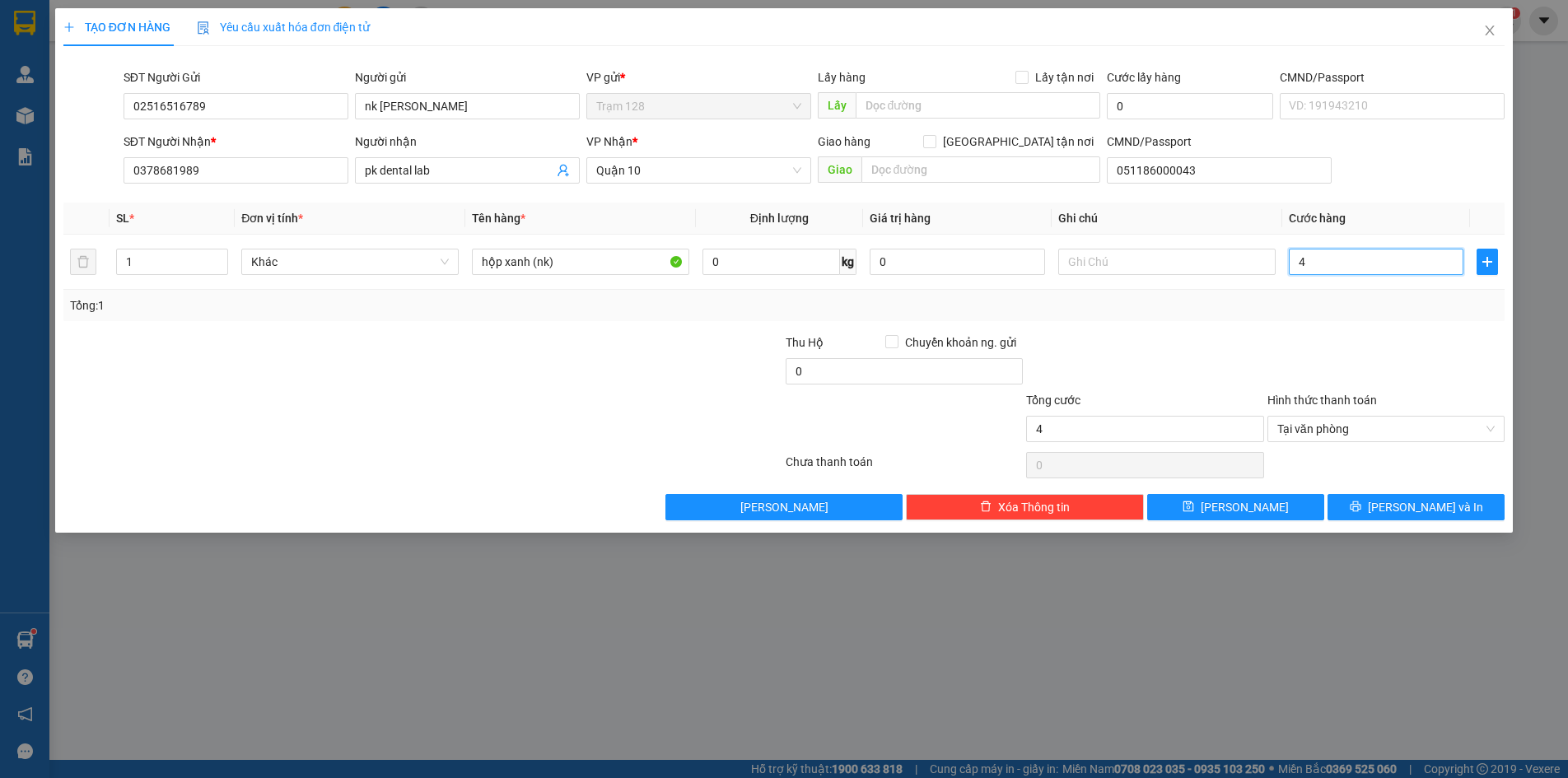
type input "40"
type input "40.000"
click at [1397, 346] on div at bounding box center [1386, 362] width 241 height 57
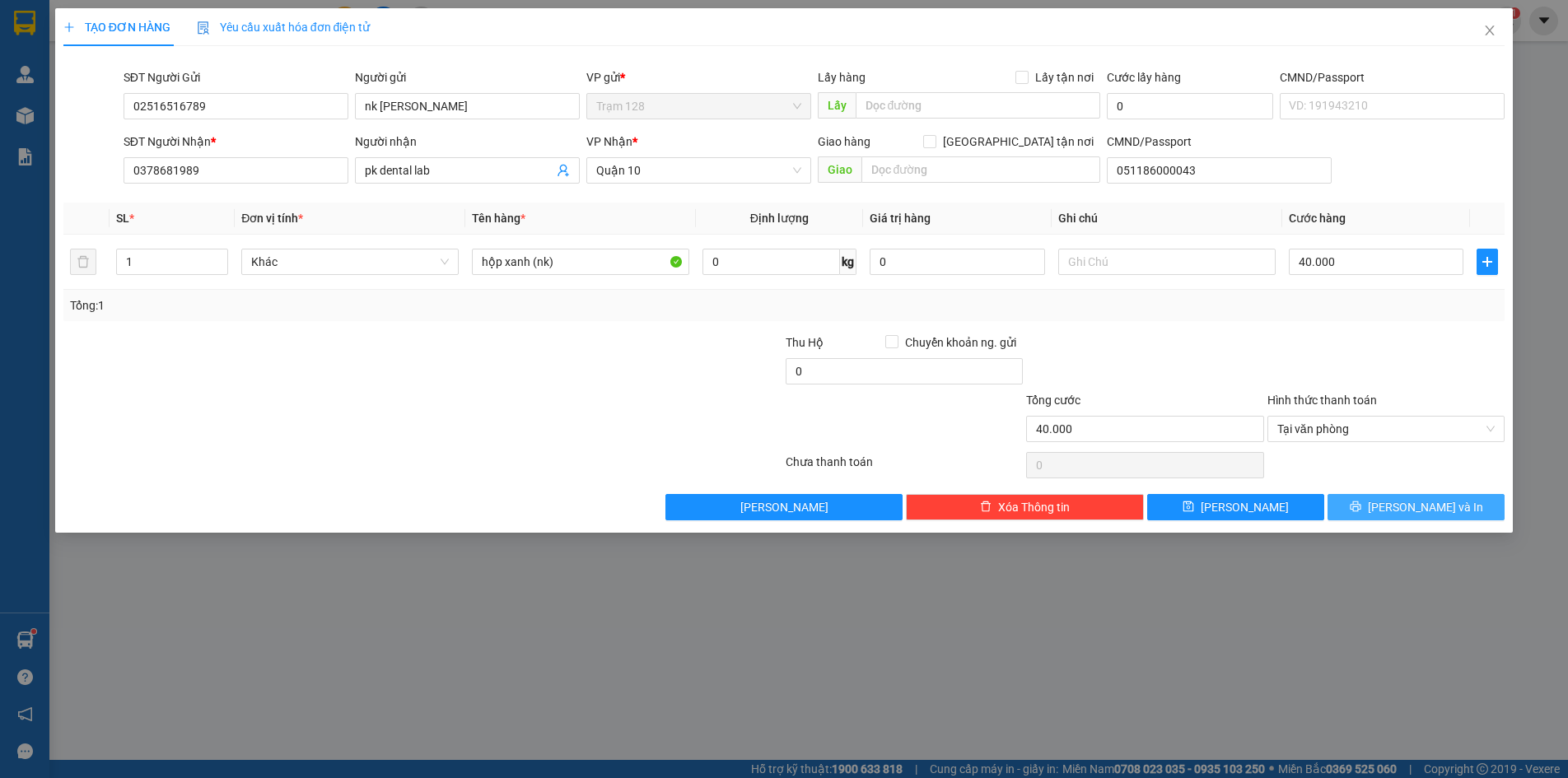
click at [1419, 511] on span "[PERSON_NAME] và In" at bounding box center [1426, 508] width 116 height 18
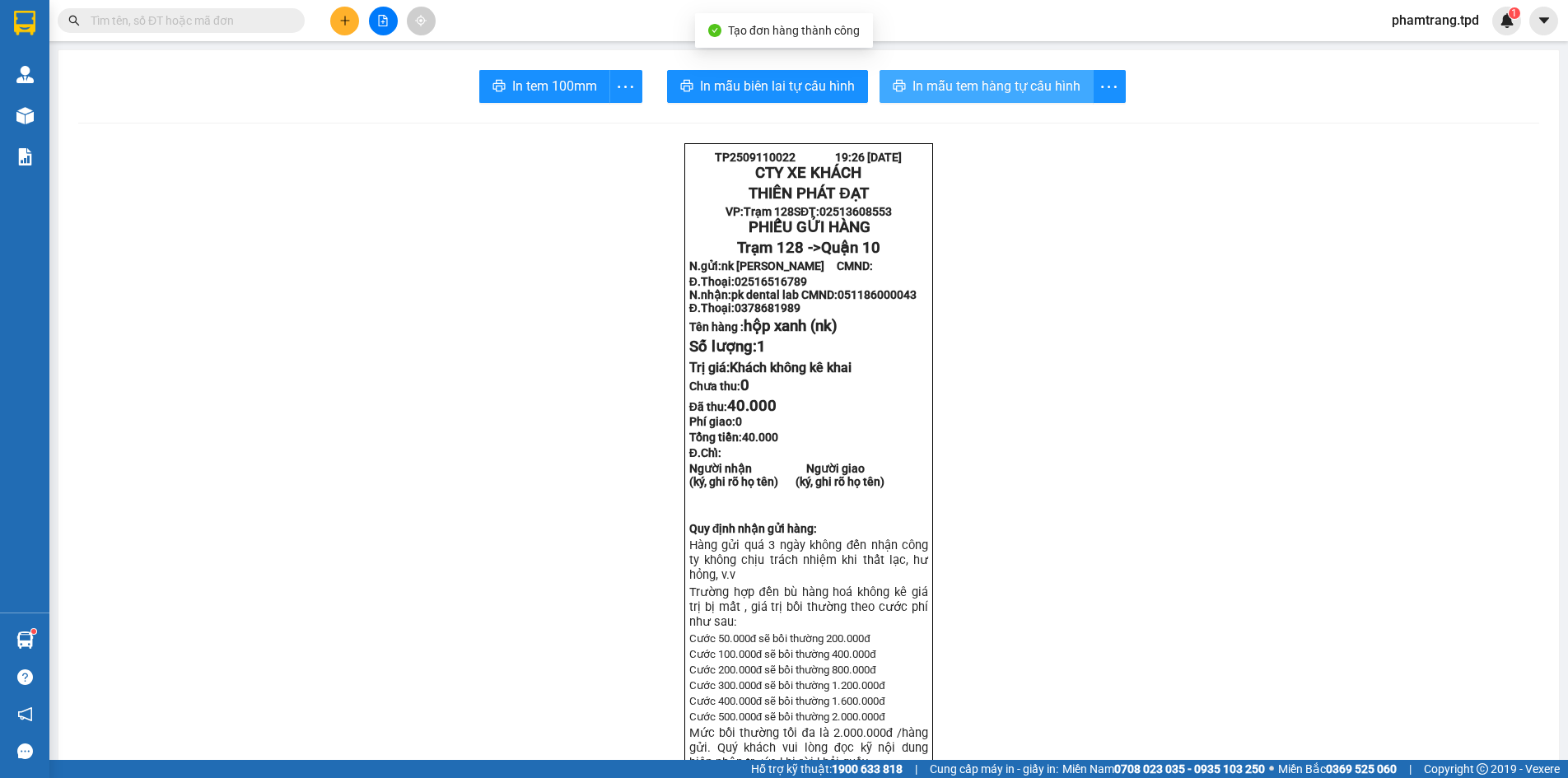
click at [940, 96] on span "In mẫu tem hàng tự cấu hình" at bounding box center [996, 86] width 168 height 21
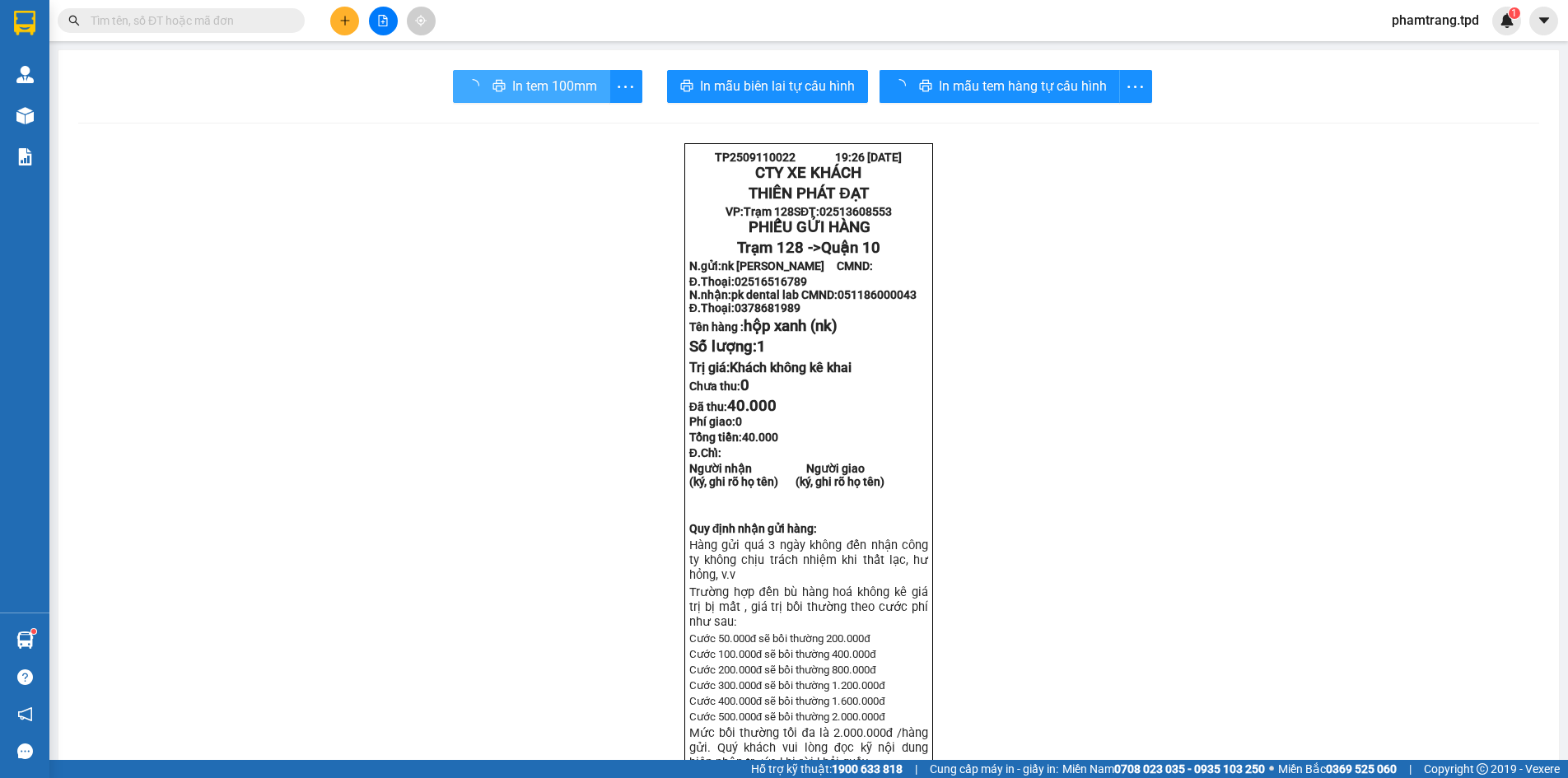
click at [553, 97] on span "In tem 100mm" at bounding box center [554, 86] width 85 height 21
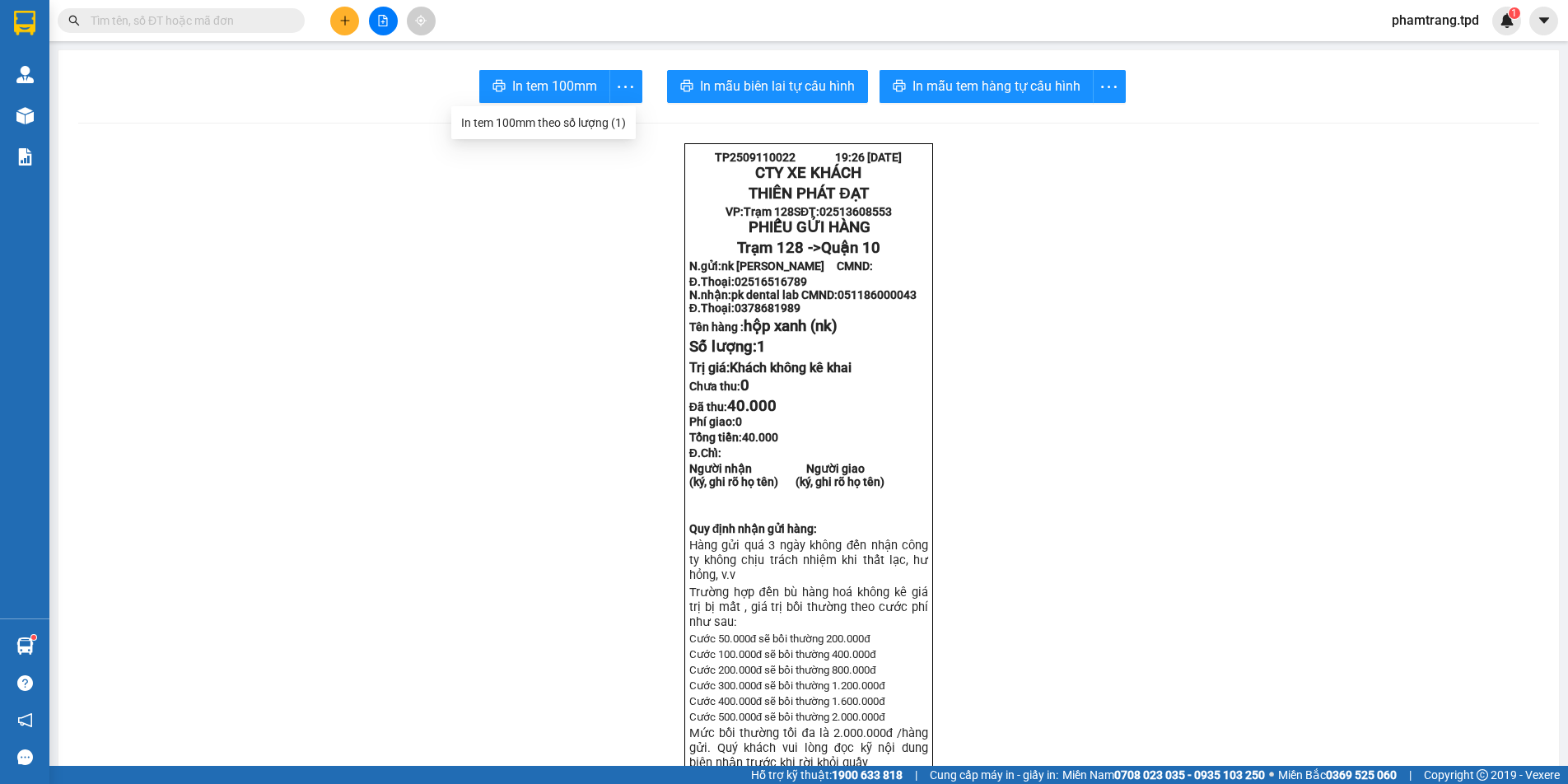
click at [253, 30] on span at bounding box center [181, 21] width 247 height 25
click at [247, 22] on input "text" at bounding box center [188, 21] width 195 height 18
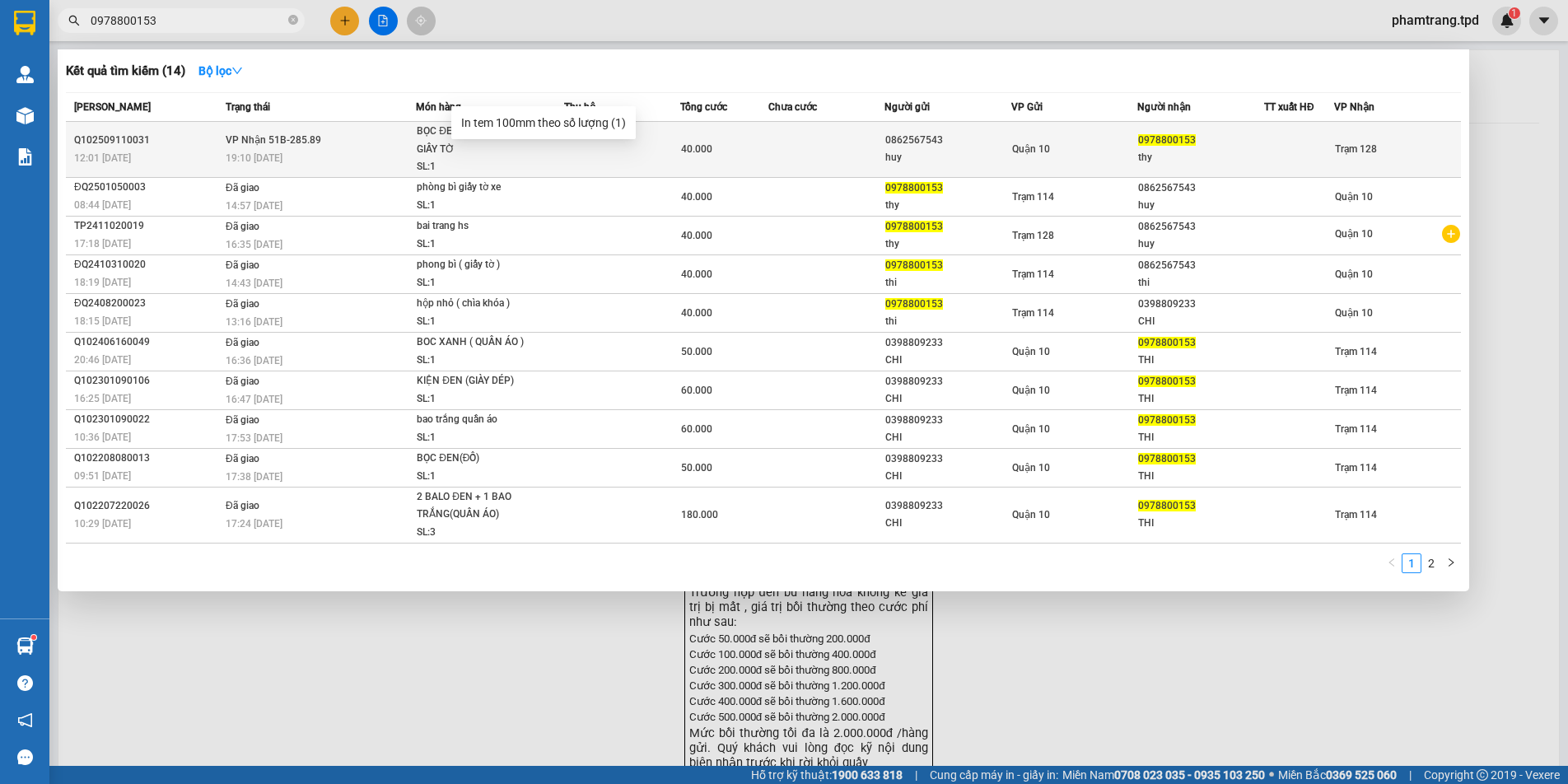
type input "0978800153"
click at [831, 136] on td at bounding box center [826, 149] width 117 height 56
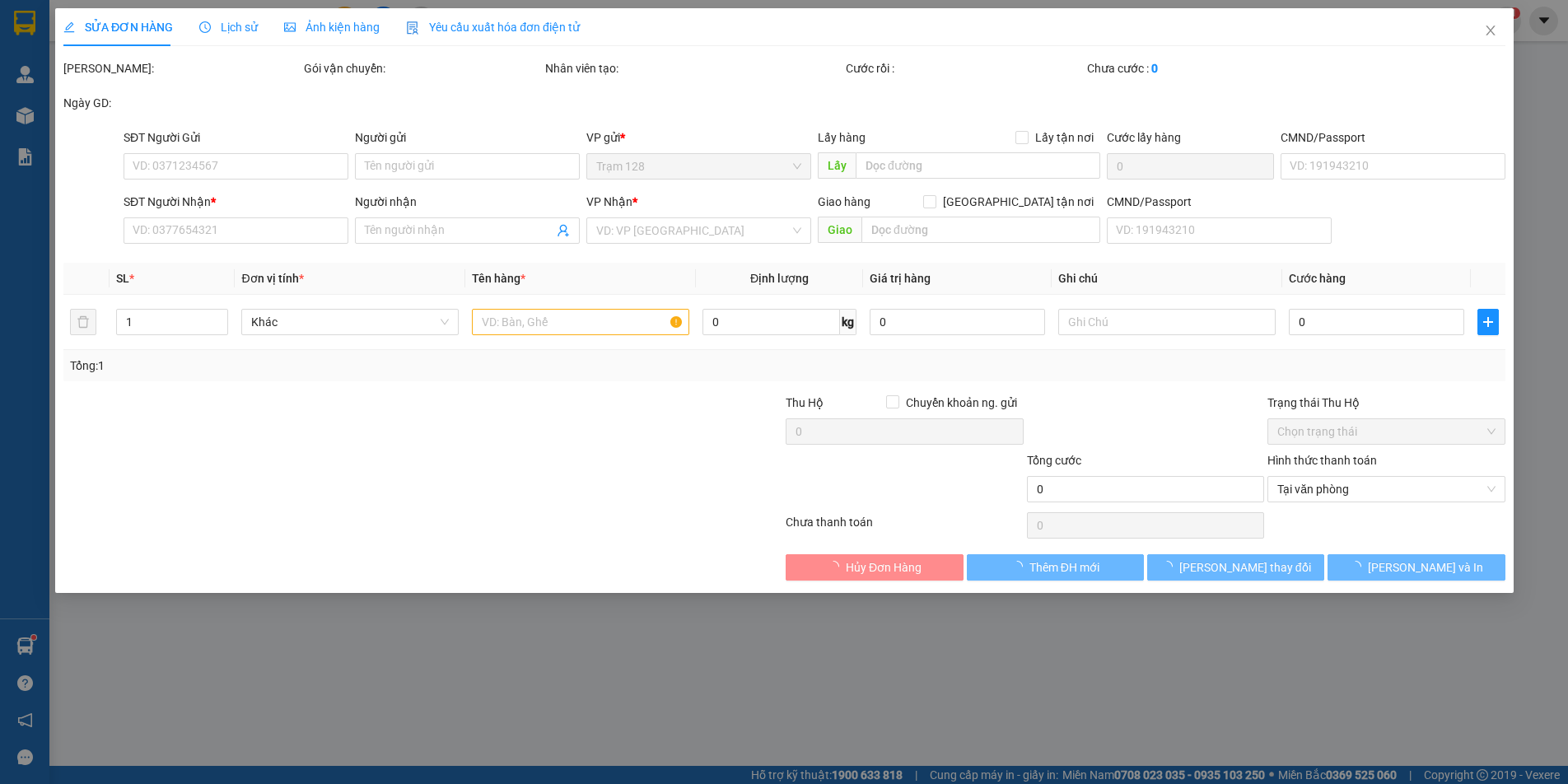
type input "0862567543"
type input "huy"
type input "0978800153"
type input "thy"
type input "40.000"
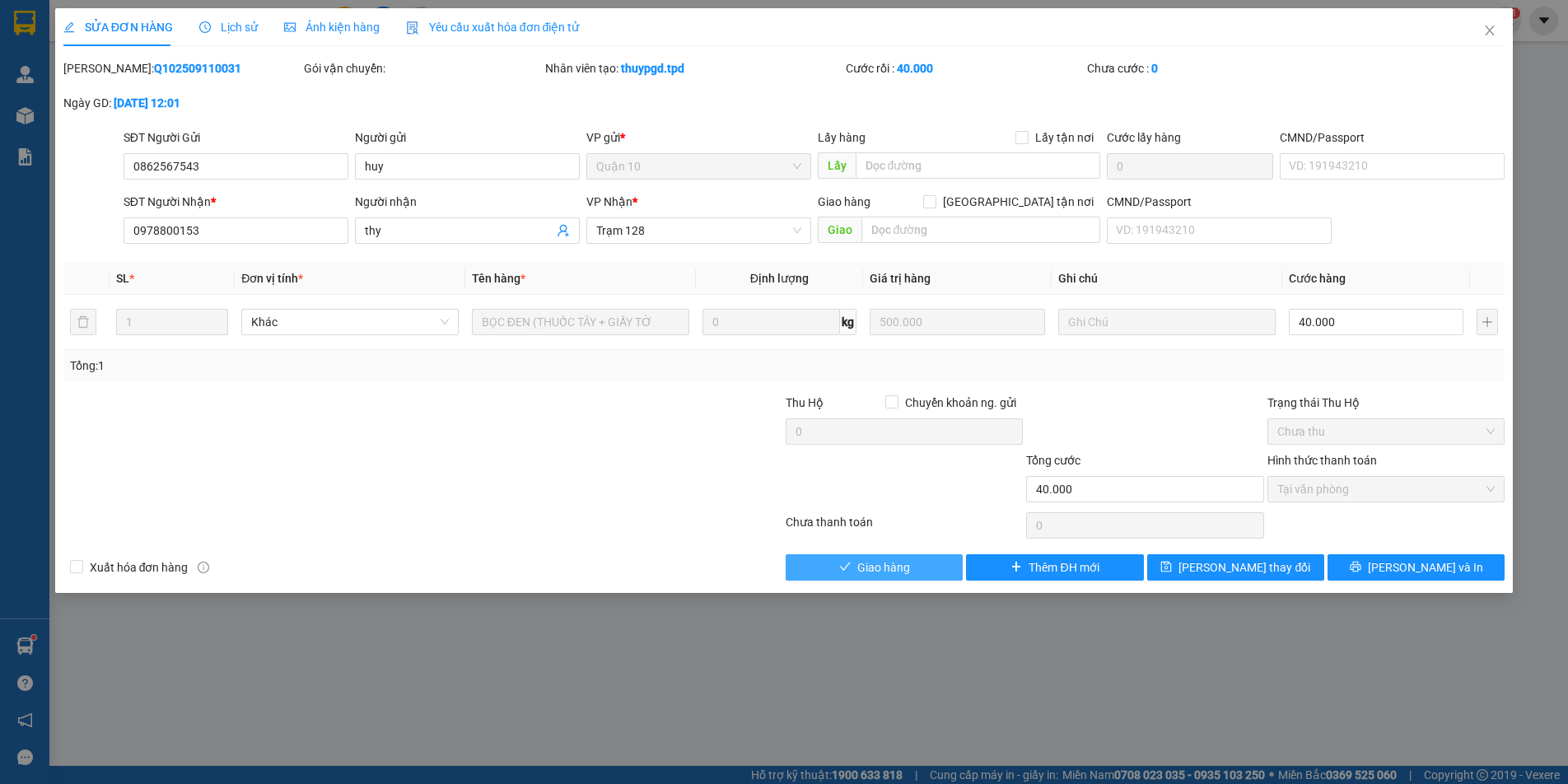
click at [923, 571] on button "Giao hàng" at bounding box center [874, 568] width 177 height 27
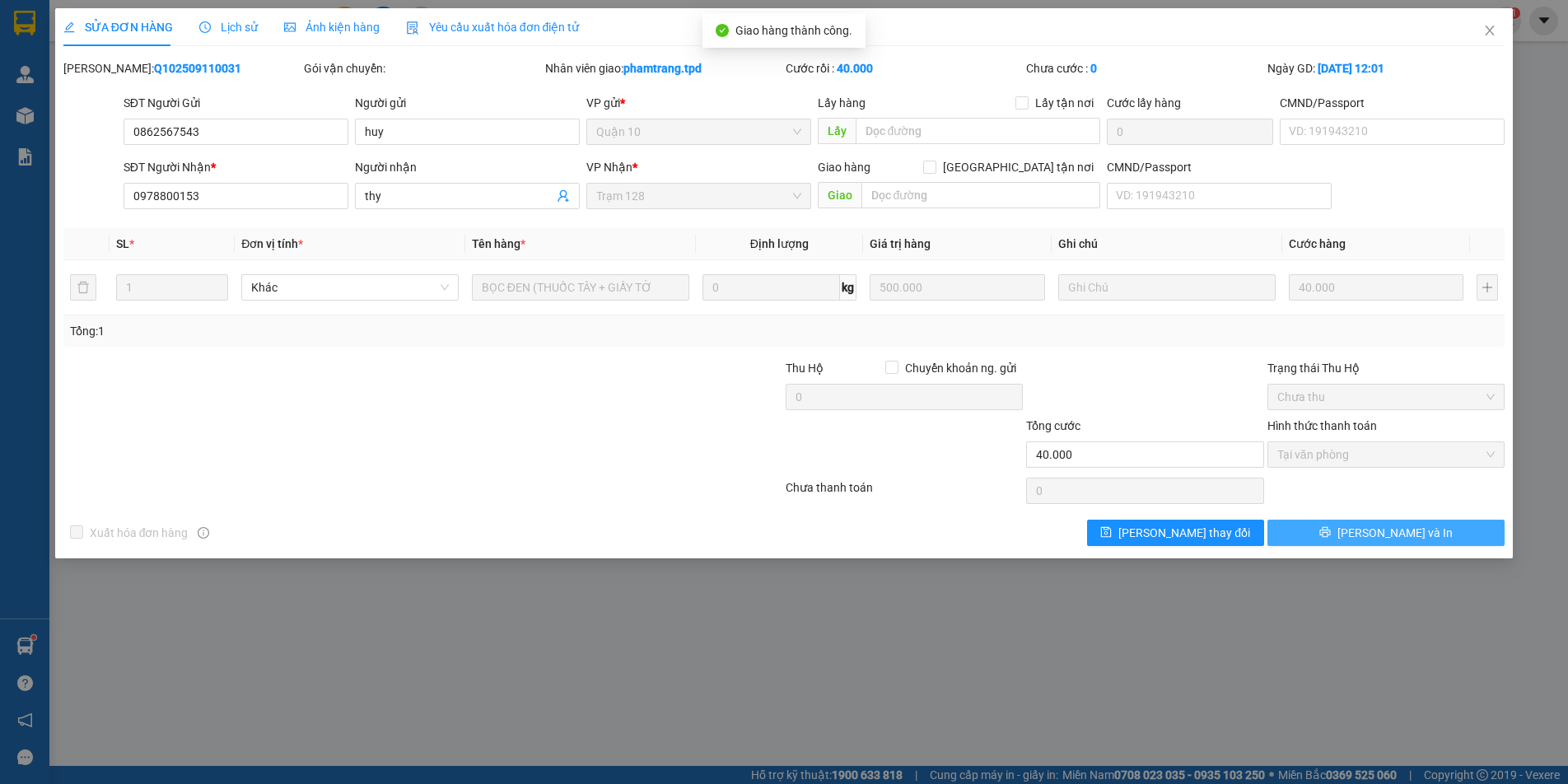
click at [1462, 528] on button "[PERSON_NAME] và In" at bounding box center [1386, 533] width 237 height 27
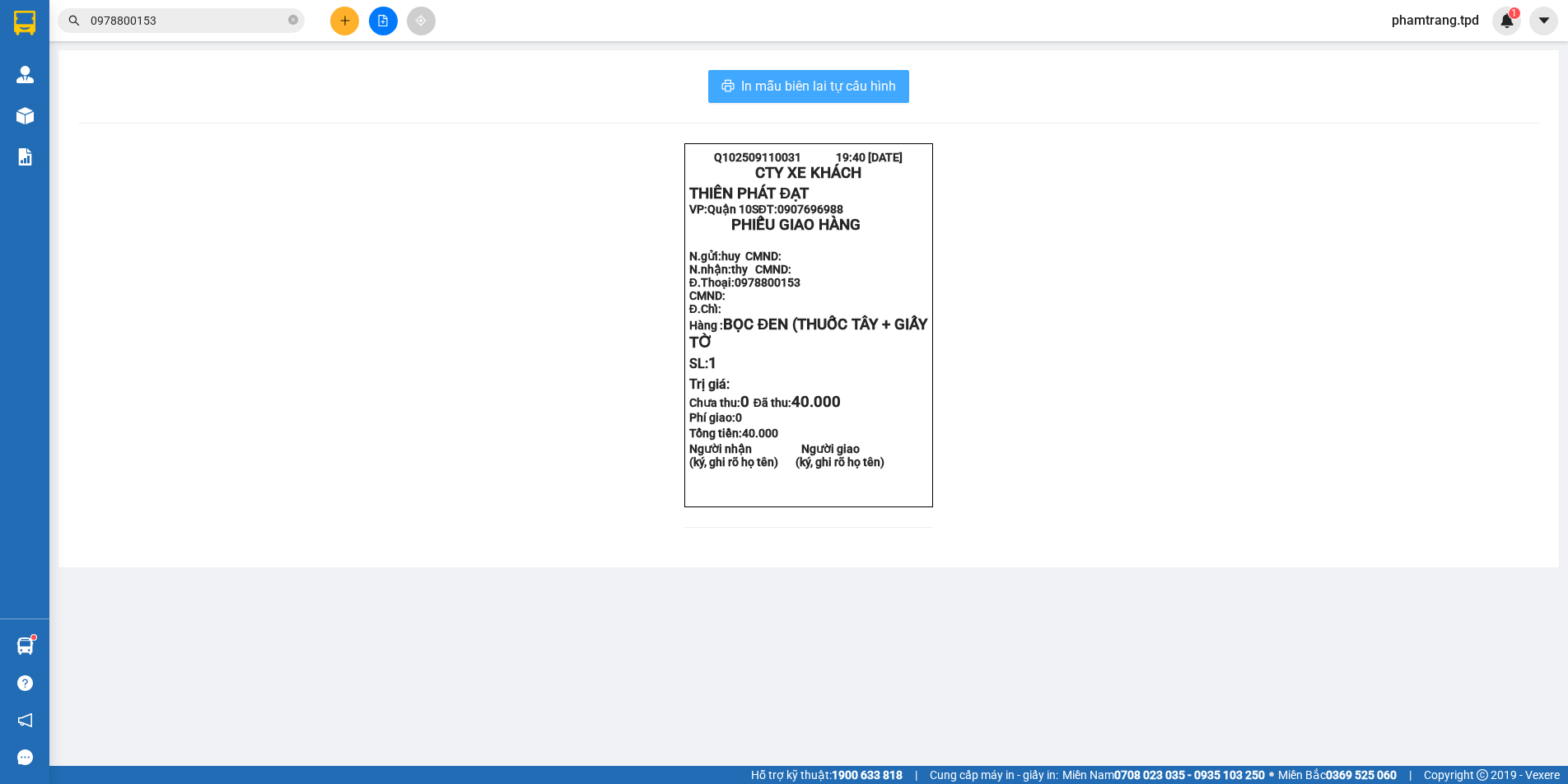
click at [896, 97] on button "In mẫu biên lai tự cấu hình" at bounding box center [808, 87] width 201 height 33
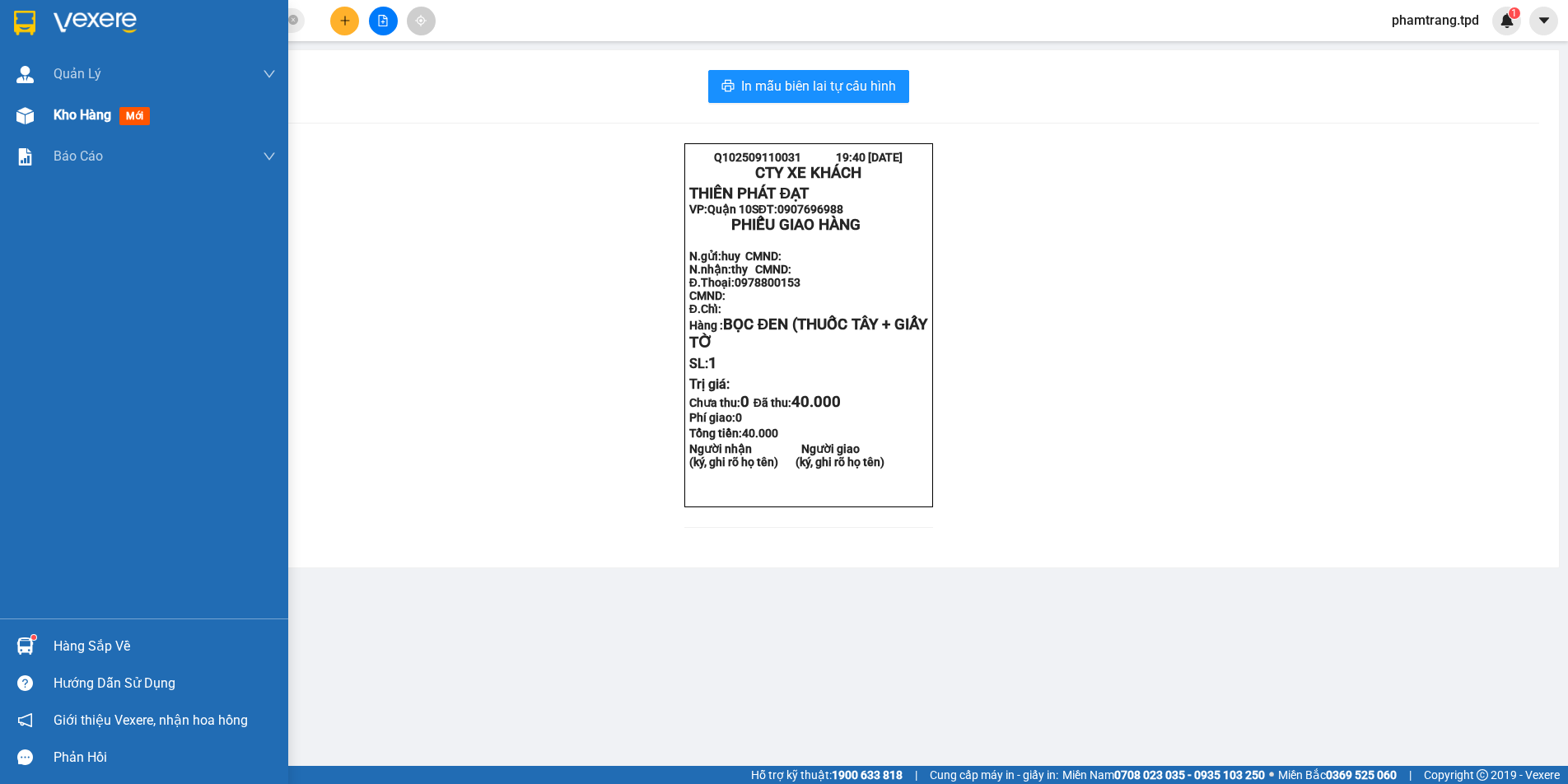
click at [30, 118] on img at bounding box center [25, 116] width 17 height 17
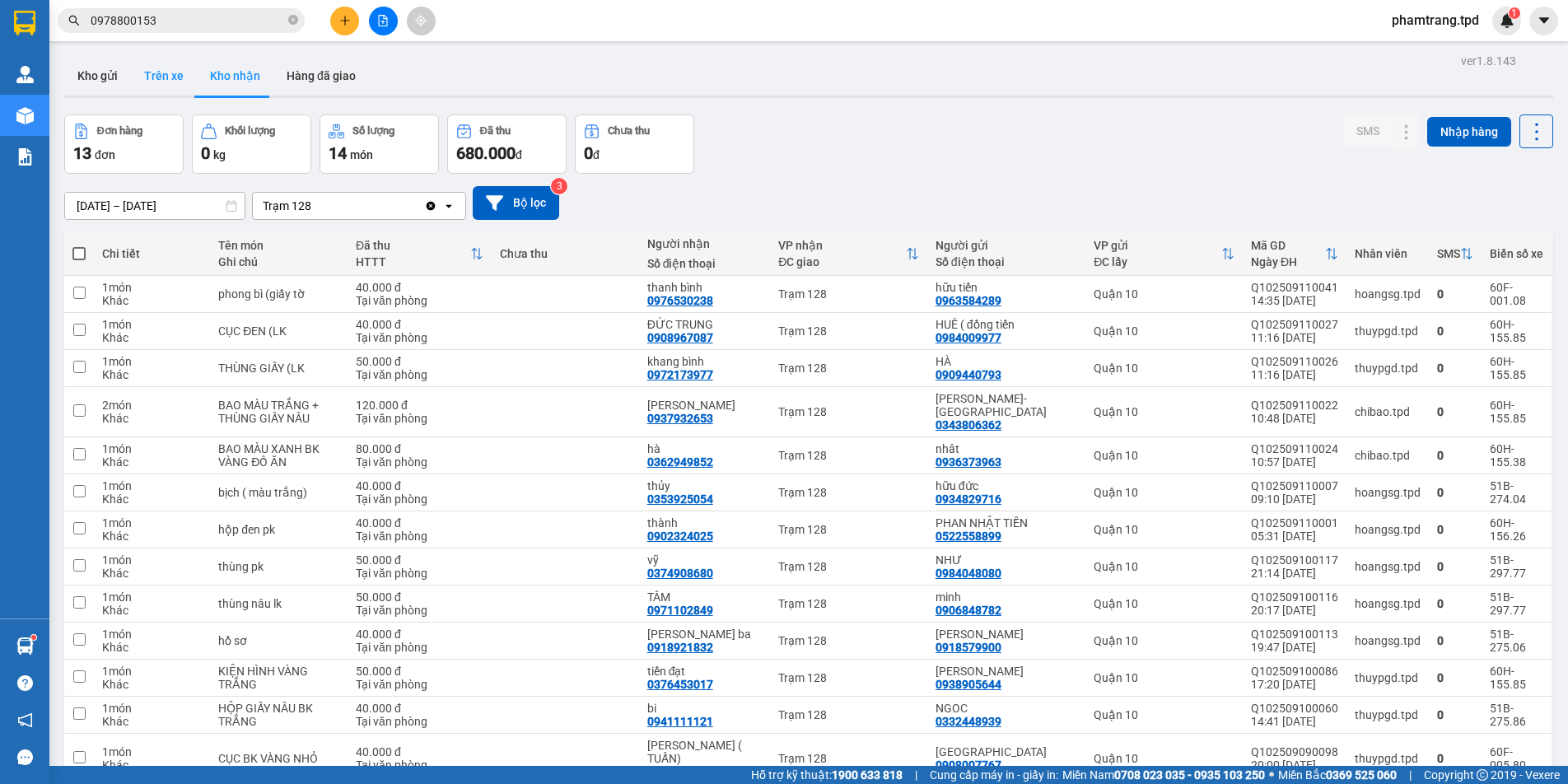
click at [153, 73] on button "Trên xe" at bounding box center [163, 75] width 66 height 39
type input "[DATE] – [DATE]"
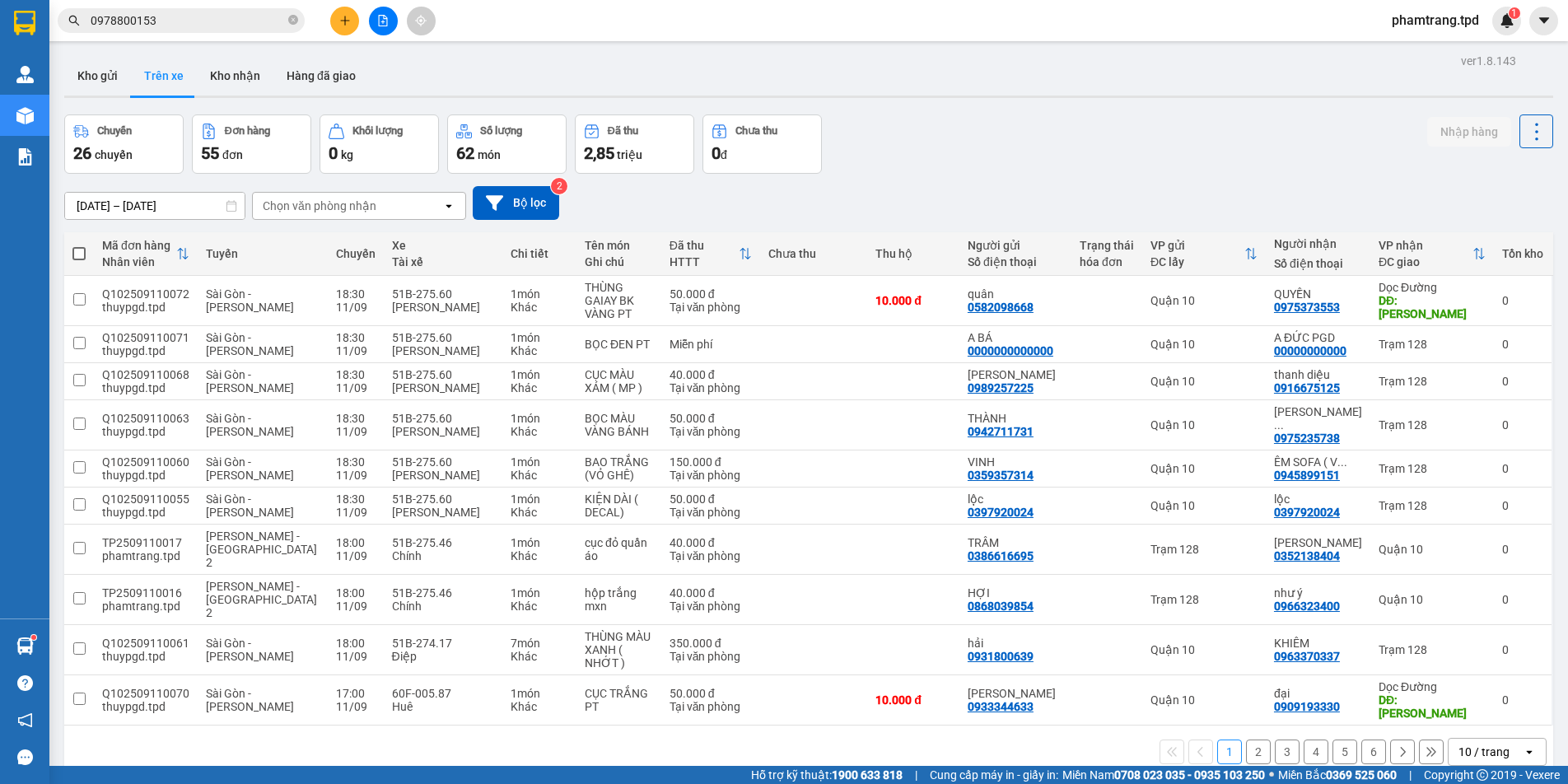
click at [1254, 740] on button "2" at bounding box center [1258, 752] width 25 height 25
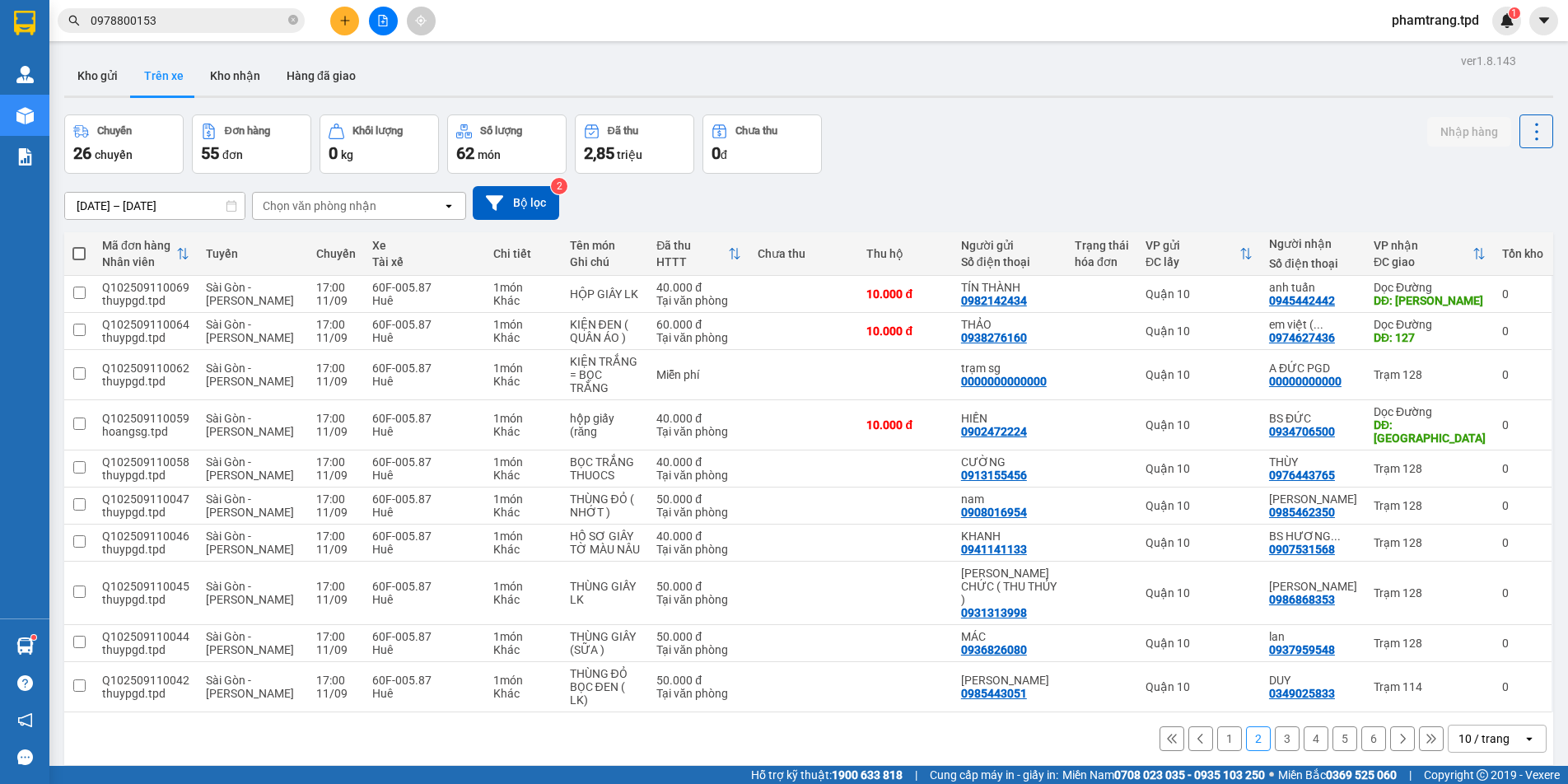
click at [300, 211] on div "Chọn văn phòng nhận" at bounding box center [320, 206] width 114 height 17
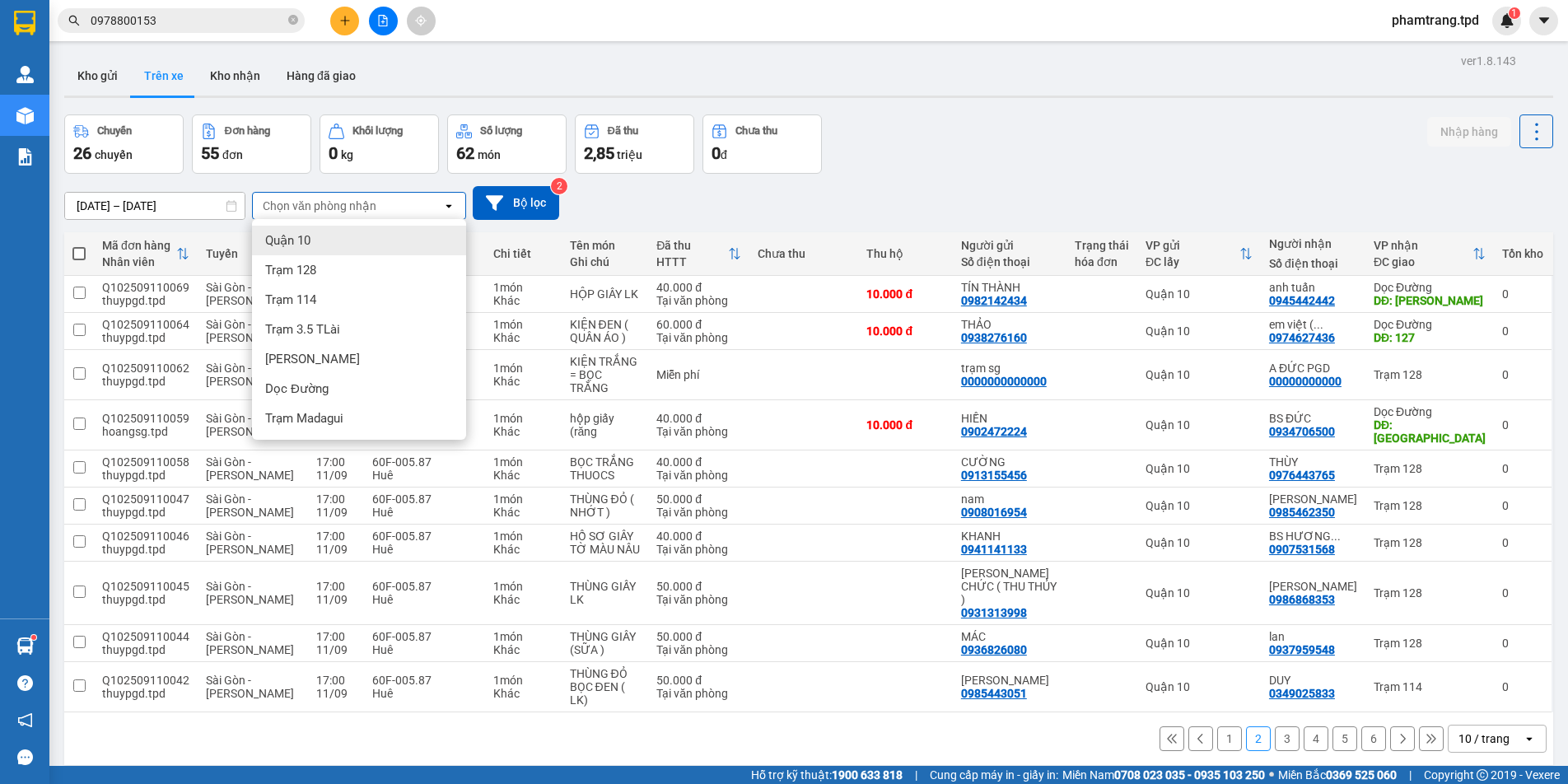
click at [340, 235] on div "Quận 10" at bounding box center [359, 241] width 214 height 30
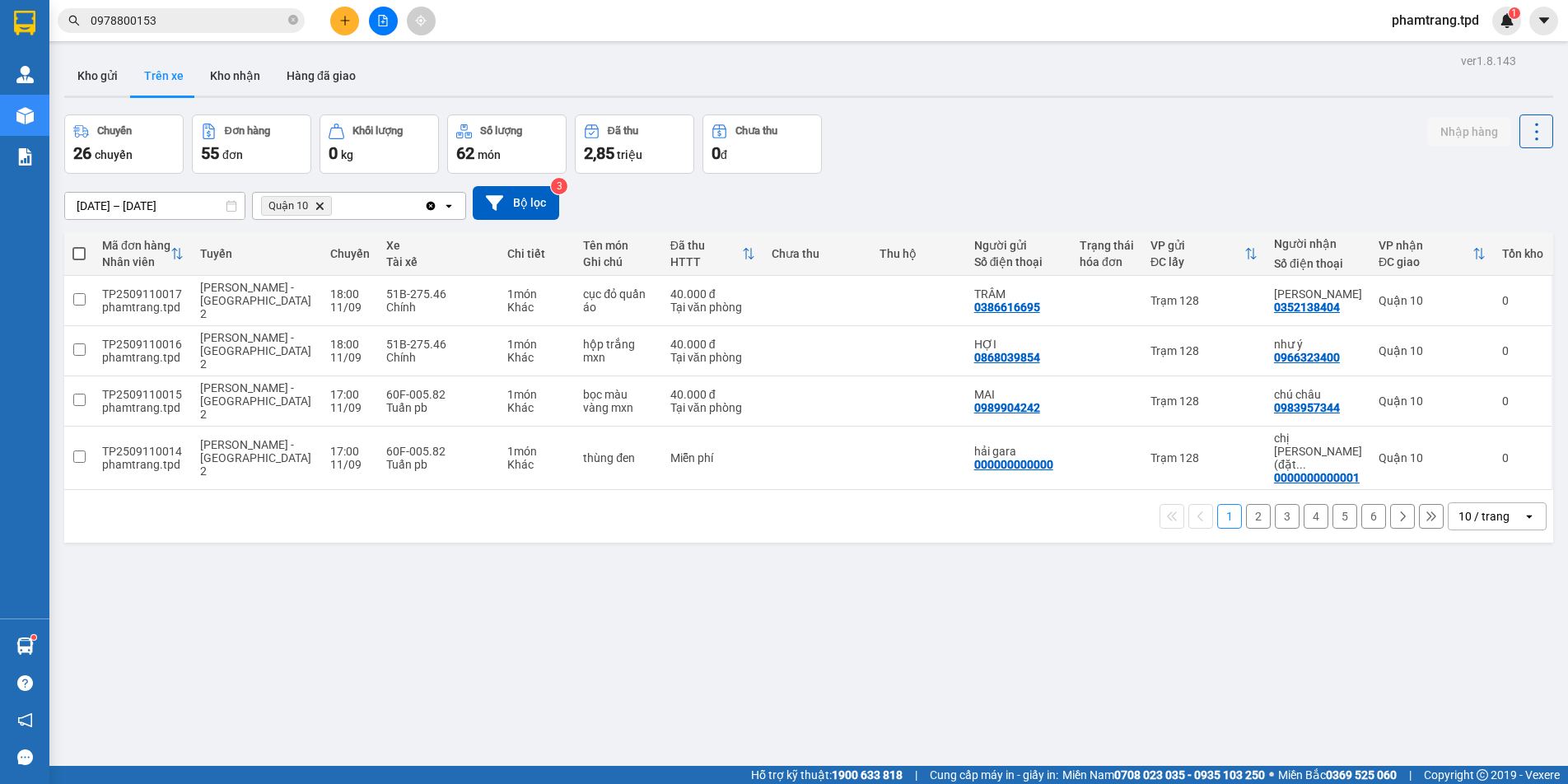
click at [1246, 504] on button "2" at bounding box center [1258, 517] width 25 height 25
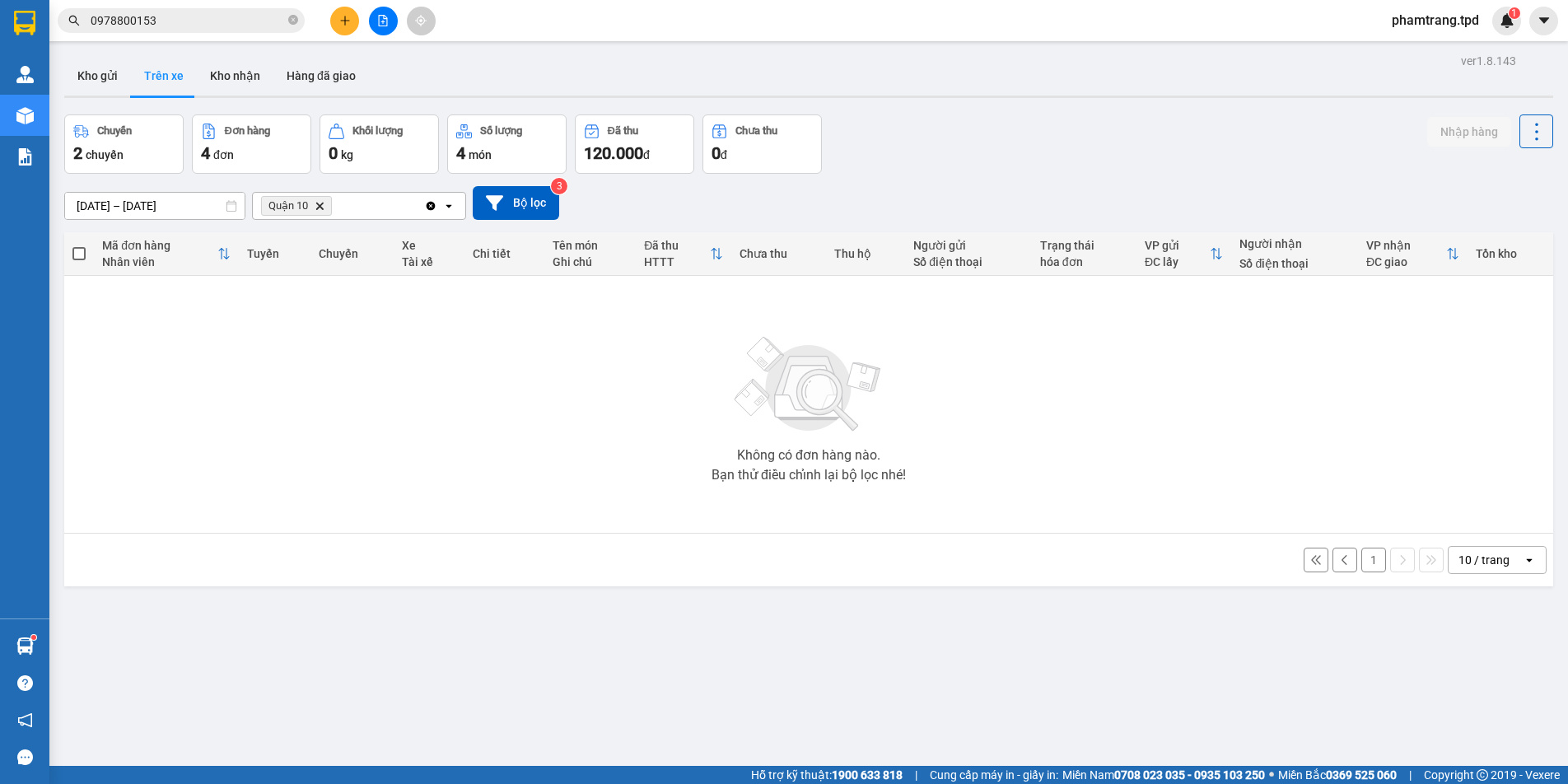
click at [1362, 560] on button "1" at bounding box center [1374, 560] width 25 height 25
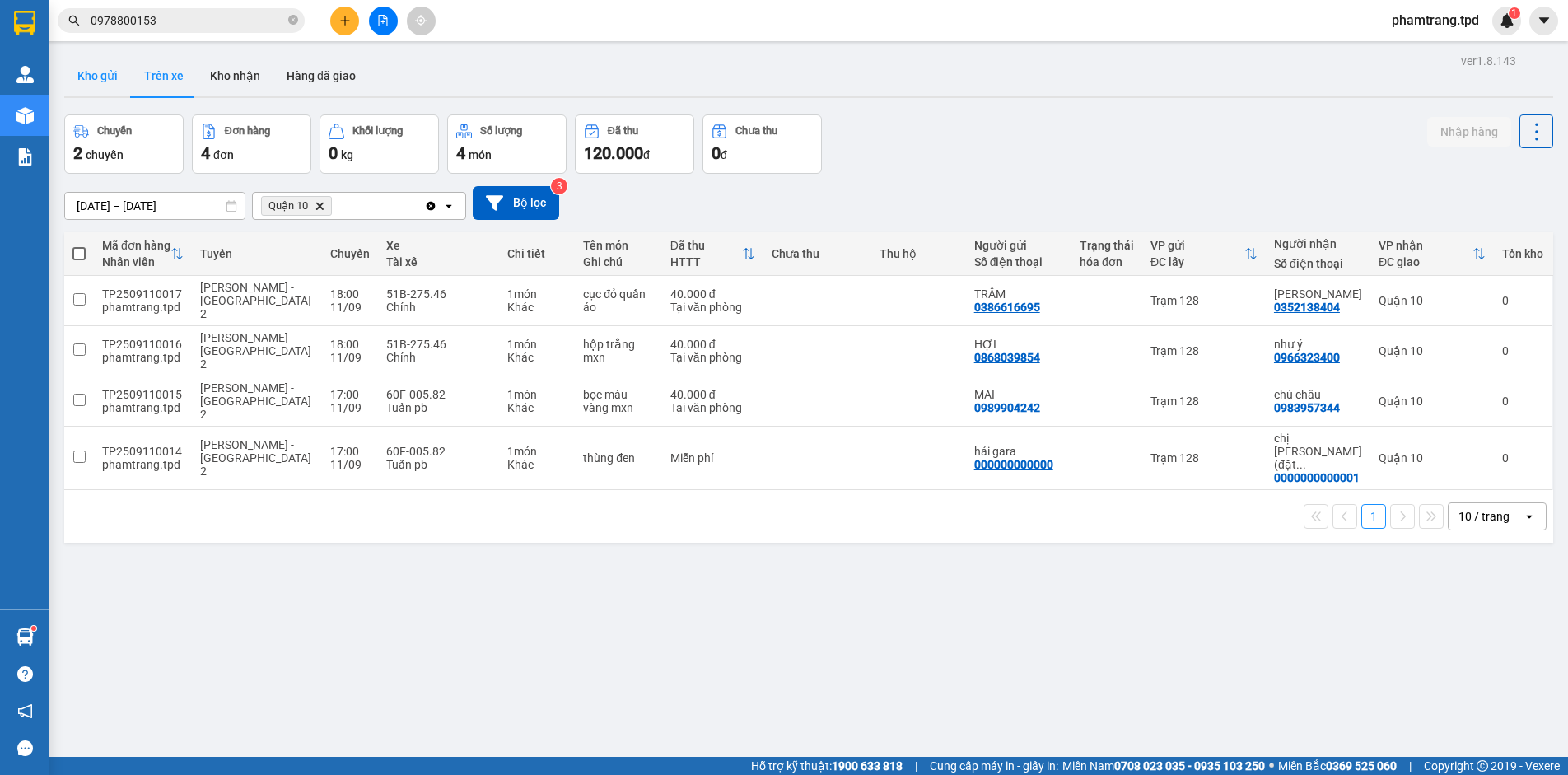
click at [111, 92] on button "Kho gửi" at bounding box center [97, 75] width 67 height 39
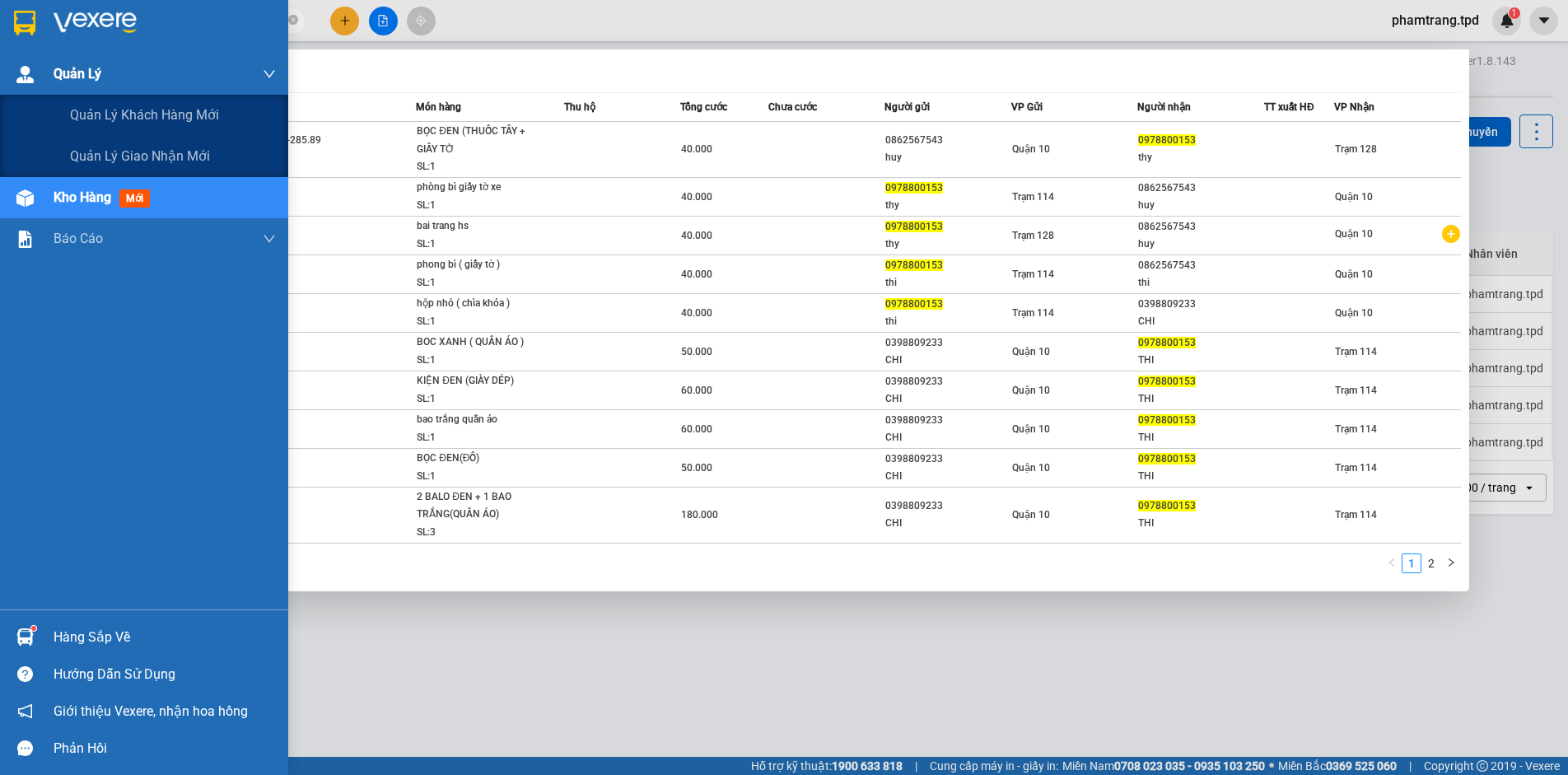
drag, startPoint x: 256, startPoint y: 17, endPoint x: 0, endPoint y: 57, distance: 259.1
click at [0, 57] on section "Kết quả tìm kiếm ( 14 ) Bộ lọc Mã ĐH Trạng thái Món hàng Thu hộ Tổng cước Chưa …" at bounding box center [784, 387] width 1568 height 775
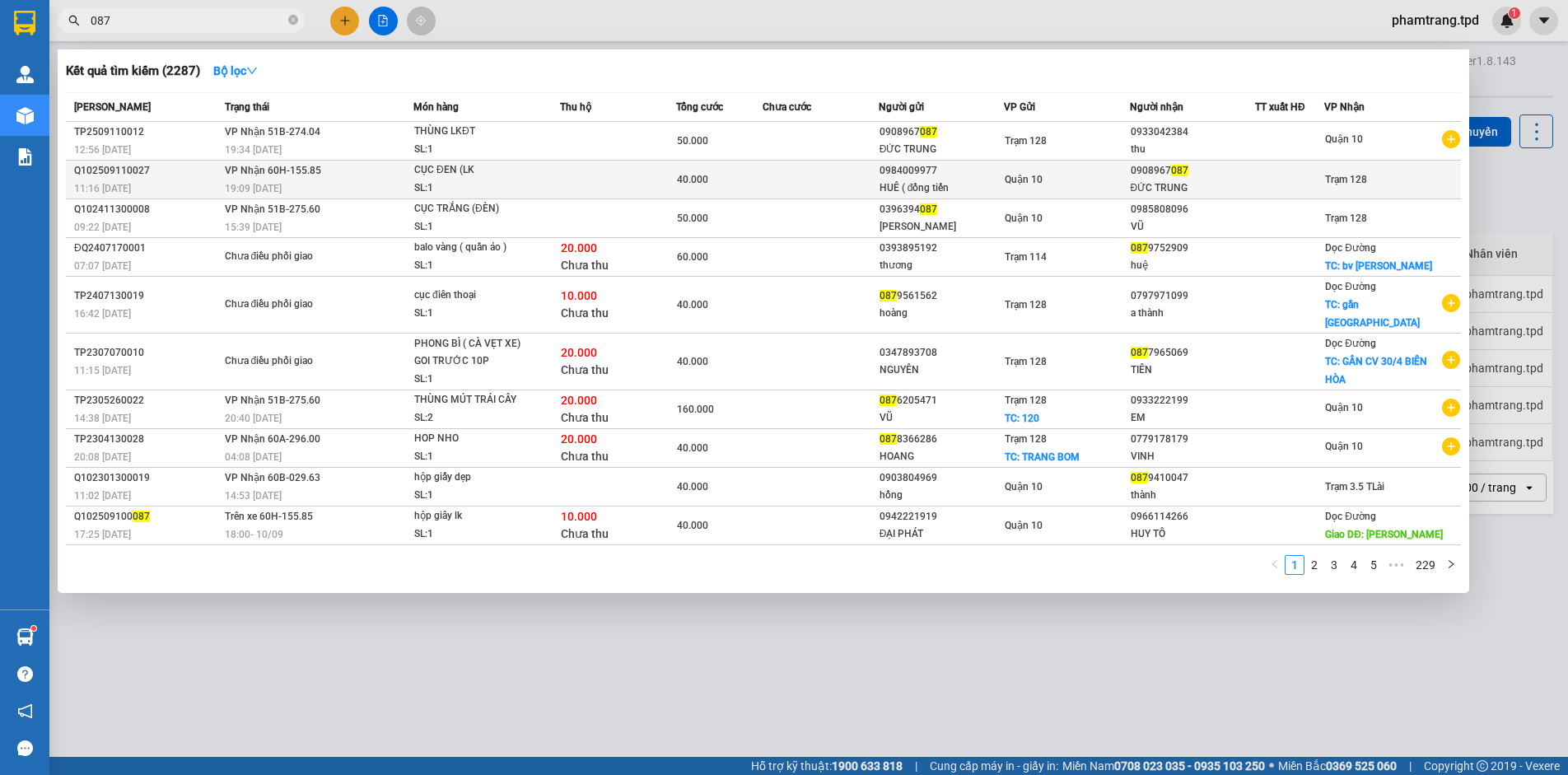
type input "087"
click at [818, 177] on td at bounding box center [821, 180] width 117 height 39
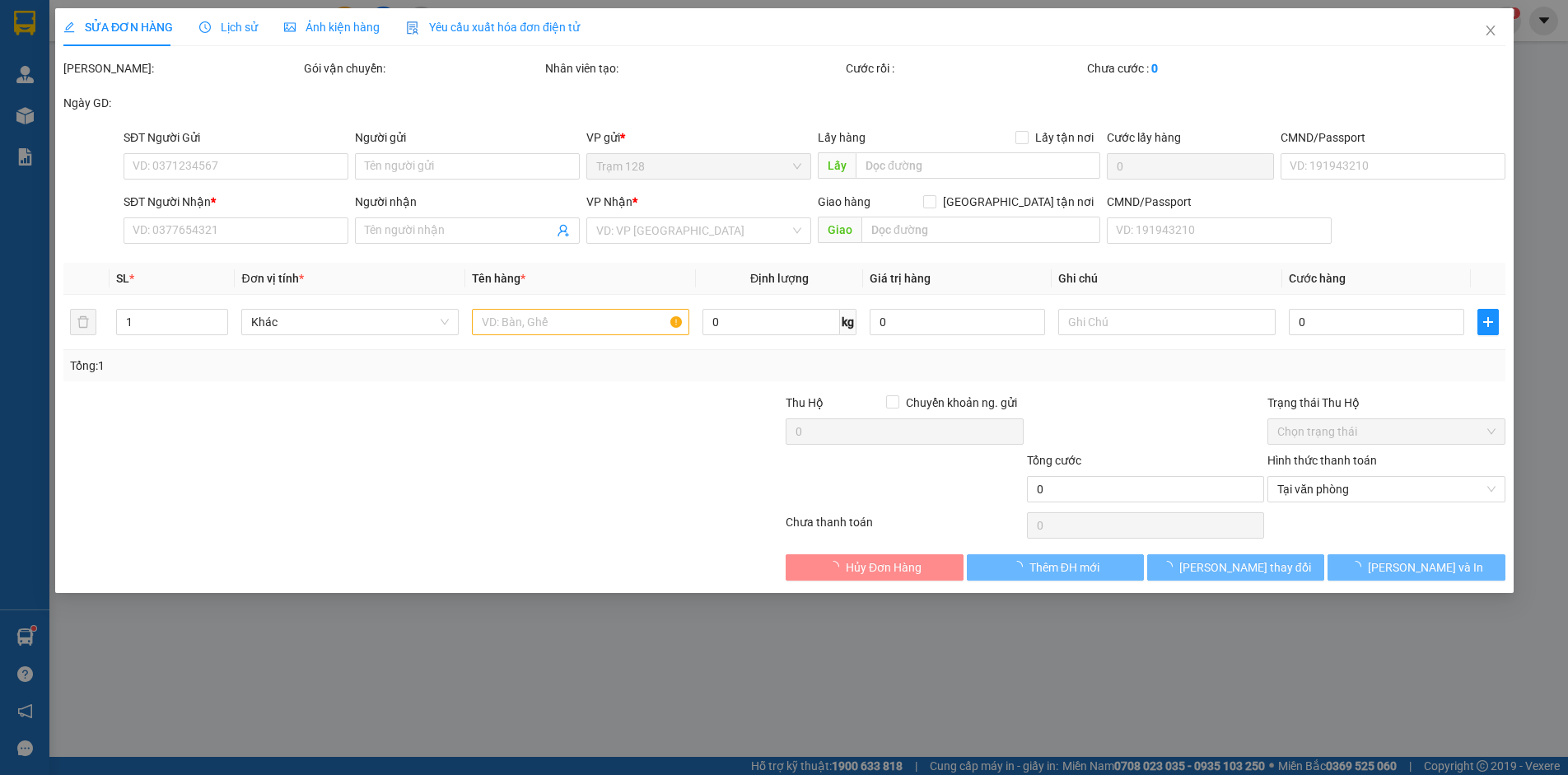
type input "0984009977"
type input "HUÊ ( đồng tiến"
type input "022304917"
type input "0908967087"
type input "ĐỨC TRUNG"
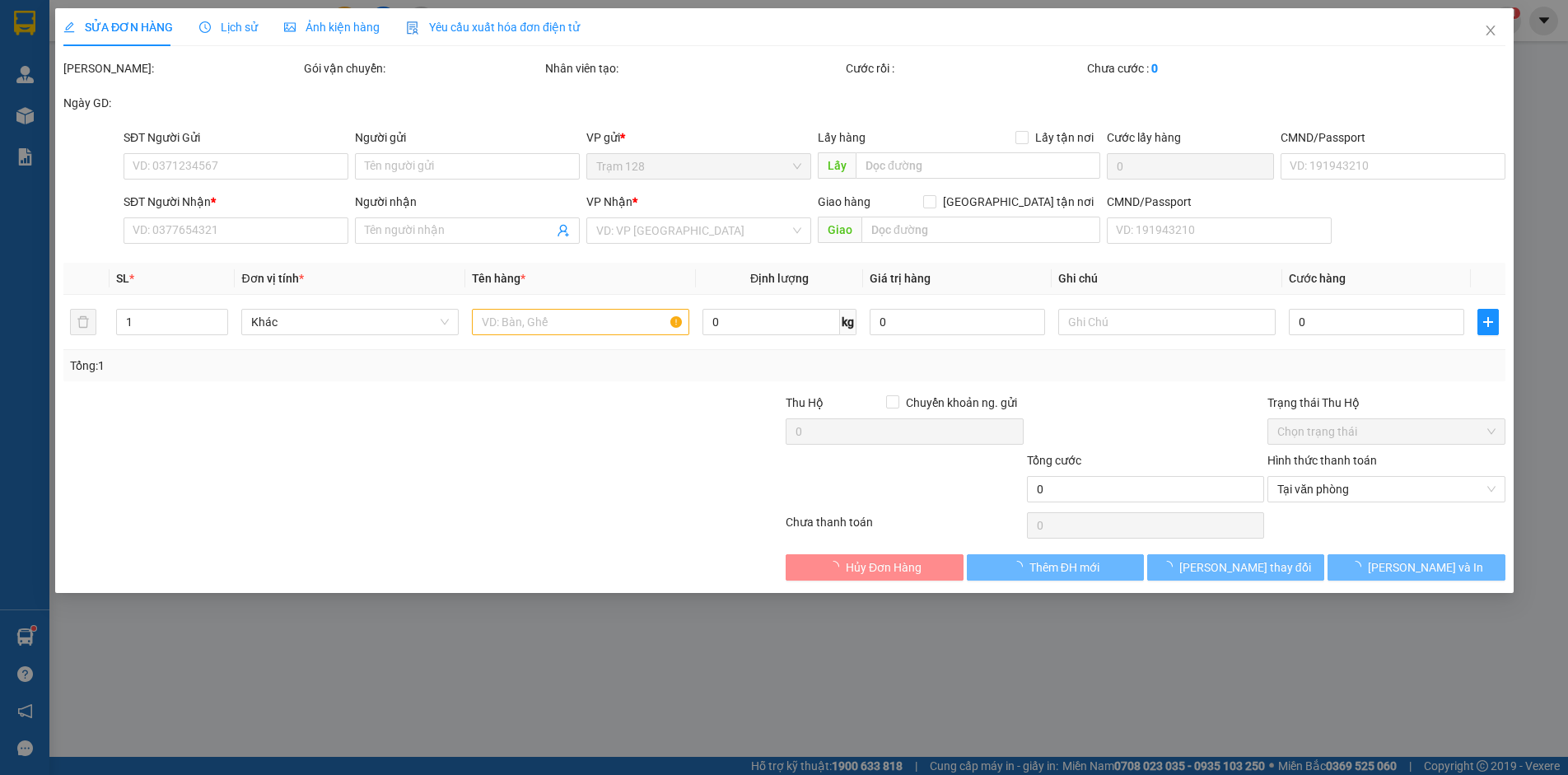
type input "40.000"
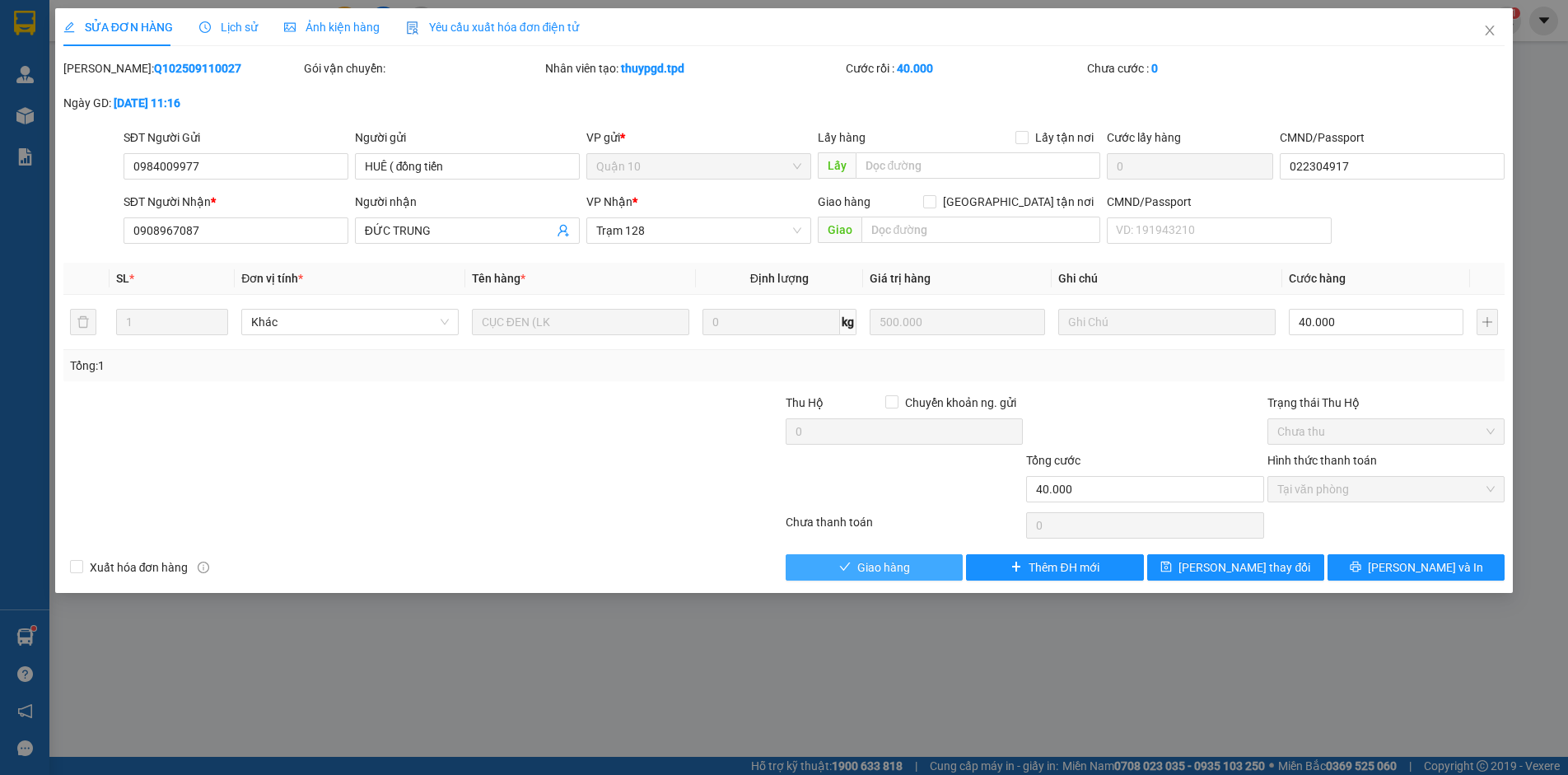
click at [907, 572] on span "Giao hàng" at bounding box center [883, 568] width 52 height 18
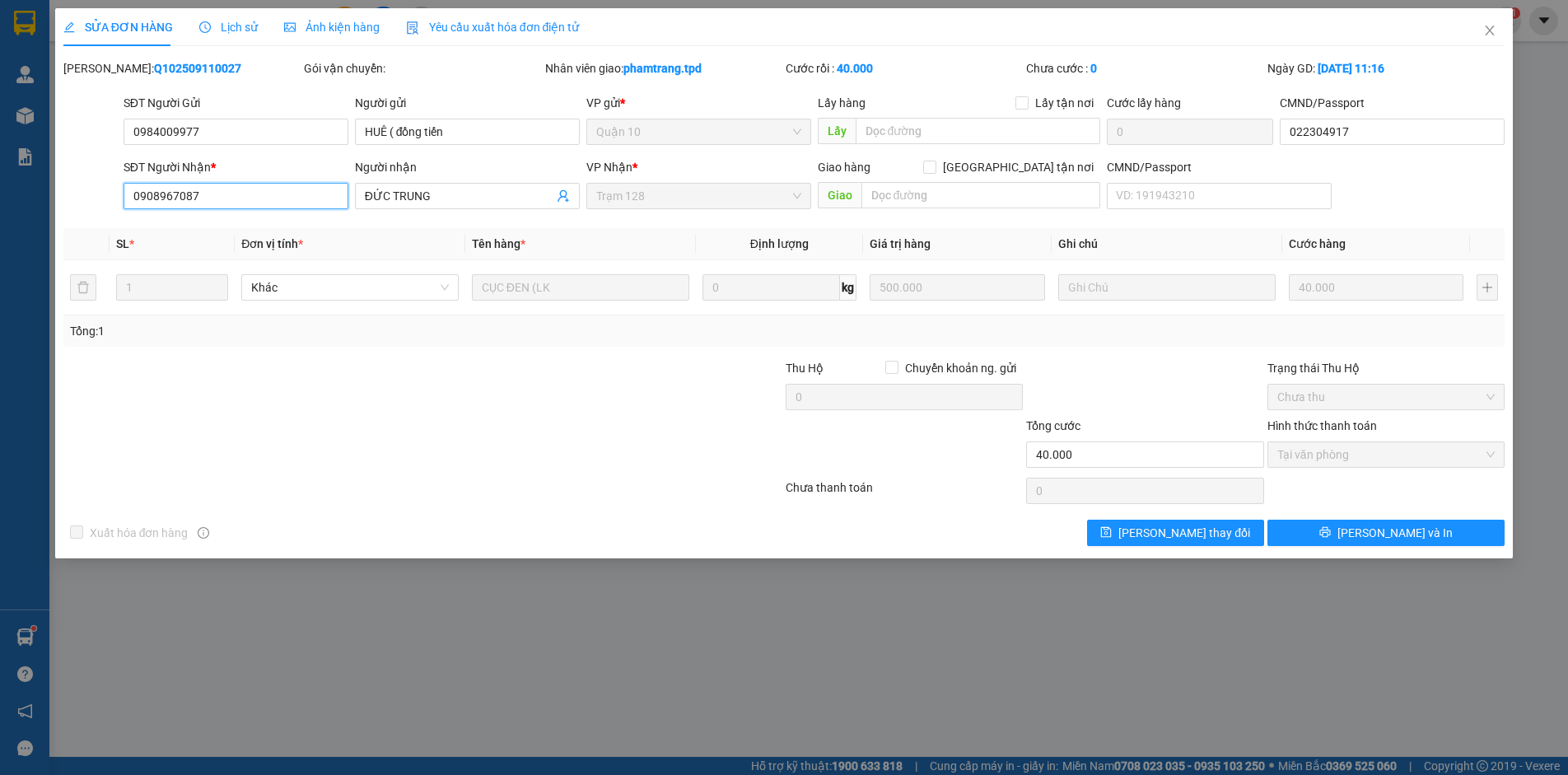
drag, startPoint x: 236, startPoint y: 191, endPoint x: 0, endPoint y: 193, distance: 236.0
click at [0, 193] on div "SỬA ĐƠN HÀNG Lịch sử Ảnh kiện hàng Yêu cầu xuất hóa đơn điện tử Total Paid Fee …" at bounding box center [784, 387] width 1568 height 775
click at [1490, 21] on span "Close" at bounding box center [1489, 31] width 46 height 46
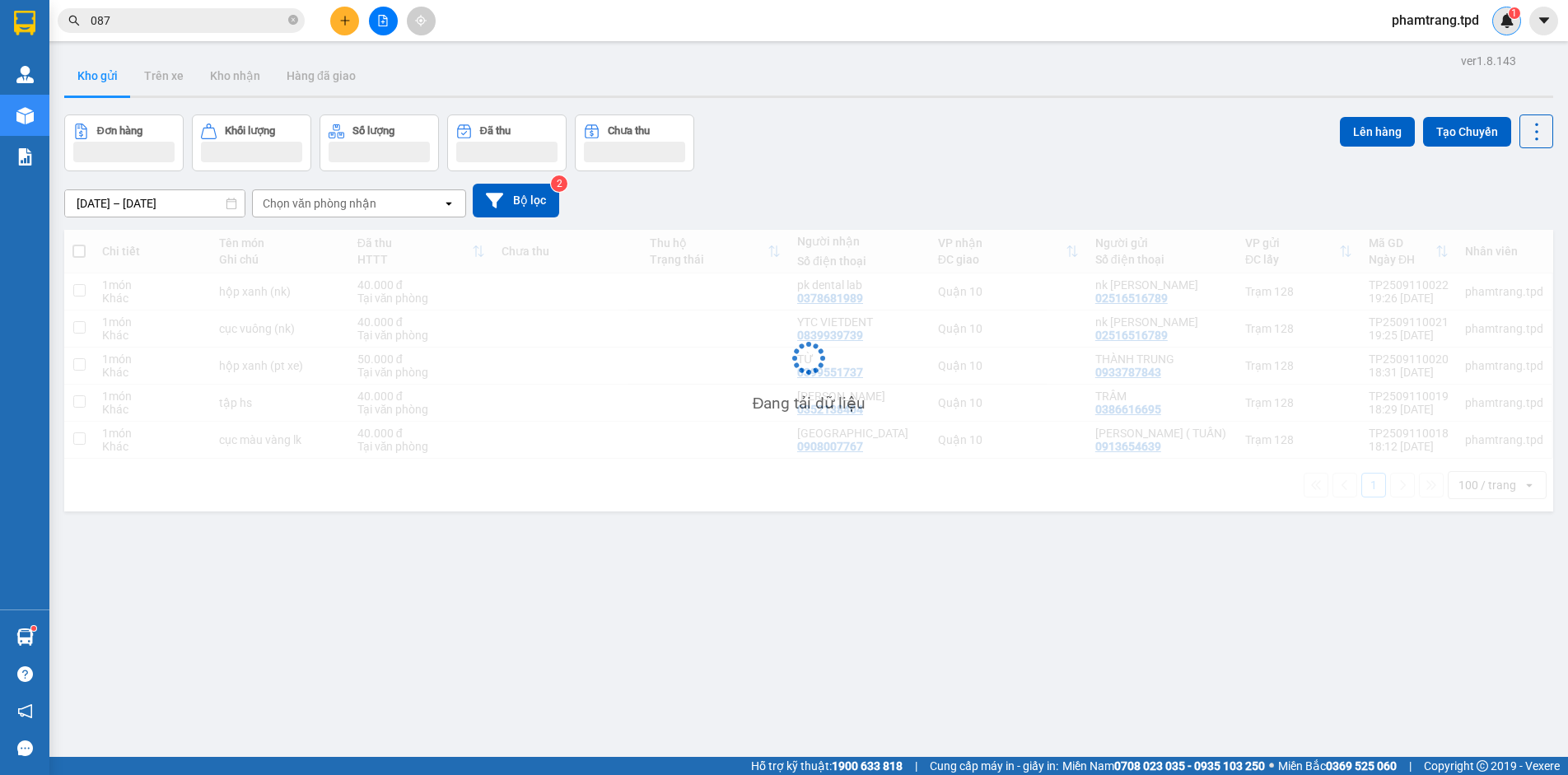
click at [1496, 28] on div "1" at bounding box center [1506, 21] width 29 height 29
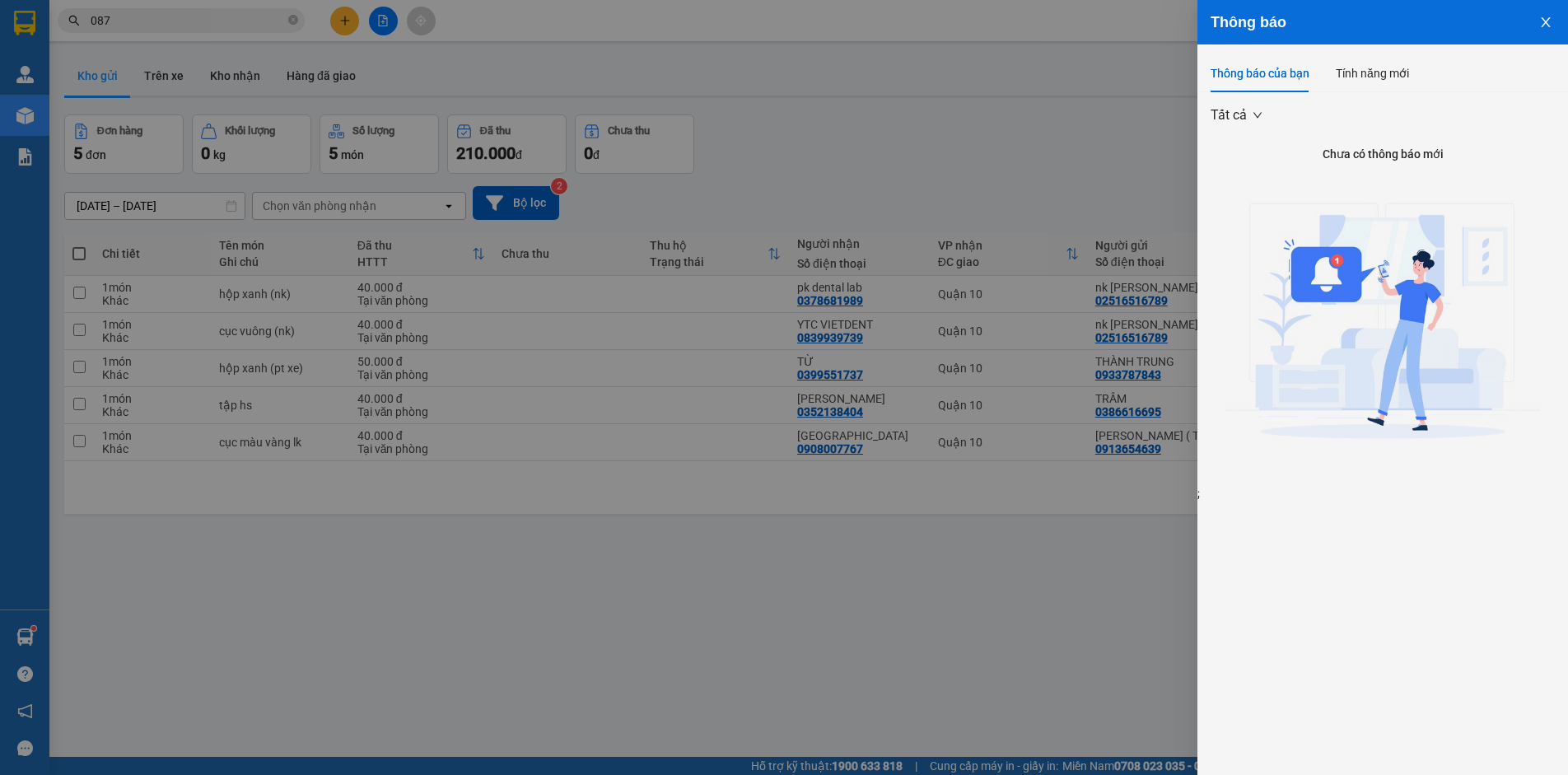
drag, startPoint x: 361, startPoint y: 62, endPoint x: 245, endPoint y: 59, distance: 116.0
click at [360, 62] on div at bounding box center [784, 387] width 1568 height 775
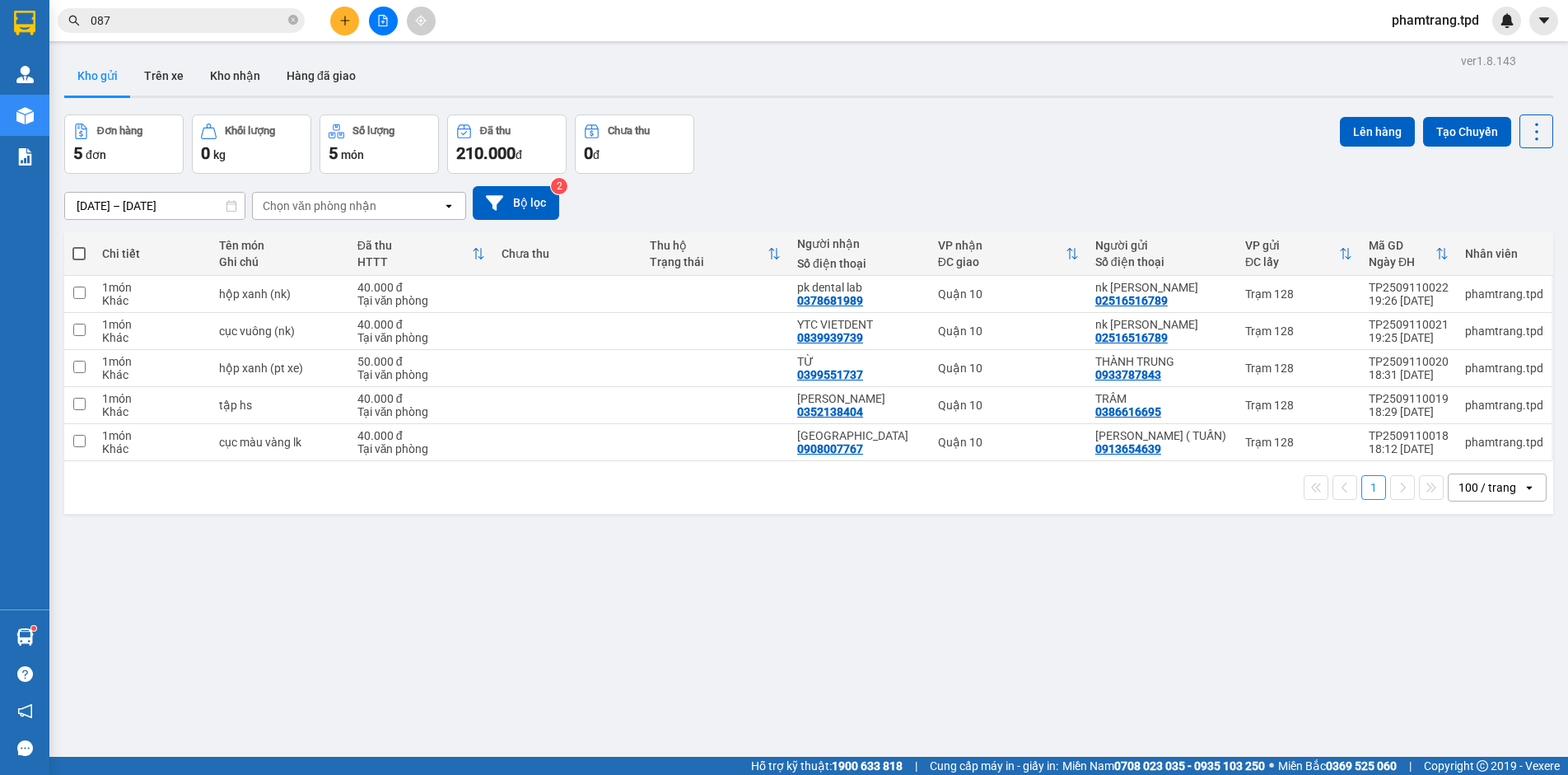
drag, startPoint x: 136, startPoint y: 12, endPoint x: 99, endPoint y: 28, distance: 40.3
click at [128, 16] on body "Kết quả tìm kiếm ( 2287 ) Bộ lọc Mã ĐH Trạng thái Món hàng Thu hộ Tổng cước Chư…" at bounding box center [784, 387] width 1568 height 775
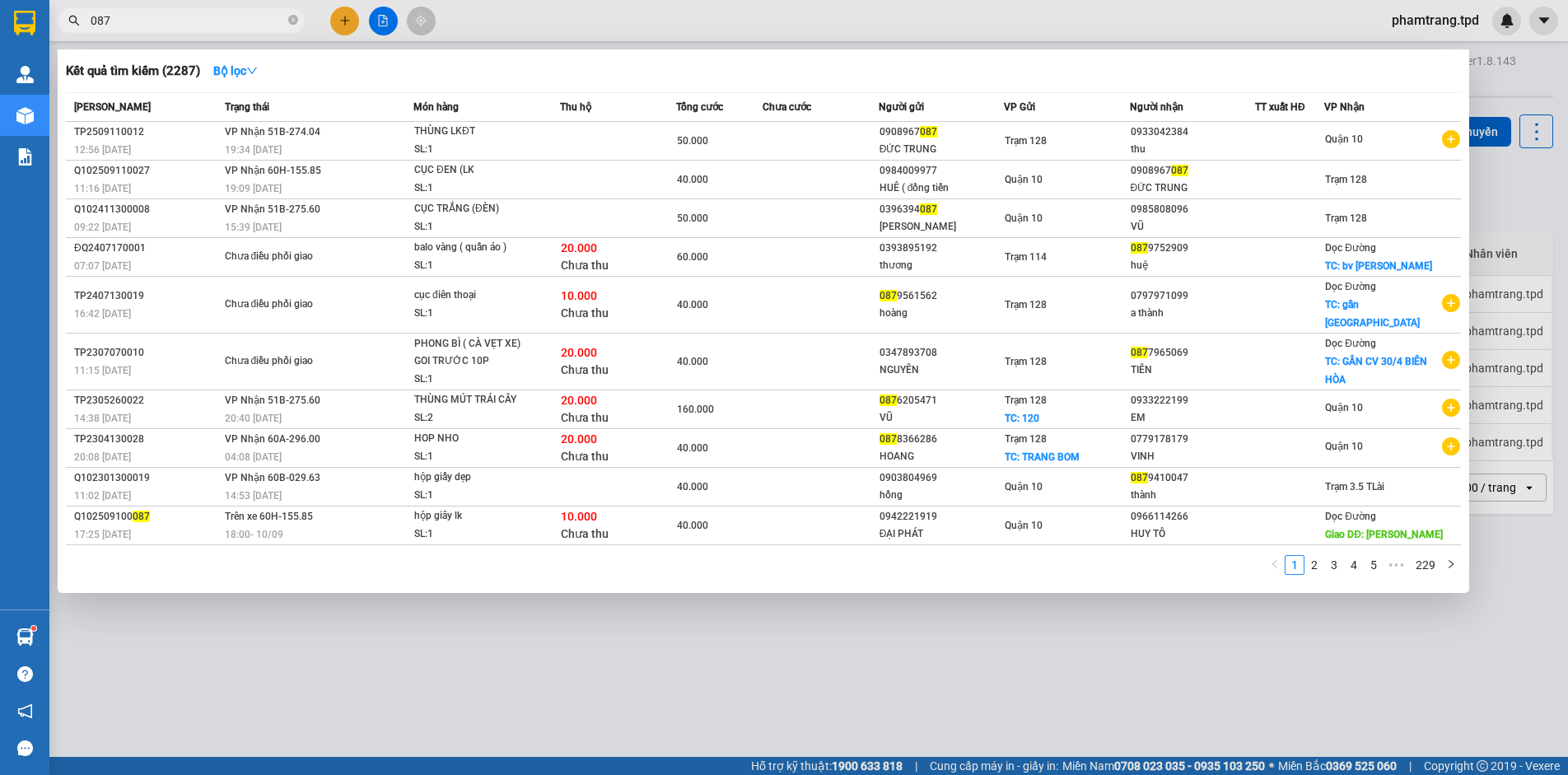
drag, startPoint x: 131, startPoint y: 17, endPoint x: 0, endPoint y: 34, distance: 132.1
click at [0, 34] on section "Kết quả tìm kiếm ( 2287 ) Bộ lọc Mã ĐH Trạng thái Món hàng Thu hộ Tổng cước Chư…" at bounding box center [784, 387] width 1568 height 775
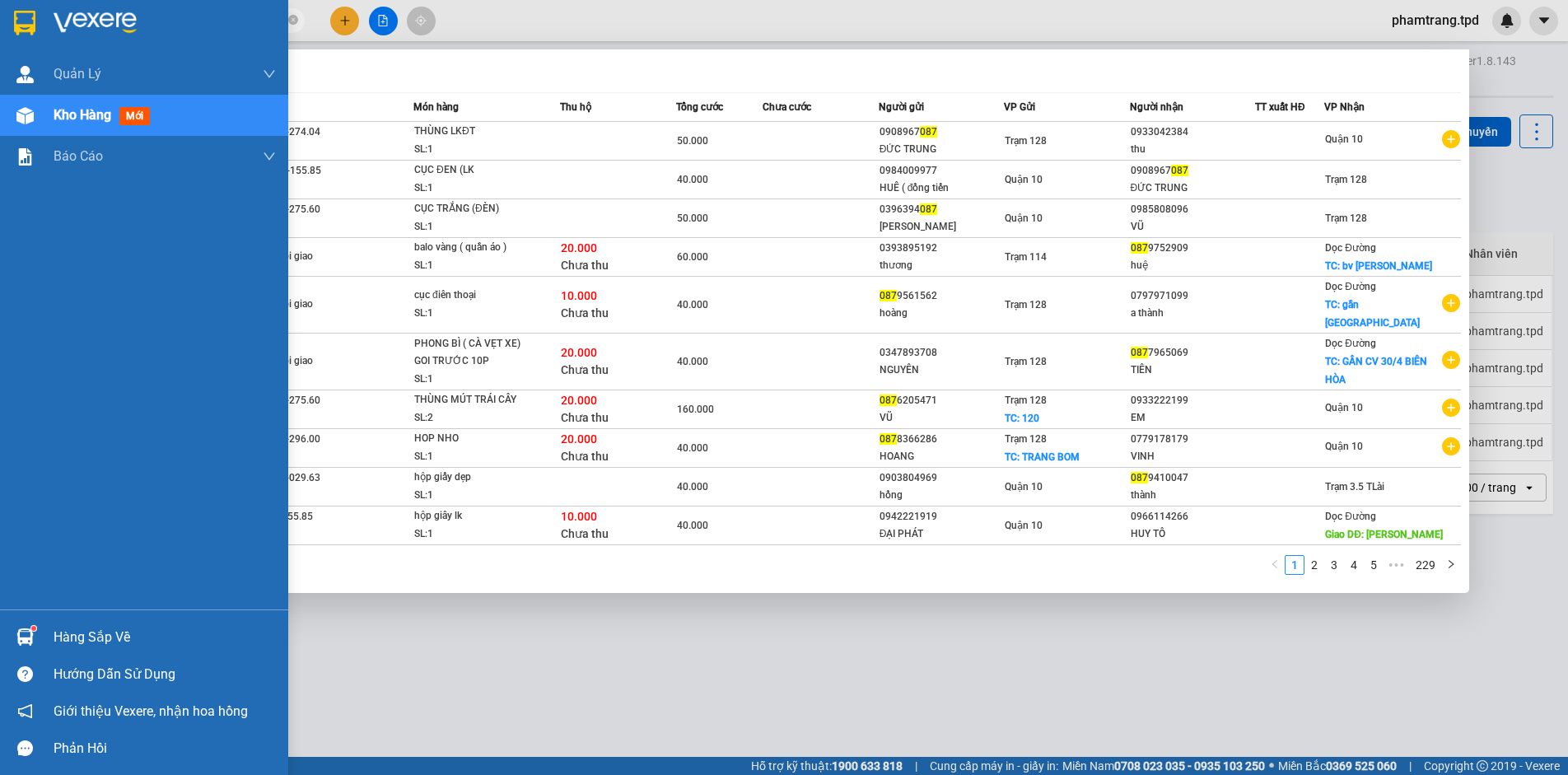
paste input "0908967"
type input "0908967087"
